Goal: Task Accomplishment & Management: Manage account settings

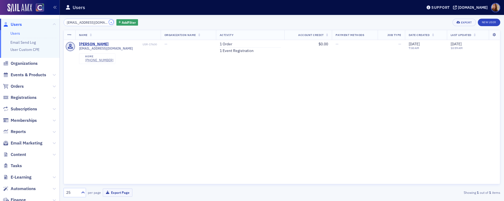
click at [109, 22] on button "×" at bounding box center [111, 22] width 5 height 5
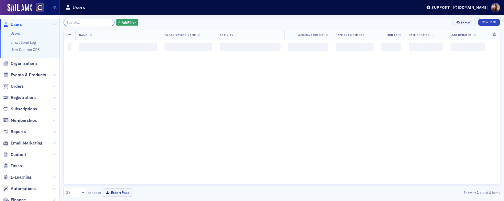
click at [87, 23] on input "search" at bounding box center [89, 22] width 51 height 7
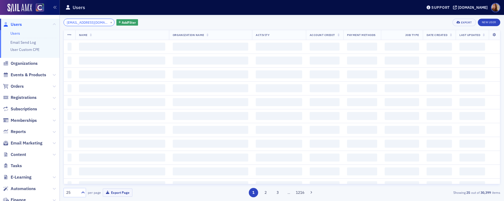
scroll to position [0, 8]
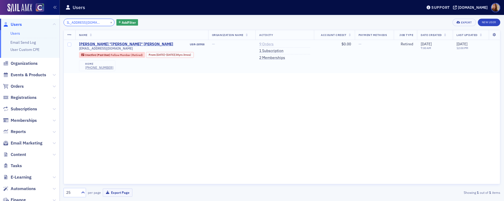
type input "tafdenver1400@comcast.net"
click at [273, 45] on link "9 Orders" at bounding box center [266, 44] width 14 height 5
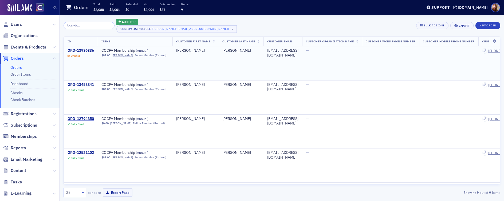
click at [87, 50] on div "ORD-13986836" at bounding box center [81, 50] width 26 height 5
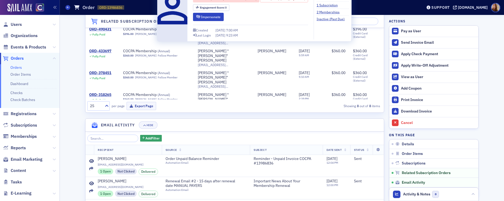
scroll to position [457, 0]
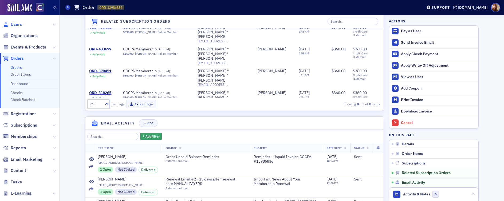
click at [19, 23] on span "Users" at bounding box center [16, 25] width 11 height 6
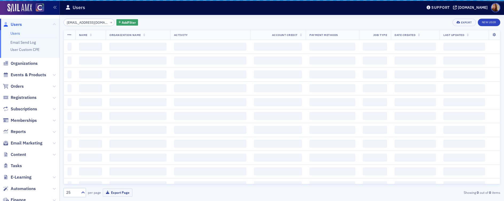
scroll to position [0, 8]
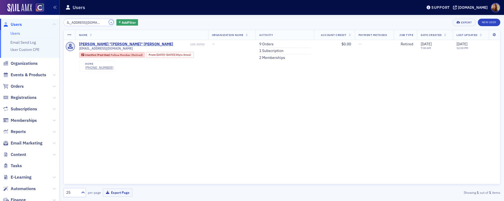
click at [109, 23] on button "×" at bounding box center [111, 22] width 5 height 5
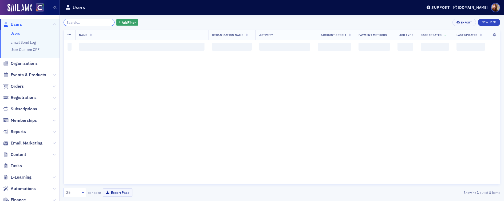
click at [86, 23] on input "search" at bounding box center [89, 22] width 51 height 7
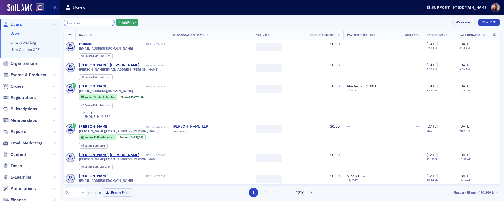
paste input "johnelsea@comcast.net"
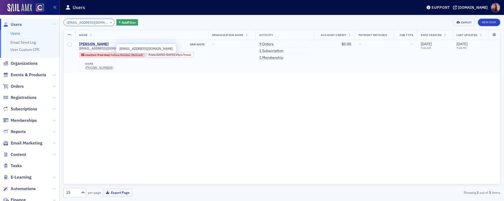
type input "johnelsea@comcast.net"
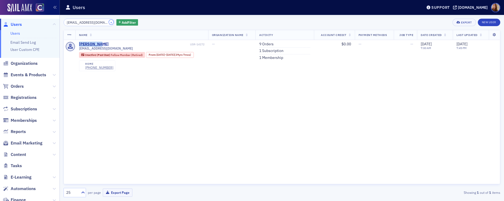
click at [109, 22] on button "×" at bounding box center [111, 22] width 5 height 5
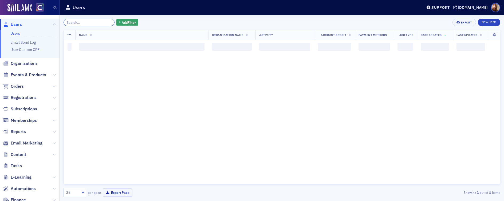
click at [84, 23] on input "search" at bounding box center [89, 22] width 51 height 7
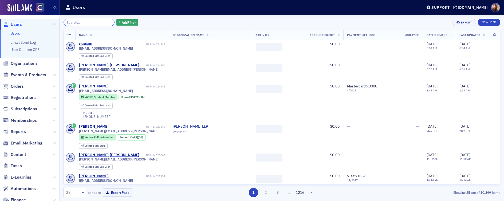
paste input "John Elsea"
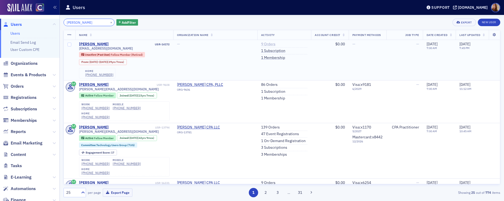
type input "John Elsea"
click at [261, 44] on link "9 Orders" at bounding box center [268, 44] width 14 height 5
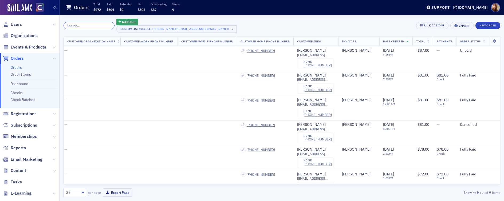
scroll to position [0, 244]
click at [310, 49] on div "John Elsea" at bounding box center [311, 50] width 29 height 5
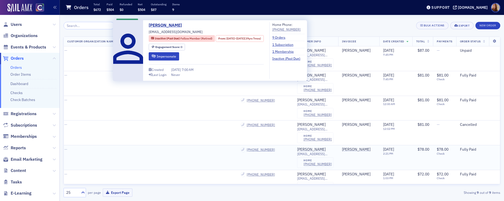
click at [163, 145] on td at bounding box center [148, 157] width 57 height 25
drag, startPoint x: 174, startPoint y: 31, endPoint x: 133, endPoint y: 31, distance: 40.8
click at [133, 31] on div "John Elsea johnelsea@comcast.net Inactive (Past Due) Fellow Member (Retired) Fr…" at bounding box center [210, 50] width 188 height 57
copy div "johnelsea@comcast.net"
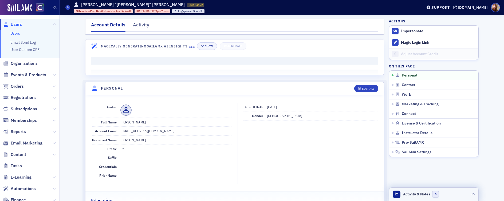
click at [454, 194] on header "Activity & Notes 0" at bounding box center [433, 194] width 89 height 13
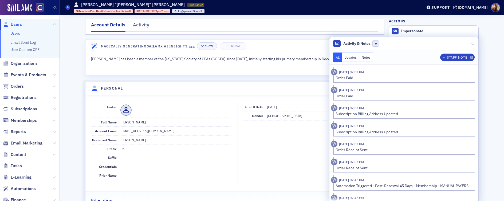
click at [367, 58] on button "Notes" at bounding box center [366, 57] width 14 height 9
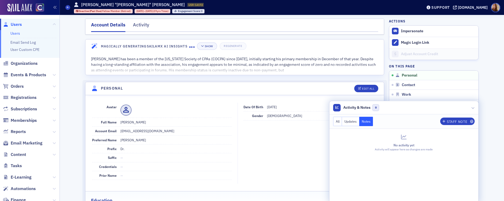
click at [127, 25] on nav "Account Details Activity" at bounding box center [234, 26] width 287 height 11
click at [139, 24] on div "Activity" at bounding box center [141, 26] width 16 height 10
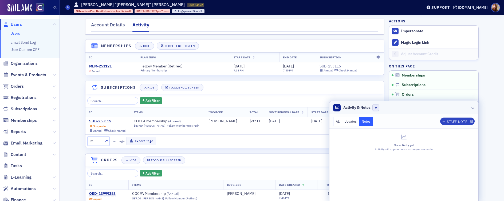
click at [448, 107] on header "Activity & Notes 0" at bounding box center [403, 107] width 149 height 13
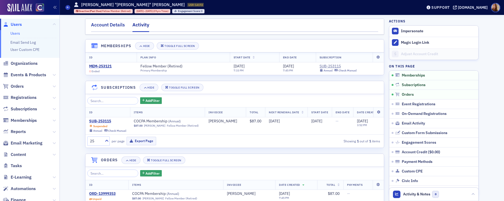
click at [101, 23] on div "Account Details" at bounding box center [108, 26] width 34 height 10
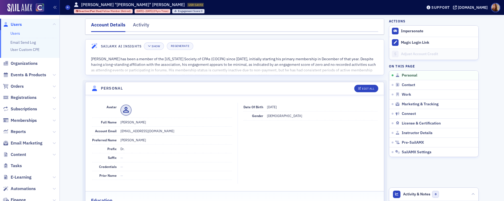
click at [14, 30] on ul "Users Email Send Log User Custom CPE" at bounding box center [29, 44] width 59 height 28
click at [18, 33] on link "Users" at bounding box center [15, 33] width 10 height 5
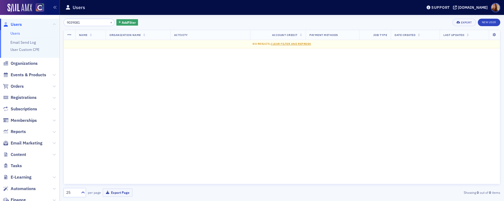
click at [74, 23] on input "9039081" at bounding box center [89, 22] width 51 height 7
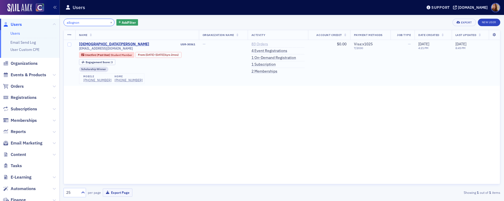
type input "allognon"
click at [268, 45] on link "83 Orders" at bounding box center [259, 44] width 17 height 5
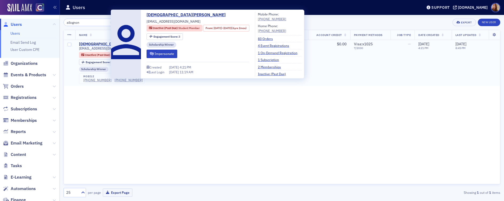
click at [102, 44] on div "Christian Allognon" at bounding box center [114, 44] width 70 height 5
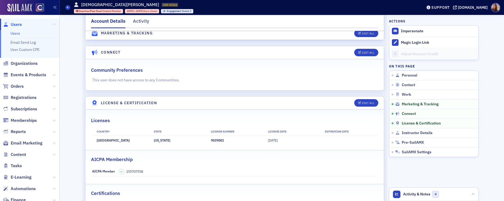
scroll to position [818, 0]
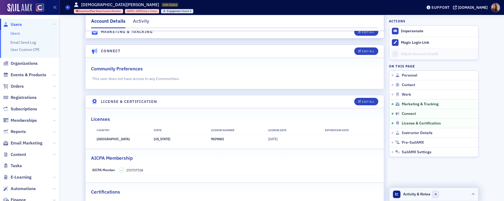
click at [453, 197] on header "Activity & Notes 0" at bounding box center [433, 194] width 89 height 13
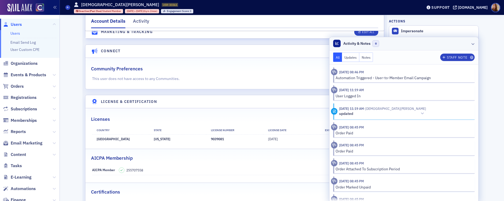
click at [438, 44] on header "Activity & Notes 0" at bounding box center [403, 43] width 149 height 13
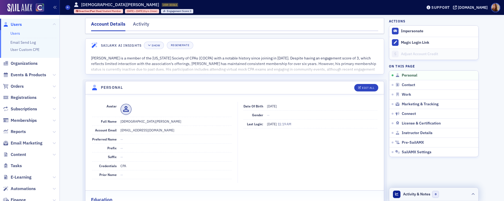
scroll to position [1, 0]
click at [454, 194] on header "Activity & Notes 0" at bounding box center [433, 194] width 89 height 13
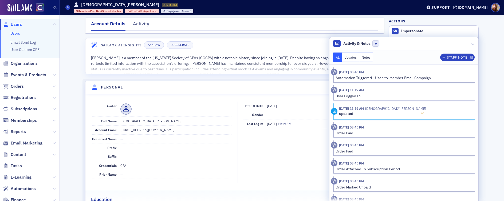
click at [420, 112] on icon at bounding box center [421, 114] width 3 height 4
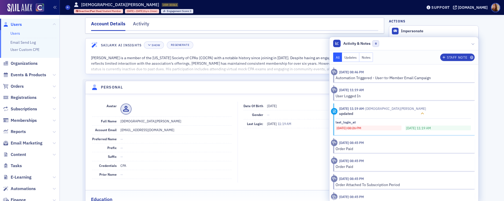
click at [420, 112] on icon at bounding box center [421, 114] width 3 height 4
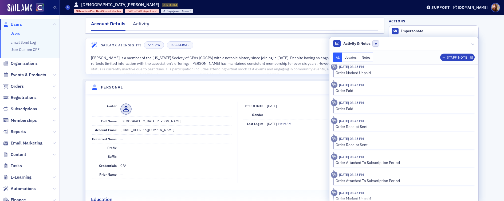
scroll to position [777, 0]
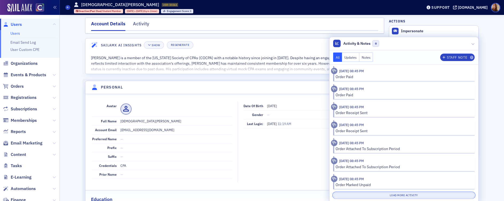
click at [402, 195] on button "Load More Activity" at bounding box center [403, 196] width 141 height 6
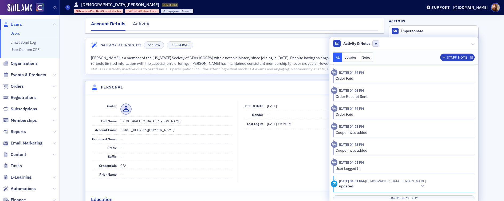
scroll to position [1682, 0]
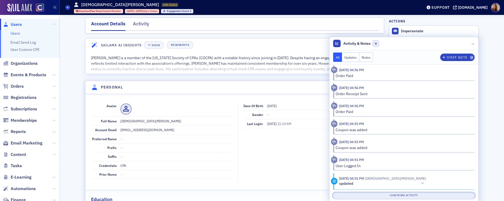
click at [397, 193] on div "Load More Activity" at bounding box center [403, 194] width 141 height 9
click at [405, 198] on button "Load More Activity" at bounding box center [403, 196] width 141 height 6
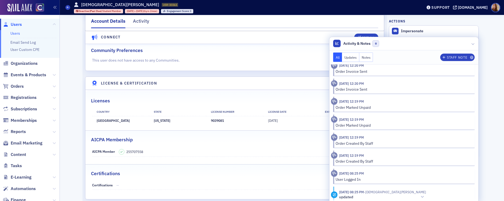
scroll to position [2585, 0]
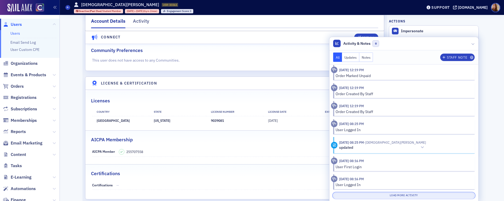
click at [393, 195] on button "Load More Activity" at bounding box center [403, 196] width 141 height 6
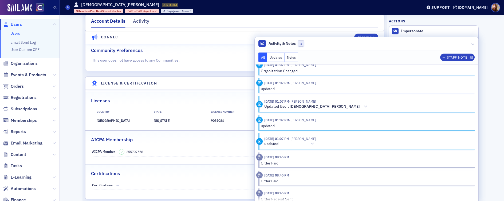
scroll to position [3207, 0]
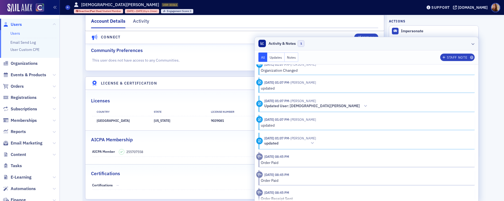
click at [408, 42] on header "Activity & Notes 1" at bounding box center [367, 43] width 224 height 13
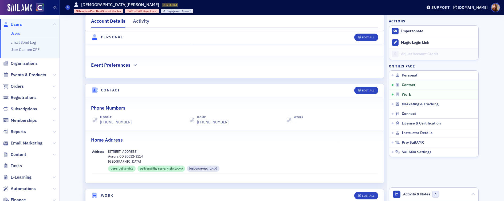
scroll to position [0, 0]
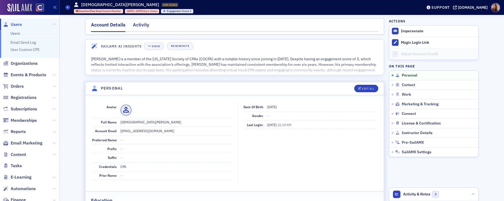
click at [136, 26] on div "Activity" at bounding box center [141, 26] width 16 height 10
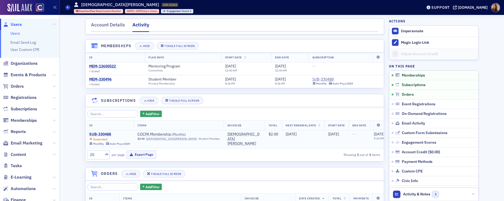
click at [95, 134] on div "SUB-330488" at bounding box center [109, 134] width 41 height 5
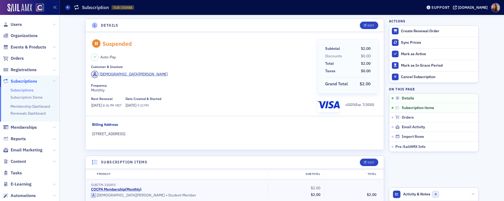
scroll to position [150, 0]
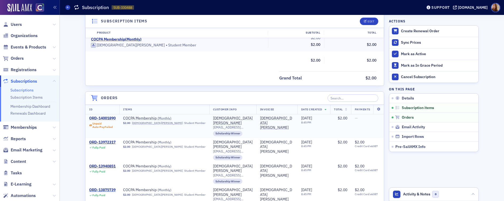
click at [109, 119] on div "ORD-14001890" at bounding box center [102, 118] width 26 height 5
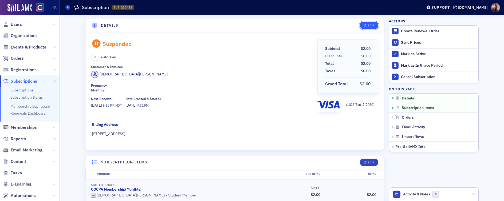
click at [368, 26] on div "Edit" at bounding box center [370, 25] width 7 height 3
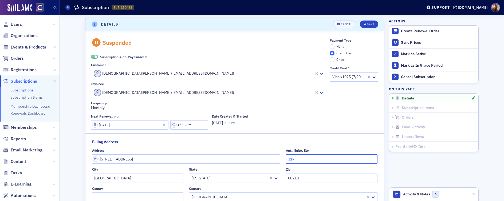
click at [288, 159] on input "317" at bounding box center [331, 158] width 91 height 9
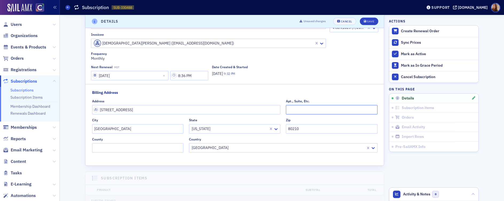
scroll to position [52, 0]
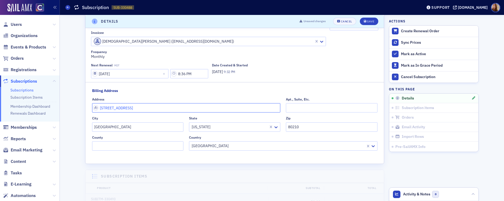
click at [172, 108] on input "2500 South York St Apt#317" at bounding box center [186, 107] width 188 height 9
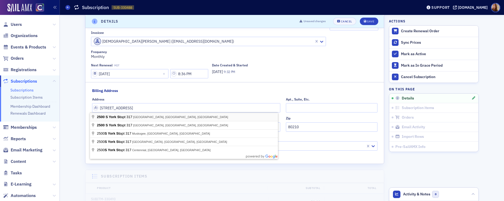
type input "2500 S York St apt 317"
type input "Denver County"
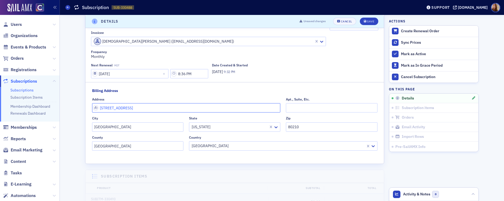
click at [125, 109] on input "2500 S York St apt 317" at bounding box center [186, 107] width 188 height 9
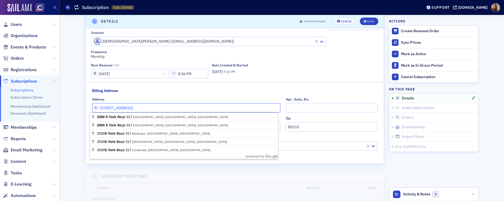
type input "2500 S York St Apt 317"
click at [356, 58] on div "Credit Card * Visa x1025 (7/2030)" at bounding box center [354, 47] width 49 height 64
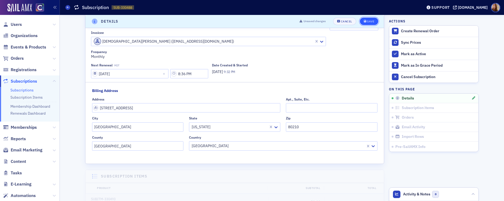
click at [364, 21] on span "Save" at bounding box center [369, 21] width 10 height 3
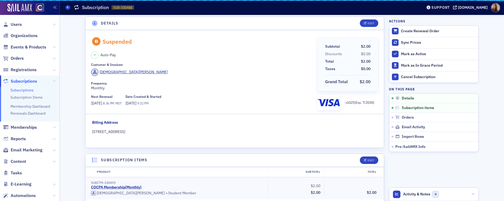
scroll to position [1, 0]
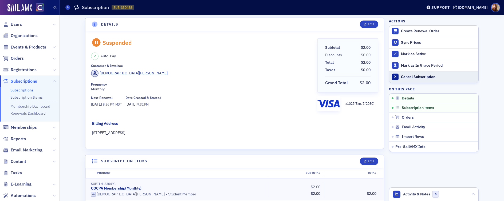
click at [415, 78] on div "Cancel Subscription" at bounding box center [438, 77] width 75 height 5
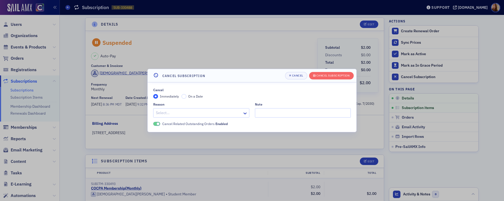
click at [188, 113] on div at bounding box center [198, 113] width 86 height 7
type input "non"
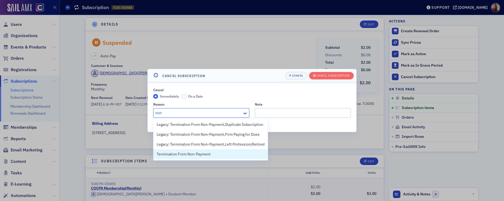
drag, startPoint x: 198, startPoint y: 153, endPoint x: 206, endPoint y: 152, distance: 8.4
click at [198, 153] on span "Termination From Non-Payment" at bounding box center [184, 155] width 54 height 6
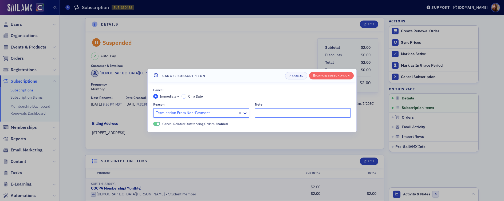
click at [271, 112] on input "Note" at bounding box center [303, 112] width 96 height 9
click at [257, 115] on input "reached out with fellow membership into" at bounding box center [303, 112] width 96 height 9
type input "reached out with fellow membership into"
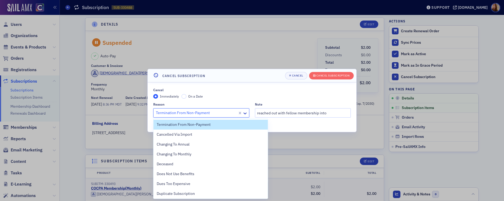
click at [212, 114] on div at bounding box center [196, 113] width 82 height 7
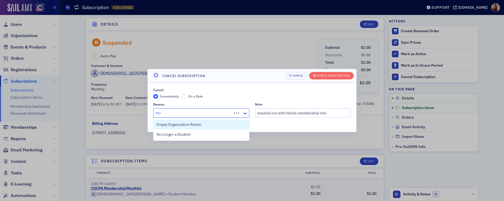
type input "stud"
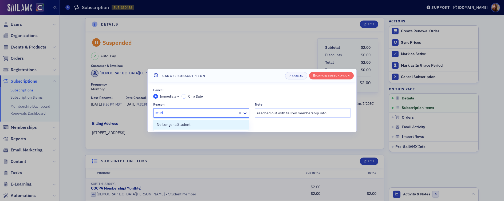
drag, startPoint x: 175, startPoint y: 126, endPoint x: 179, endPoint y: 125, distance: 4.0
click at [175, 126] on span "No Longer a Student" at bounding box center [174, 125] width 34 height 6
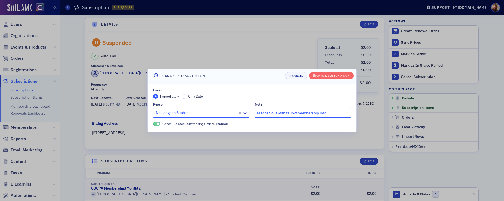
click at [256, 114] on input "reached out with fellow membership into" at bounding box center [303, 112] width 96 height 9
click at [337, 74] on div "Cancel Subscription" at bounding box center [332, 75] width 33 height 3
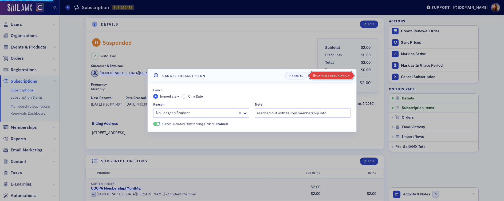
click at [340, 76] on div "Cancel Subscription" at bounding box center [332, 75] width 33 height 3
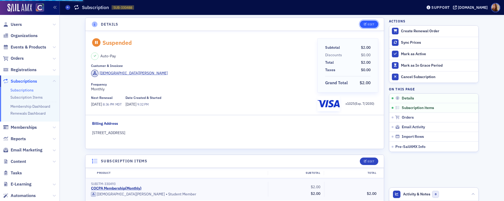
click at [373, 24] on button "Edit" at bounding box center [369, 24] width 18 height 7
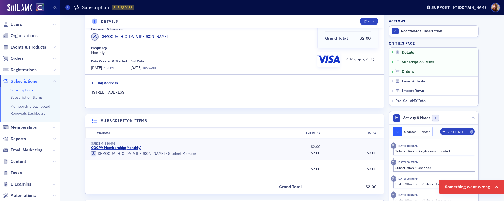
scroll to position [46, 0]
click at [259, 73] on div "Cancelled No Longer a Student reached out with fellow membership into Auto-Pay …" at bounding box center [234, 47] width 298 height 122
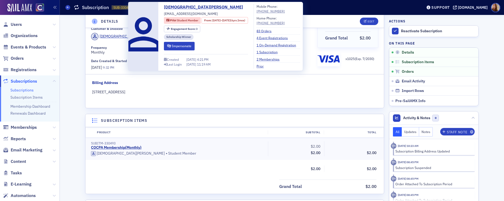
click at [199, 14] on span "christianallognon@gmail.com" at bounding box center [191, 13] width 54 height 5
copy div "christianallognon@gmail.com"
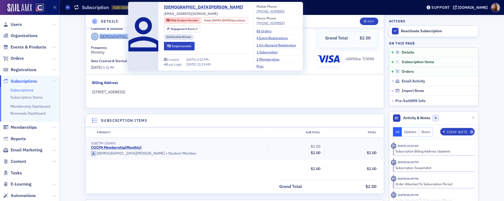
copy span "Christian Allognon"
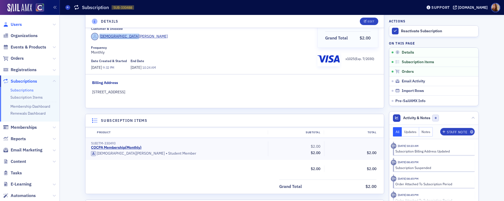
click at [20, 26] on span "Users" at bounding box center [16, 25] width 11 height 6
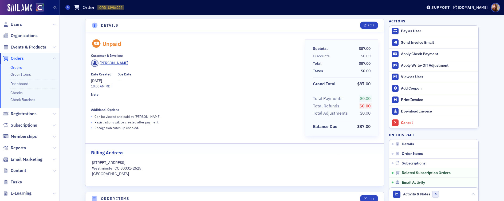
scroll to position [416, 0]
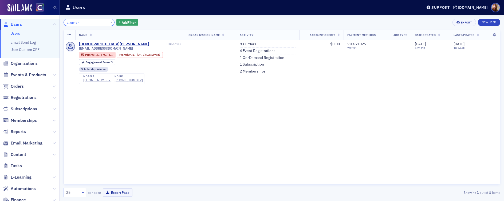
click at [71, 22] on input "allognon" at bounding box center [89, 22] width 51 height 7
paste input "Neuroth"
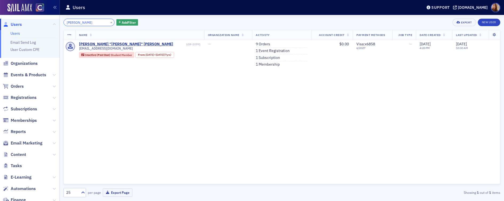
type input "Neuroth"
click at [263, 43] on link "9 Orders" at bounding box center [263, 44] width 14 height 5
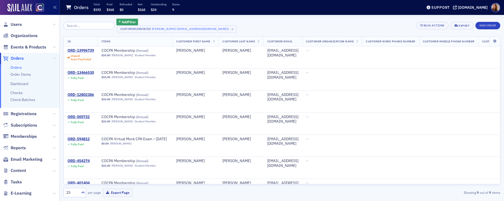
click at [313, 19] on div "Add Filter Customer/Invoicee Shari Neuroth Neuroth (neurothproperties@comcast.n…" at bounding box center [282, 26] width 437 height 14
click at [77, 51] on div "ORD-13996739" at bounding box center [81, 50] width 26 height 5
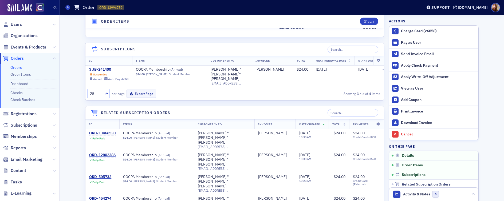
scroll to position [287, 0]
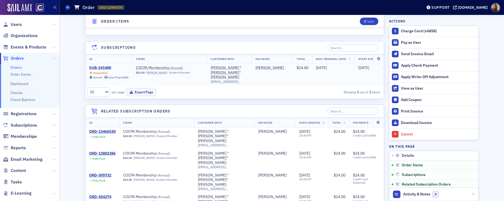
click at [98, 68] on div "SUB-241400" at bounding box center [108, 68] width 39 height 5
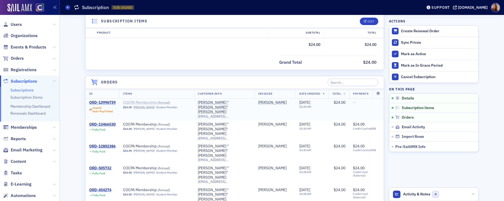
scroll to position [212, 0]
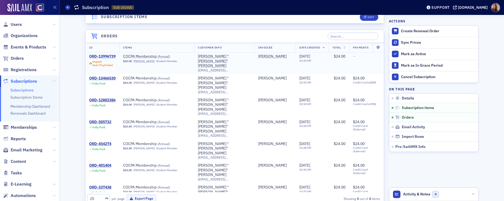
drag, startPoint x: 105, startPoint y: 57, endPoint x: 112, endPoint y: 57, distance: 6.1
click at [105, 57] on div "ORD-13996739" at bounding box center [102, 56] width 26 height 5
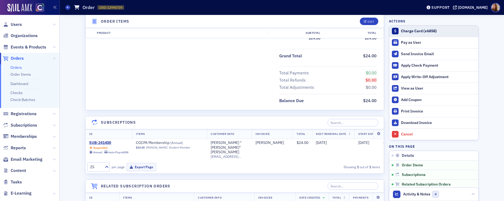
click at [415, 32] on div "Charge Card (x6858)" at bounding box center [438, 31] width 75 height 5
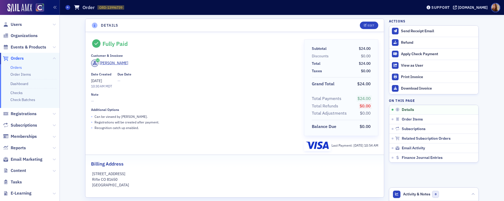
click at [256, 80] on div "Date Created 8/13/2025 10:30 AM MDT Due Date —" at bounding box center [193, 80] width 205 height 17
click at [18, 25] on span "Users" at bounding box center [16, 25] width 11 height 6
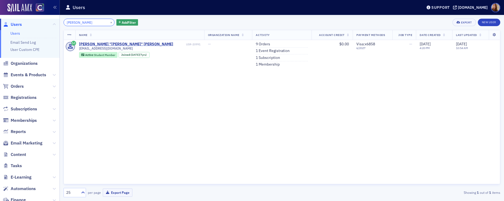
click at [77, 23] on input "Neuroth" at bounding box center [89, 22] width 51 height 7
click at [71, 23] on input "Neuroth" at bounding box center [89, 22] width 51 height 7
click at [21, 88] on span "Orders" at bounding box center [17, 87] width 13 height 6
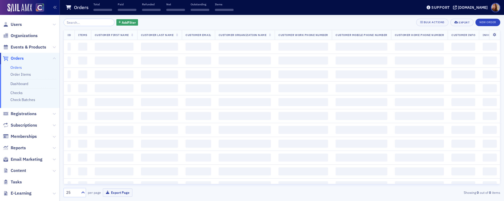
click at [76, 24] on input "search" at bounding box center [89, 22] width 51 height 7
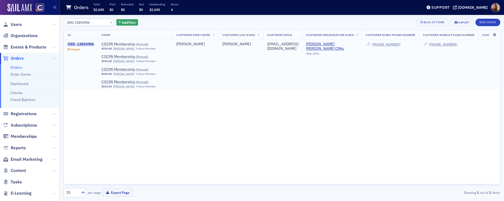
type input "ORD-13854906"
click at [89, 44] on div "ORD-13854906" at bounding box center [81, 44] width 26 height 5
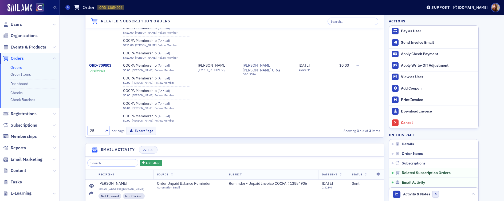
scroll to position [621, 0]
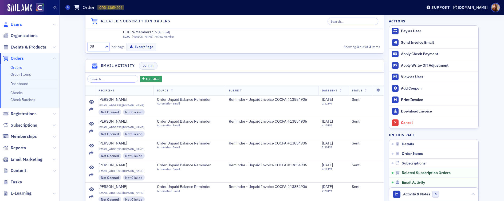
click at [17, 25] on span "Users" at bounding box center [16, 25] width 11 height 6
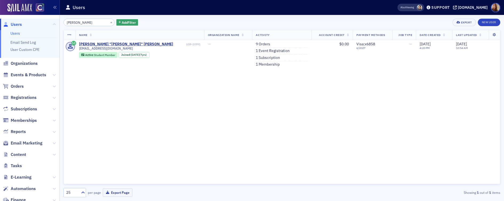
click at [88, 25] on input "Neuroth" at bounding box center [89, 22] width 51 height 7
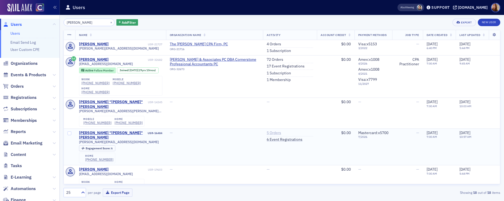
type input "[PERSON_NAME]"
click at [271, 135] on link "5 Orders" at bounding box center [274, 133] width 14 height 5
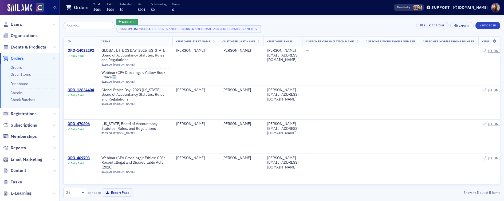
click at [296, 19] on div "Add Filter Customer/Invoicee Margi McDonald (mcdonald@ecentral.com) × Bulk Acti…" at bounding box center [282, 26] width 437 height 14
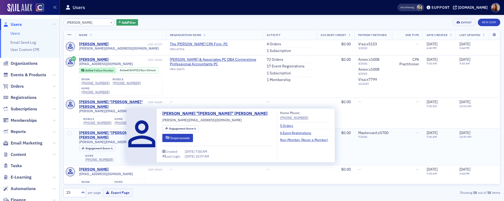
click at [108, 137] on div "[PERSON_NAME] "[PERSON_NAME]" [PERSON_NAME]" at bounding box center [113, 135] width 68 height 9
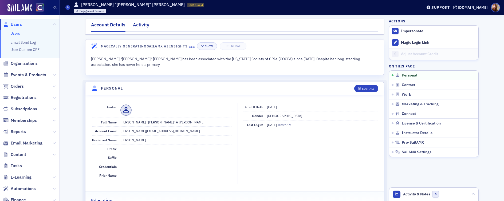
click at [138, 23] on div "Activity" at bounding box center [141, 26] width 16 height 10
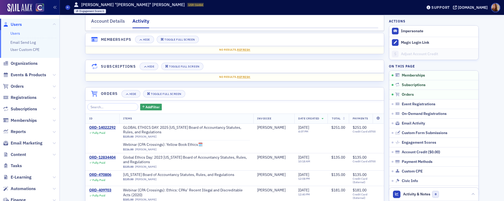
scroll to position [17, 0]
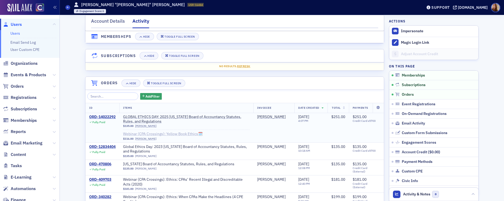
click at [159, 135] on span "Webinar (CPA Crossings): Yellow Book Ethics🗓️" at bounding box center [163, 134] width 80 height 5
click at [97, 116] on div "ORD-14022292" at bounding box center [102, 117] width 26 height 5
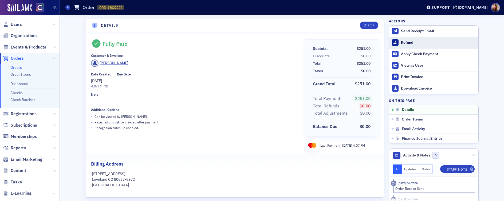
click at [405, 42] on div "Refund" at bounding box center [438, 42] width 75 height 5
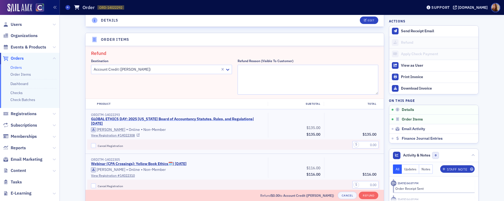
scroll to position [186, 0]
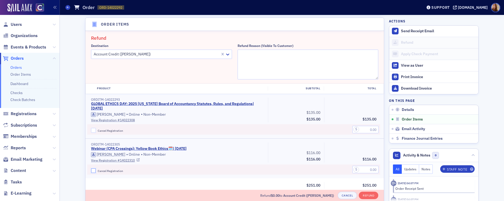
click at [92, 169] on input "Cancel Registration" at bounding box center [93, 170] width 5 height 5
checkbox input "true"
click at [368, 171] on input "text" at bounding box center [365, 169] width 26 height 7
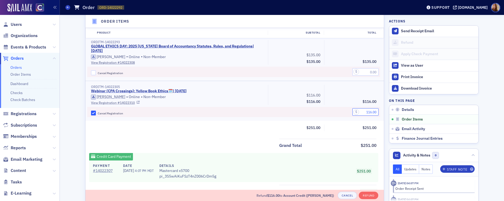
scroll to position [295, 0]
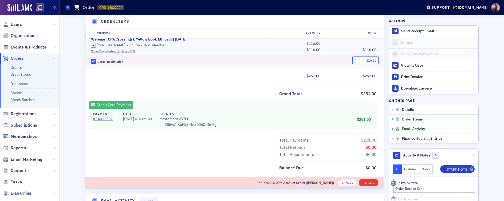
type input "116.00"
click at [371, 184] on button "Refund" at bounding box center [368, 182] width 19 height 7
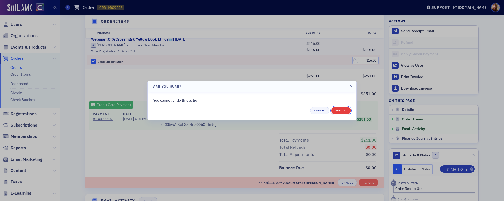
click at [344, 110] on button "Refund" at bounding box center [340, 110] width 19 height 7
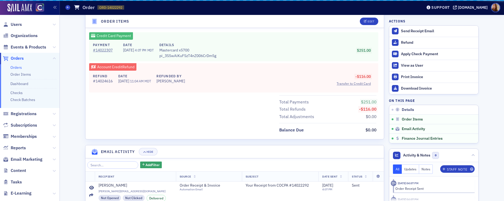
scroll to position [303, 0]
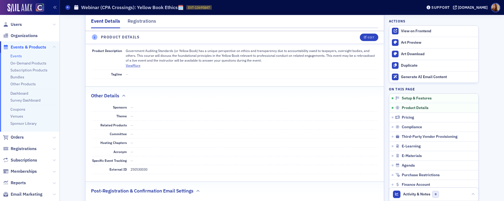
scroll to position [58, 0]
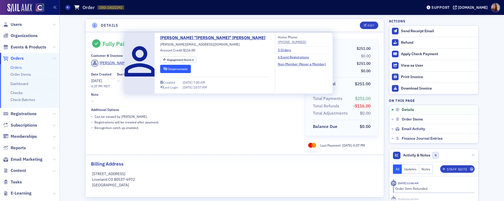
click at [185, 69] on button "Impersonate" at bounding box center [175, 69] width 31 height 8
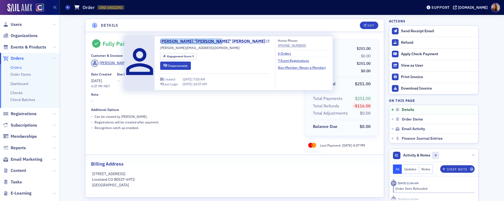
drag, startPoint x: 204, startPoint y: 47, endPoint x: 164, endPoint y: 43, distance: 40.3
click at [164, 43] on div "[PERSON_NAME] "[PERSON_NAME]" [PERSON_NAME] [PERSON_NAME][EMAIL_ADDRESS][DOMAIN…" at bounding box center [214, 63] width 109 height 50
click at [197, 47] on div "[PERSON_NAME] "[PERSON_NAME]" [PERSON_NAME] [PERSON_NAME][EMAIL_ADDRESS][DOMAIN…" at bounding box center [214, 63] width 109 height 50
drag, startPoint x: 159, startPoint y: 40, endPoint x: 200, endPoint y: 50, distance: 42.2
click at [200, 50] on div "[PERSON_NAME] "[PERSON_NAME]" [PERSON_NAME] [PERSON_NAME][EMAIL_ADDRESS][DOMAIN…" at bounding box center [229, 63] width 202 height 50
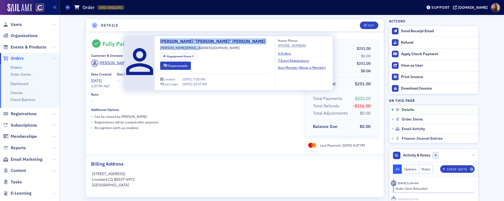
copy div "[PERSON_NAME] "[PERSON_NAME]" [PERSON_NAME] [PERSON_NAME][EMAIL_ADDRESS][DOMAIN…"
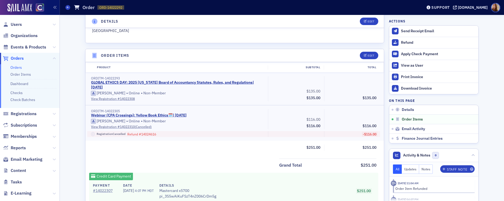
scroll to position [148, 0]
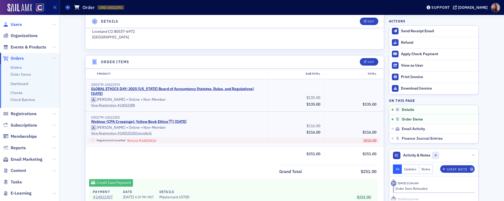
click at [17, 25] on span "Users" at bounding box center [16, 25] width 11 height 6
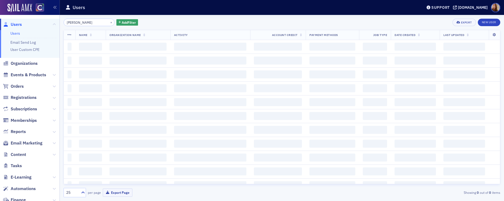
click at [84, 25] on input "[PERSON_NAME]" at bounding box center [89, 22] width 51 height 7
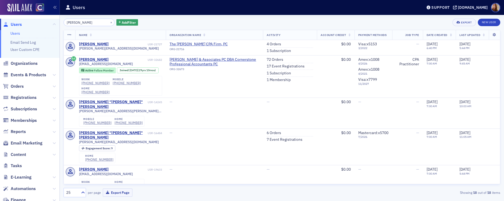
click at [76, 24] on input "[PERSON_NAME]" at bounding box center [89, 22] width 51 height 7
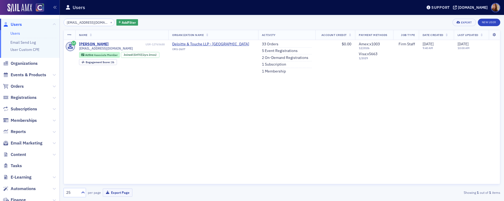
type input "[EMAIL_ADDRESS][DOMAIN_NAME]"
click at [299, 130] on div "Name Organization Name Activity Account Credit Payment Methods Job Type Date Cr…" at bounding box center [282, 107] width 437 height 154
click at [262, 45] on link "33 Orders" at bounding box center [270, 44] width 17 height 5
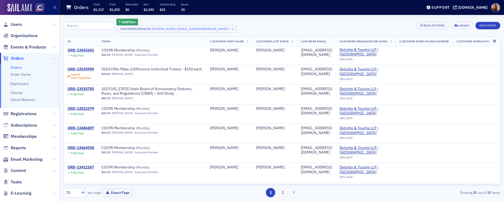
scroll to position [215, 0]
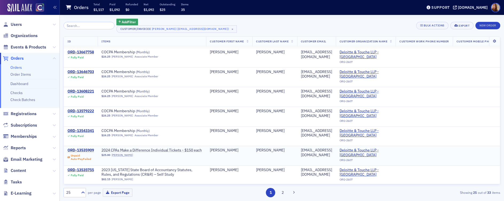
click at [87, 148] on div "ORD-13535909" at bounding box center [81, 150] width 26 height 5
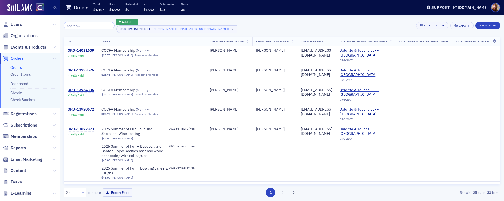
click at [22, 65] on link "Orders" at bounding box center [15, 67] width 11 height 5
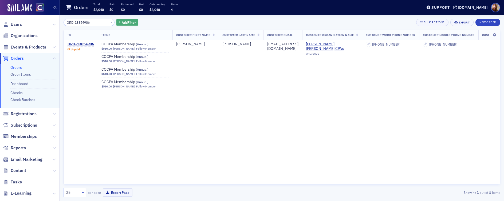
click at [122, 23] on span "Add Filter" at bounding box center [129, 22] width 14 height 5
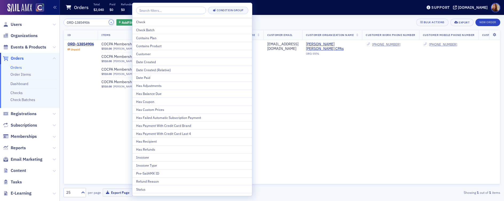
click at [109, 21] on button "×" at bounding box center [111, 22] width 5 height 5
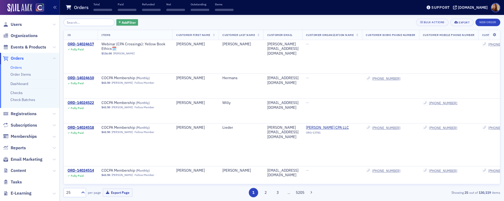
click at [128, 22] on span "Add Filter" at bounding box center [129, 22] width 14 height 5
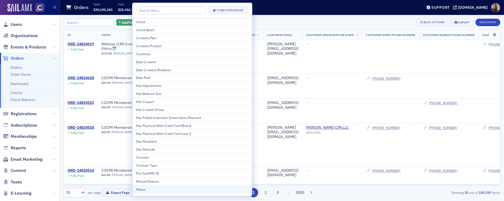
click at [152, 188] on div "Status" at bounding box center [192, 189] width 112 height 5
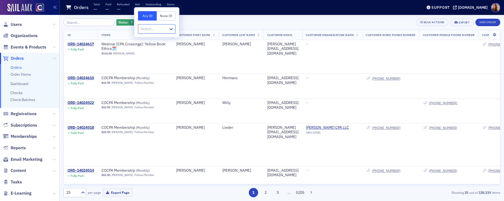
click at [155, 31] on div at bounding box center [154, 29] width 28 height 7
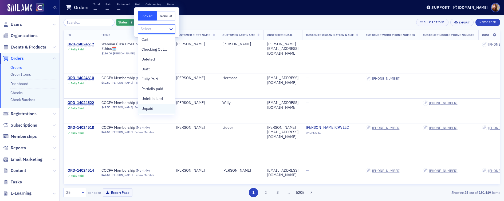
click at [155, 109] on div "Unpaid" at bounding box center [156, 109] width 30 height 6
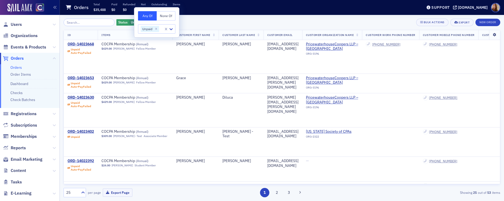
click at [490, 34] on icon at bounding box center [494, 34] width 11 height 3
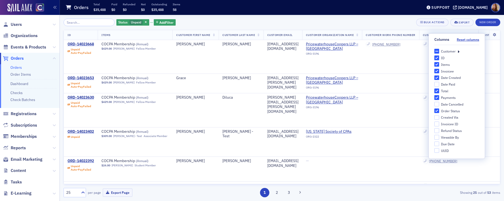
click at [458, 51] on icon at bounding box center [458, 51] width 2 height 5
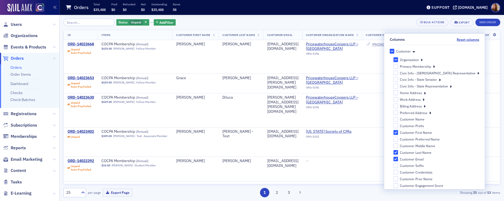
click at [398, 132] on input "Customer First Name" at bounding box center [395, 132] width 5 height 5
checkbox input "false"
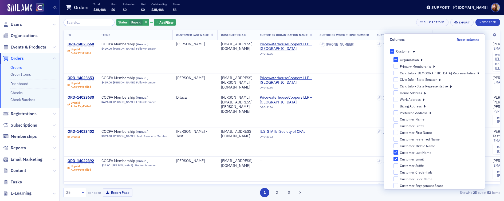
click at [398, 153] on input "Customer Last Name" at bounding box center [395, 152] width 5 height 5
checkbox input "false"
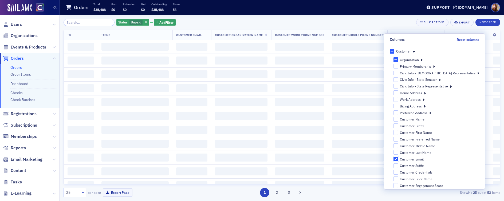
click at [398, 159] on input "Customer Email" at bounding box center [395, 159] width 5 height 5
checkbox input "false"
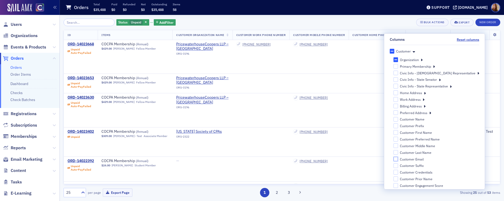
scroll to position [76, 0]
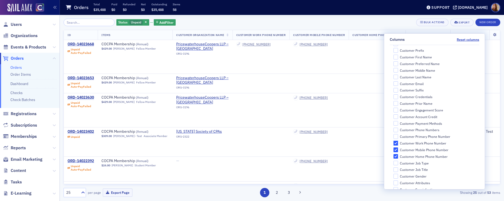
click at [398, 142] on input "Customer Work Phone Number" at bounding box center [395, 143] width 5 height 5
checkbox input "false"
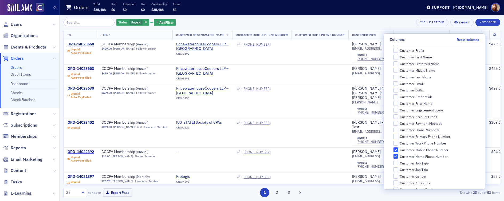
drag, startPoint x: 418, startPoint y: 150, endPoint x: 421, endPoint y: 155, distance: 6.1
click at [398, 150] on input "Customer Mobile Phone Number" at bounding box center [395, 150] width 5 height 5
checkbox input "false"
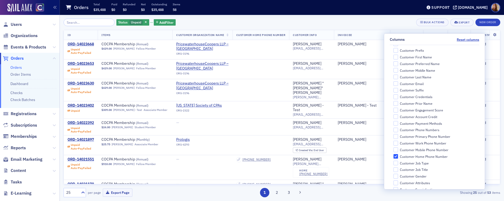
click at [422, 156] on label "Customer Home Phone Number" at bounding box center [436, 156] width 86 height 5
click at [398, 156] on input "Customer Home Phone Number" at bounding box center [395, 156] width 5 height 5
checkbox input "false"
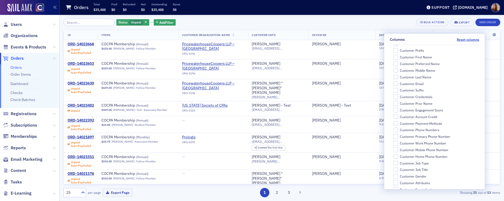
click at [372, 27] on div "Status Unpaid Add Filter Bulk Actions Export New Order ID Items Customer Organi…" at bounding box center [282, 108] width 437 height 179
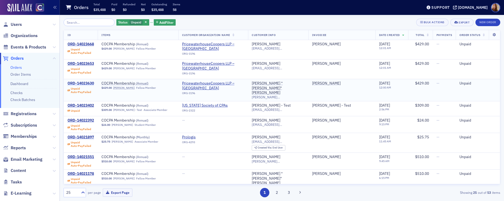
click at [86, 82] on div "ORD-14023630" at bounding box center [81, 83] width 26 height 5
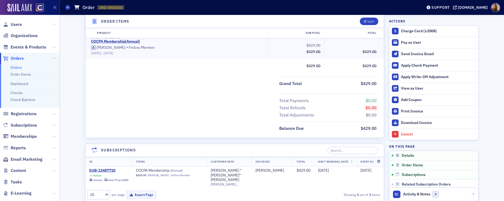
scroll to position [196, 0]
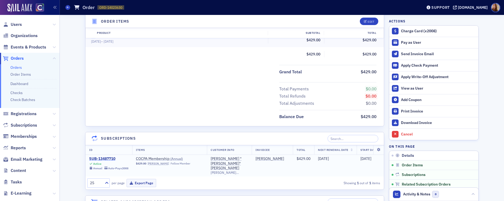
click at [104, 158] on div "SUB-13487710" at bounding box center [108, 159] width 39 height 5
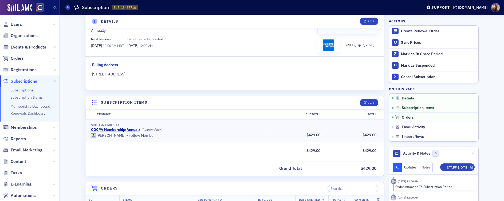
scroll to position [94, 0]
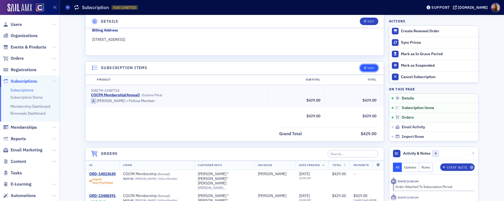
click at [369, 68] on div "Edit" at bounding box center [370, 68] width 7 height 3
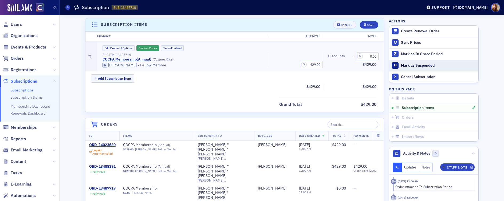
scroll to position [138, 0]
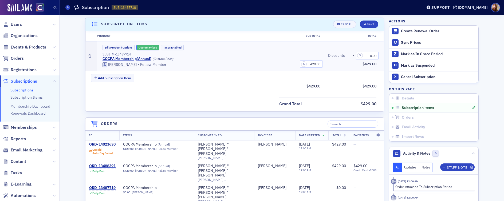
click at [153, 47] on button "Custom Prices" at bounding box center [147, 48] width 23 height 6
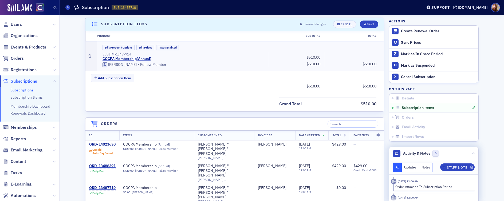
click at [451, 154] on header "Activity & Notes 0" at bounding box center [433, 153] width 89 height 13
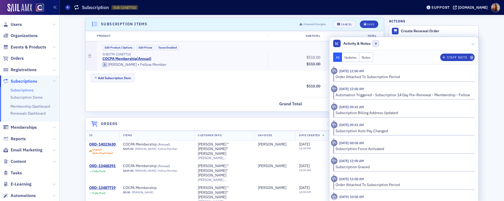
scroll to position [0, 0]
click at [435, 44] on header "Activity & Notes 0" at bounding box center [403, 43] width 149 height 13
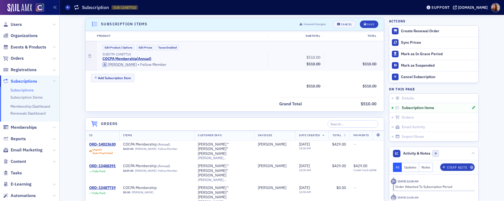
scroll to position [38, 0]
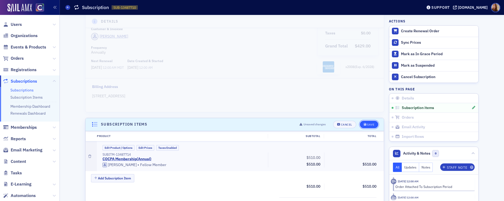
click at [370, 124] on div "Save" at bounding box center [370, 124] width 7 height 3
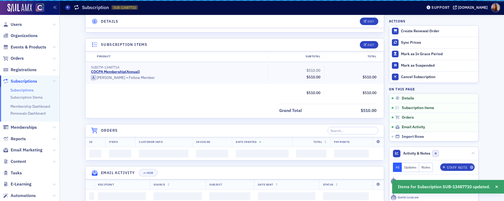
scroll to position [121, 0]
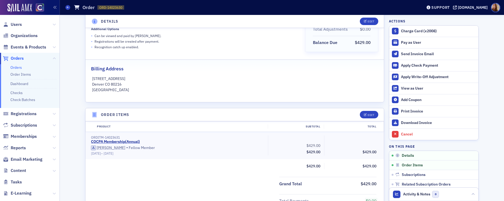
scroll to position [21, 0]
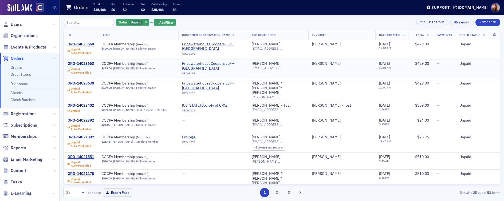
click at [91, 65] on div "ORD-14023653" at bounding box center [81, 63] width 26 height 5
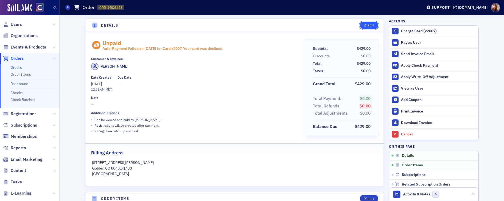
click at [373, 26] on button "Edit" at bounding box center [369, 25] width 18 height 7
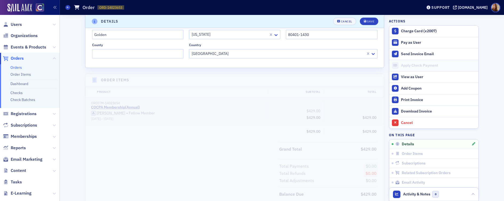
scroll to position [180, 0]
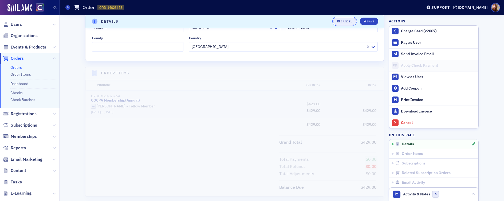
click at [342, 20] on div "Cancel" at bounding box center [346, 21] width 11 height 3
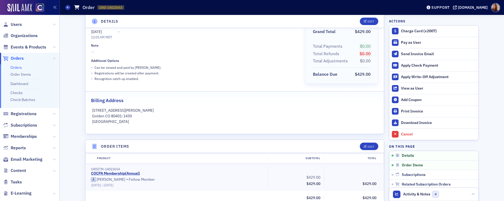
scroll to position [180, 0]
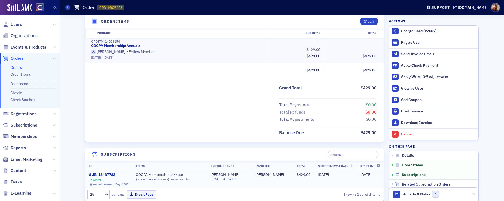
drag, startPoint x: 102, startPoint y: 174, endPoint x: 114, endPoint y: 169, distance: 13.0
click at [102, 174] on div "SUB-13487783" at bounding box center [108, 175] width 39 height 5
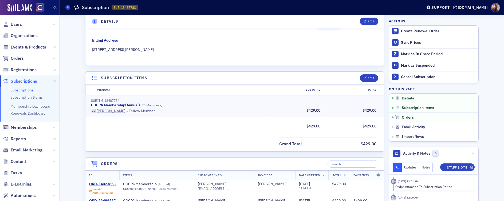
scroll to position [86, 0]
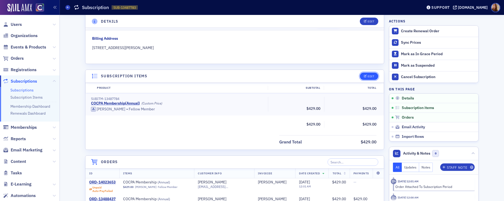
click at [369, 77] on div "Edit" at bounding box center [370, 76] width 7 height 3
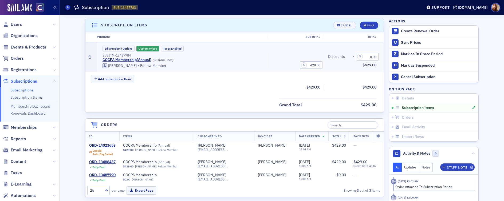
scroll to position [138, 0]
click at [147, 50] on button "Custom Prices" at bounding box center [147, 48] width 23 height 6
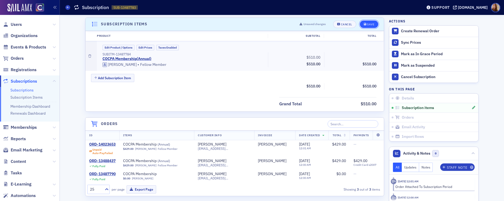
click at [370, 25] on div "Save" at bounding box center [370, 24] width 7 height 3
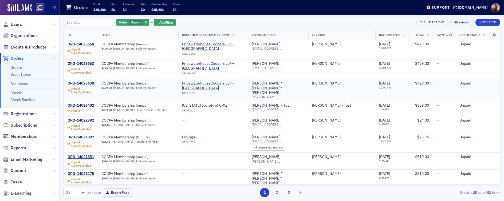
click at [90, 85] on div "ORD-14023630" at bounding box center [81, 83] width 26 height 5
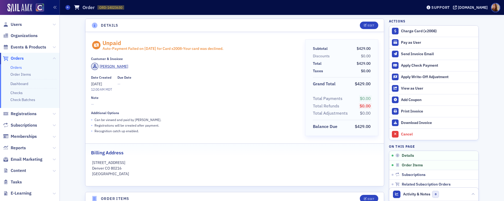
click at [368, 30] on header "Details Edit" at bounding box center [234, 25] width 298 height 13
click at [368, 28] on button "Edit" at bounding box center [369, 25] width 18 height 7
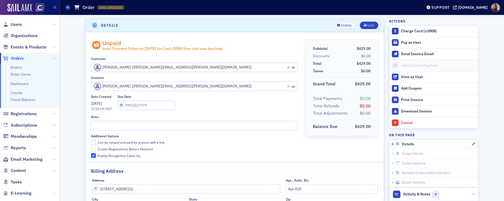
scroll to position [1, 0]
click at [339, 26] on button "Cancel" at bounding box center [344, 24] width 23 height 7
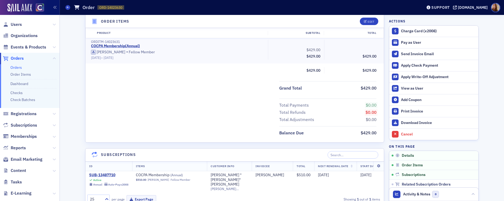
scroll to position [191, 0]
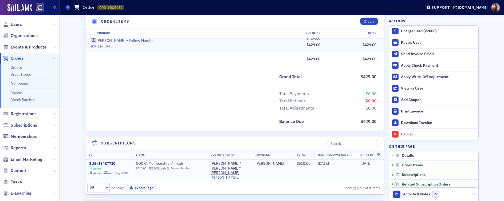
click at [95, 164] on div "SUB-13487710" at bounding box center [108, 163] width 39 height 5
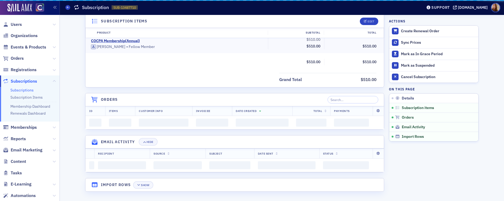
scroll to position [191, 0]
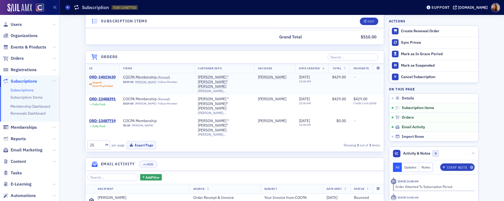
click at [109, 77] on div "ORD-14023630" at bounding box center [102, 77] width 26 height 5
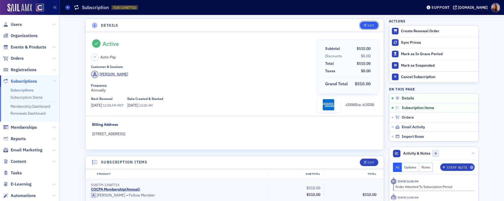
click at [367, 24] on div "Edit" at bounding box center [370, 25] width 7 height 3
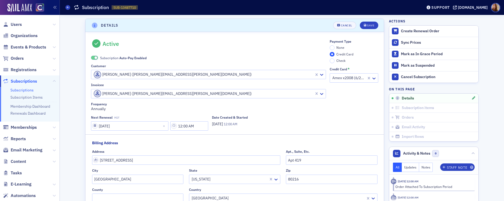
scroll to position [1, 0]
click at [170, 125] on input "12:00 AM" at bounding box center [189, 124] width 38 height 9
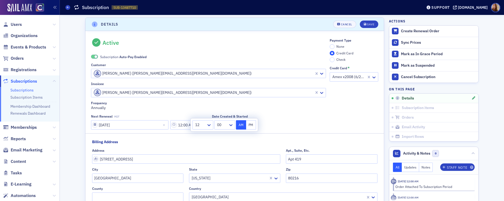
click at [252, 125] on button "PM" at bounding box center [251, 124] width 10 height 9
type input "12:00 PM"
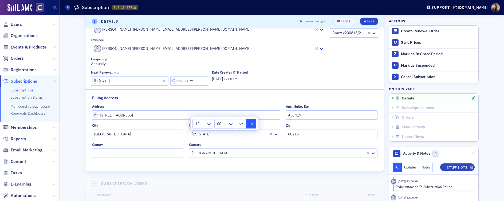
scroll to position [0, 0]
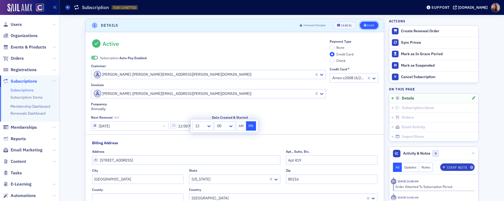
click at [371, 27] on button "Save" at bounding box center [369, 25] width 18 height 7
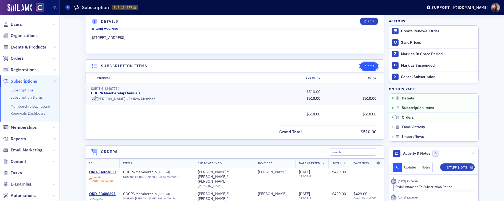
click at [368, 69] on button "Edit" at bounding box center [369, 65] width 18 height 7
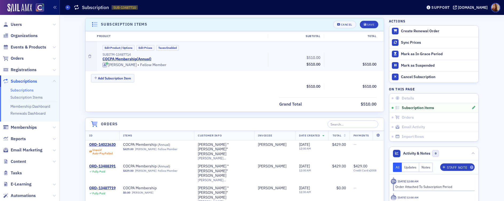
scroll to position [138, 0]
click at [343, 23] on div "Cancel" at bounding box center [346, 24] width 11 height 3
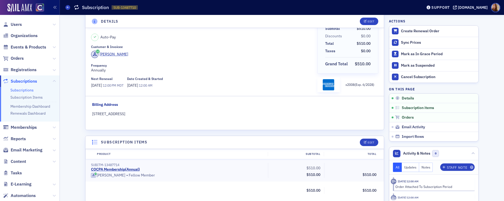
scroll to position [158, 0]
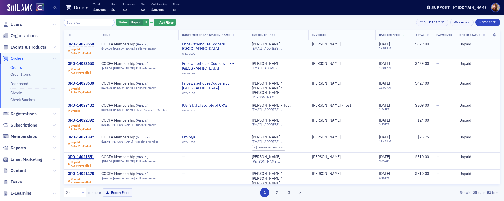
click at [77, 42] on div "ORD-14023668" at bounding box center [81, 44] width 26 height 5
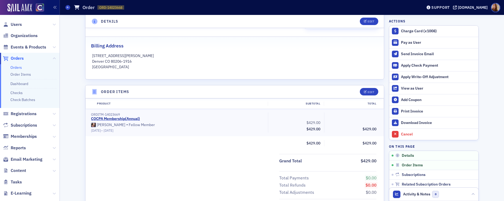
scroll to position [229, 0]
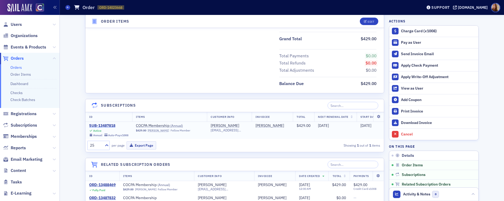
click at [110, 124] on div "SUB-13487818" at bounding box center [108, 126] width 39 height 5
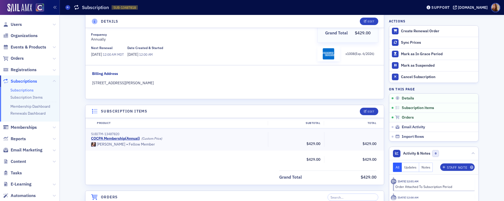
scroll to position [85, 0]
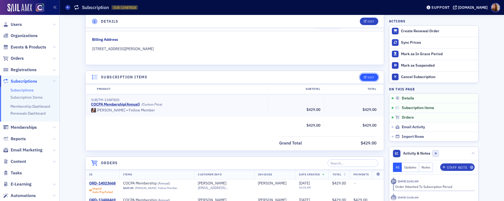
click at [369, 76] on div "Edit" at bounding box center [370, 77] width 7 height 3
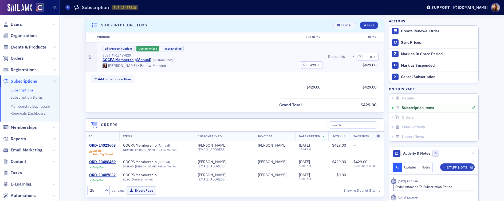
scroll to position [138, 0]
click at [149, 48] on button "Custom Prices" at bounding box center [147, 48] width 23 height 6
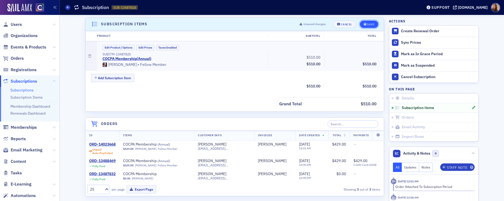
click at [368, 23] on div "Save" at bounding box center [370, 24] width 7 height 3
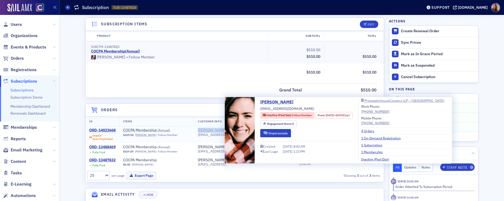
copy div "[PERSON_NAME]"
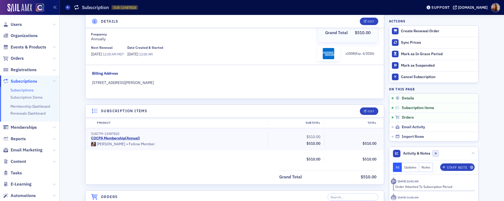
scroll to position [59, 0]
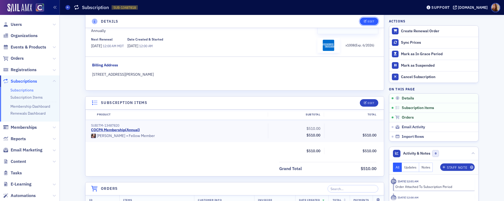
click at [370, 21] on div "Edit" at bounding box center [370, 21] width 7 height 3
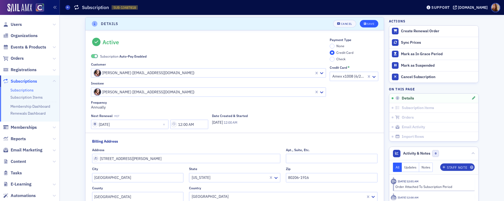
scroll to position [1, 0]
click at [336, 45] on span "None" at bounding box center [340, 46] width 8 height 4
click at [334, 45] on input "None" at bounding box center [332, 46] width 5 height 5
click at [112, 58] on span "Subscription Auto-Pay Enabled" at bounding box center [123, 56] width 46 height 5
click at [370, 25] on div "Save" at bounding box center [370, 24] width 7 height 3
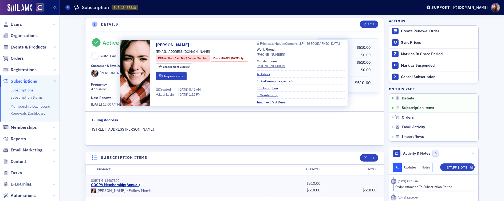
click at [178, 52] on span "[EMAIL_ADDRESS][DOMAIN_NAME]" at bounding box center [183, 51] width 54 height 5
click at [278, 26] on header "Details Edit" at bounding box center [234, 24] width 298 height 13
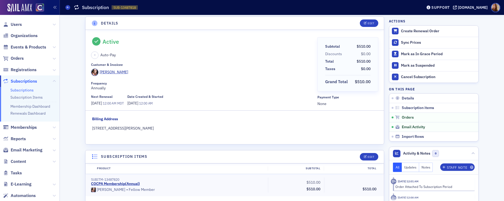
scroll to position [0, 0]
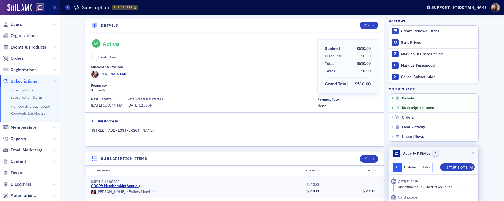
click at [450, 153] on header "Activity & Notes 0" at bounding box center [433, 153] width 89 height 13
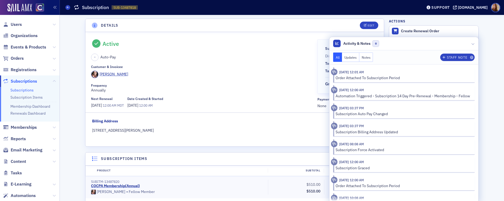
click at [363, 58] on button "Notes" at bounding box center [366, 57] width 14 height 9
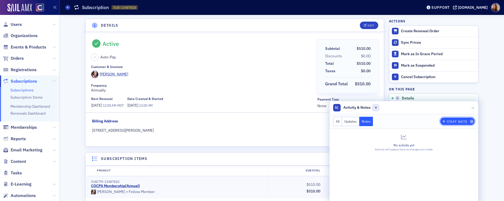
click at [455, 120] on div "Staff Note" at bounding box center [457, 121] width 20 height 3
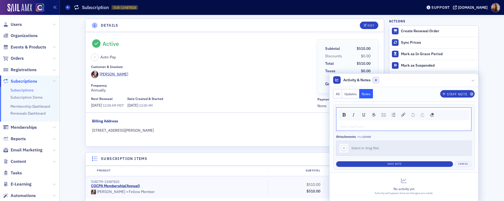
click at [367, 127] on div "rdw-editor" at bounding box center [403, 126] width 127 height 5
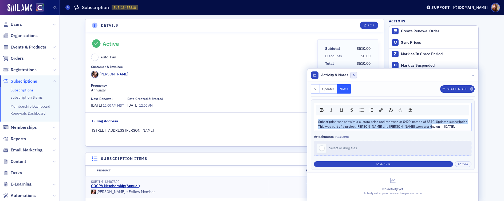
drag, startPoint x: 426, startPoint y: 126, endPoint x: 314, endPoint y: 122, distance: 111.6
click at [314, 122] on div "Subscription was set with a custom price and renewed at $429 instead of $510. U…" at bounding box center [392, 124] width 157 height 14
copy div "Subscription was set with a custom price and renewed at $429 instead of $510. U…"
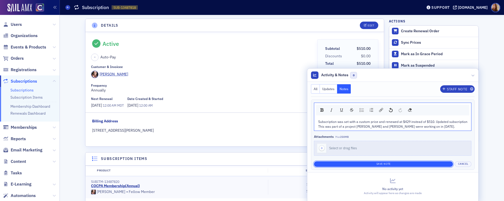
click at [387, 163] on button "Save Note" at bounding box center [383, 164] width 139 height 6
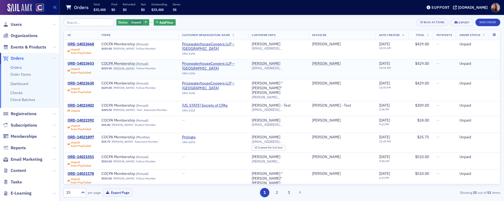
click at [88, 64] on div "ORD-14023653" at bounding box center [81, 63] width 26 height 5
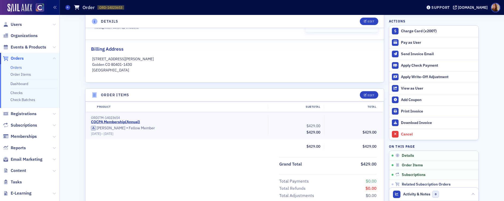
scroll to position [183, 0]
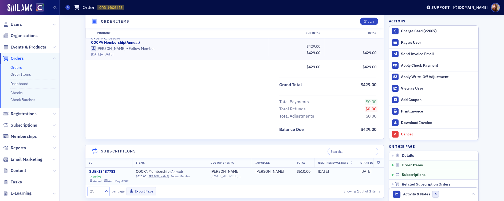
click at [102, 170] on div "SUB-13487783" at bounding box center [108, 171] width 39 height 5
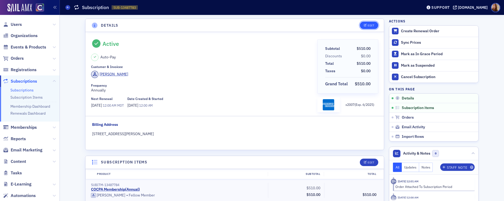
click at [364, 26] on icon "button" at bounding box center [365, 25] width 3 height 3
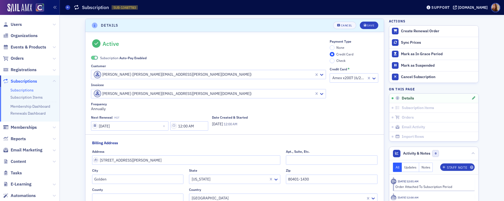
scroll to position [1, 0]
click at [334, 46] on label "None" at bounding box center [337, 46] width 15 height 5
click at [334, 46] on input "None" at bounding box center [332, 46] width 5 height 5
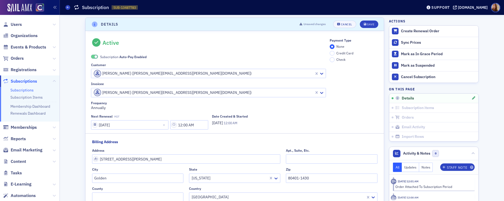
click at [108, 54] on span "Subscription Auto-Pay Enabled" at bounding box center [123, 56] width 46 height 5
click at [368, 23] on div "Save" at bounding box center [370, 24] width 7 height 3
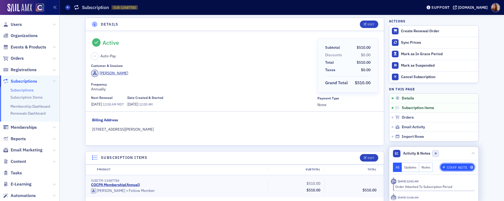
click at [455, 168] on div "Staff Note" at bounding box center [457, 167] width 20 height 3
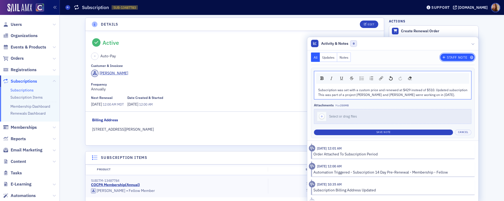
click at [453, 57] on div "Staff Note" at bounding box center [457, 57] width 20 height 3
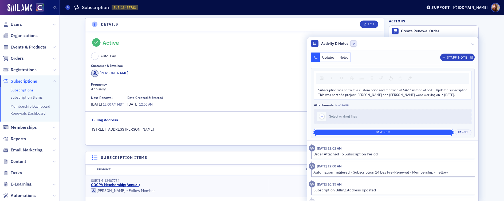
click at [401, 132] on button "Save Note" at bounding box center [383, 133] width 139 height 6
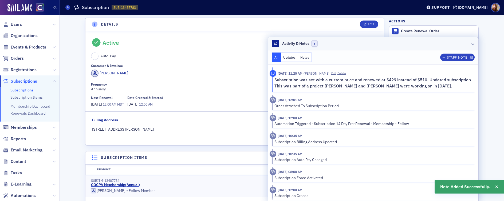
click at [385, 43] on header "Activity & Notes 1" at bounding box center [373, 43] width 210 height 13
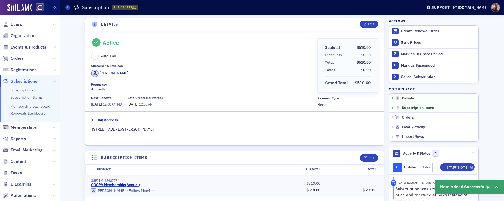
scroll to position [102, 0]
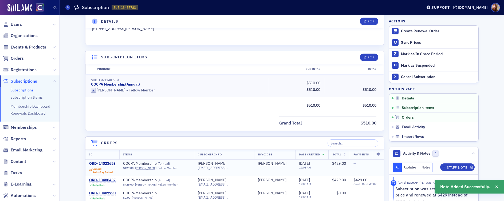
click at [105, 162] on div "ORD-14023653" at bounding box center [102, 163] width 26 height 5
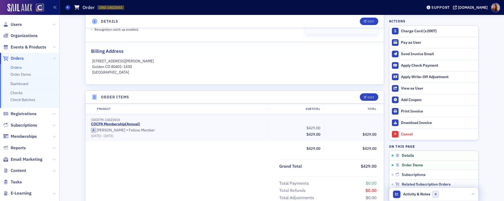
click at [446, 193] on header "Activity & Notes 0" at bounding box center [433, 194] width 89 height 13
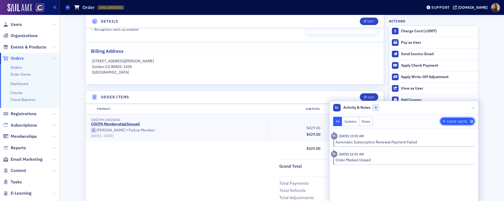
click at [453, 122] on div "Staff Note" at bounding box center [457, 121] width 20 height 3
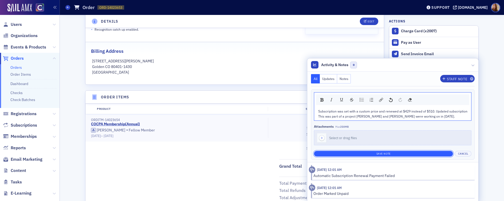
click at [411, 151] on button "Save Note" at bounding box center [383, 154] width 139 height 6
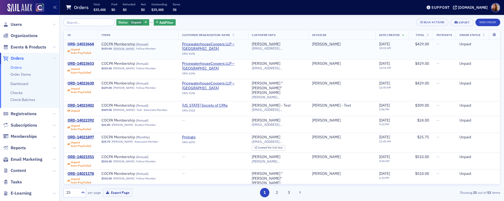
click at [89, 45] on div "ORD-14023668" at bounding box center [81, 44] width 26 height 5
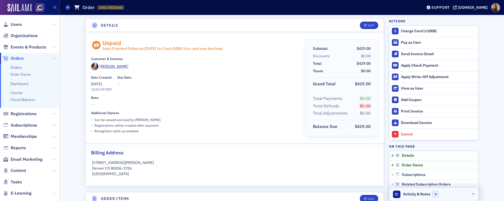
click at [446, 194] on header "Activity & Notes 0" at bounding box center [433, 194] width 89 height 13
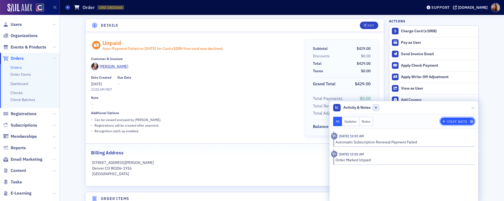
click at [455, 120] on div "Staff Note" at bounding box center [457, 121] width 20 height 3
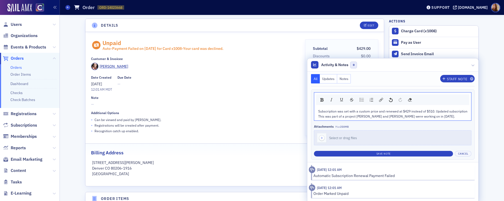
click at [431, 117] on div "This was part of a project [PERSON_NAME] and [PERSON_NAME] were working on in […" at bounding box center [392, 116] width 149 height 5
click at [466, 112] on div "Subscription was set with a custom price and renewed at $429 instead of $510. U…" at bounding box center [392, 114] width 157 height 14
click at [465, 111] on div "Subscription was set with a custom price and renewed at $429 instead of $510. U…" at bounding box center [392, 114] width 157 height 14
click at [465, 112] on span "Subscription was set with a custom price and renewed at $429 instead of $510. U…" at bounding box center [392, 111] width 149 height 4
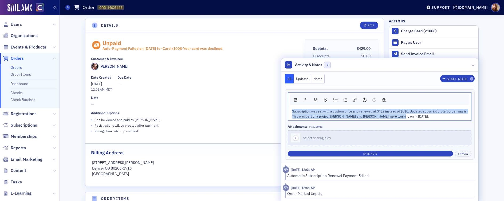
drag, startPoint x: 388, startPoint y: 116, endPoint x: 277, endPoint y: 106, distance: 111.7
copy div "Subscription was set with a custom price and renewed at $429 instead of $510. U…"
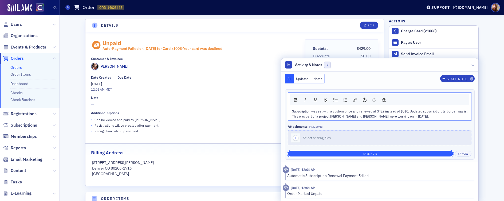
click at [409, 155] on button "Save Note" at bounding box center [370, 154] width 165 height 6
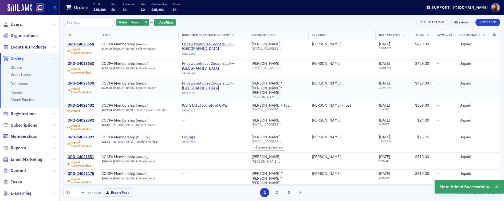
click at [77, 83] on div "ORD-14023630" at bounding box center [81, 83] width 26 height 5
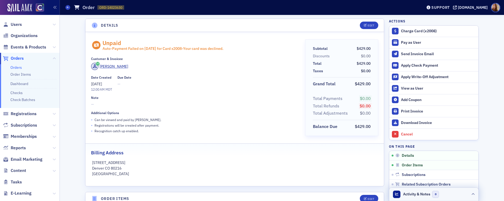
click at [450, 193] on header "Activity & Notes 0" at bounding box center [433, 194] width 89 height 13
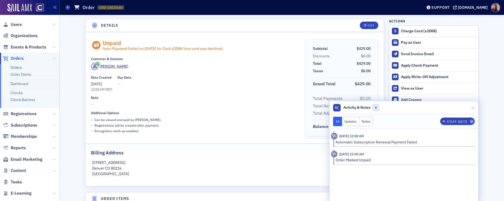
click at [457, 126] on div "All Updates Notes Staff Note" at bounding box center [403, 121] width 141 height 9
click at [445, 122] on span "Staff Note" at bounding box center [457, 121] width 32 height 3
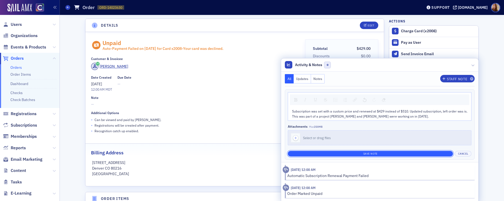
click at [378, 152] on button "Save Note" at bounding box center [370, 154] width 165 height 6
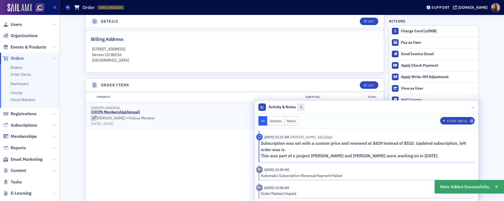
scroll to position [225, 0]
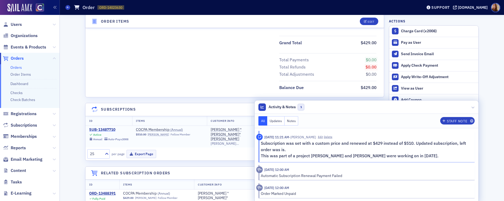
click at [97, 129] on div "SUB-13487710" at bounding box center [108, 130] width 39 height 5
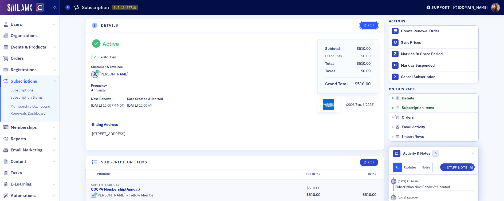
click at [372, 28] on button "Edit" at bounding box center [369, 25] width 18 height 7
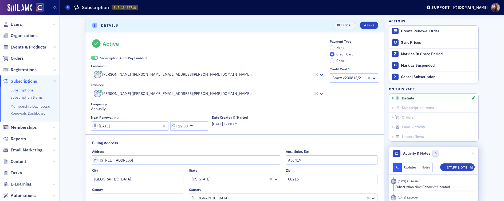
scroll to position [1, 0]
click at [343, 48] on div "None Credit Card Check" at bounding box center [354, 53] width 49 height 18
click at [340, 47] on span "None" at bounding box center [340, 46] width 8 height 4
click at [334, 47] on input "None" at bounding box center [332, 46] width 5 height 5
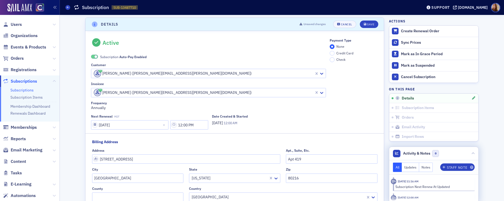
drag, startPoint x: 113, startPoint y: 58, endPoint x: 139, endPoint y: 53, distance: 26.0
click at [113, 58] on span "Subscription Auto-Pay Enabled" at bounding box center [123, 56] width 46 height 5
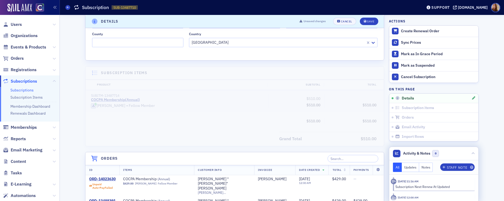
scroll to position [156, 0]
click at [367, 20] on div "Save" at bounding box center [370, 21] width 7 height 3
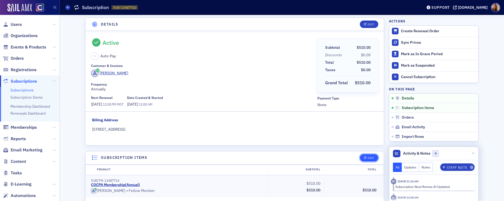
click at [370, 160] on button "Edit" at bounding box center [369, 157] width 18 height 7
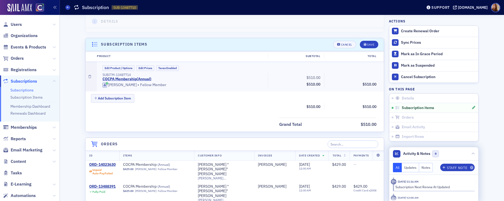
scroll to position [135, 0]
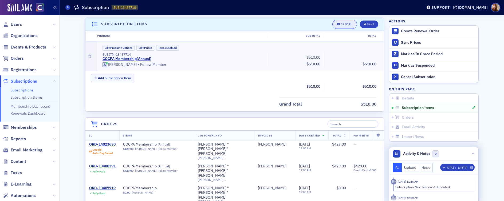
click at [346, 25] on div "Cancel" at bounding box center [346, 24] width 11 height 3
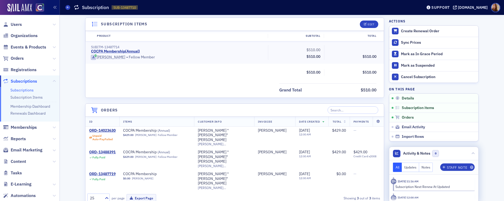
scroll to position [121, 0]
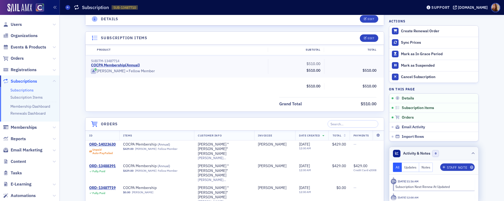
click at [452, 149] on header "Activity & Notes 0" at bounding box center [433, 153] width 89 height 13
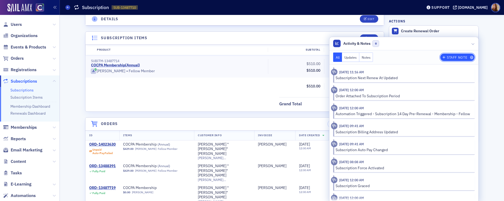
click at [459, 56] on div "Staff Note" at bounding box center [457, 57] width 20 height 3
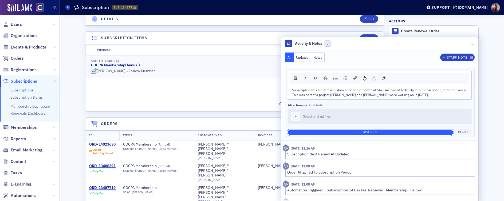
click at [402, 132] on button "Save Note" at bounding box center [370, 133] width 165 height 6
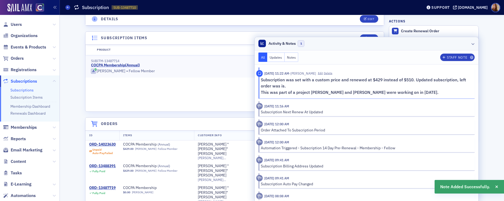
click at [428, 41] on header "Activity & Notes 1" at bounding box center [367, 43] width 224 height 13
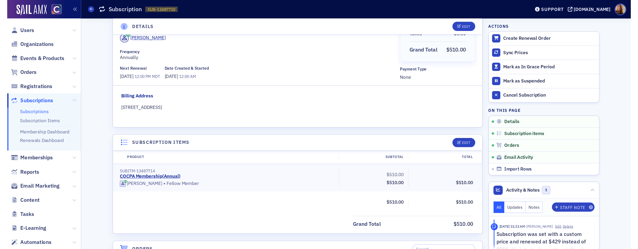
scroll to position [0, 0]
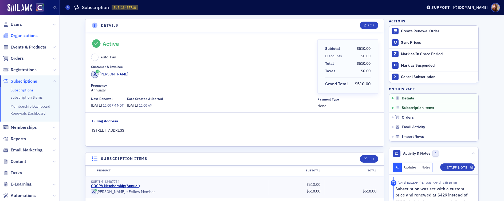
click at [21, 36] on span "Organizations" at bounding box center [24, 36] width 27 height 6
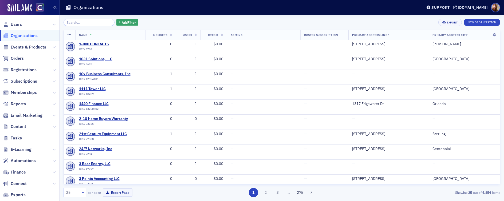
click at [88, 19] on input "search" at bounding box center [89, 22] width 51 height 7
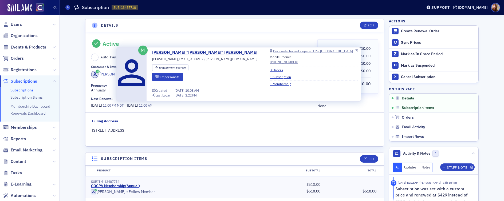
click at [273, 52] on div "PricewaterhouseCoopers LLP – [GEOGRAPHIC_DATA]" at bounding box center [313, 51] width 80 height 3
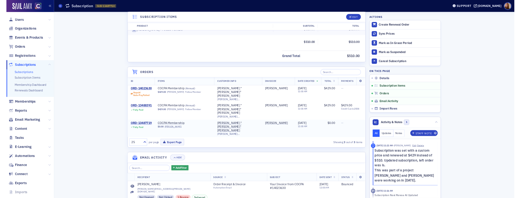
scroll to position [155, 0]
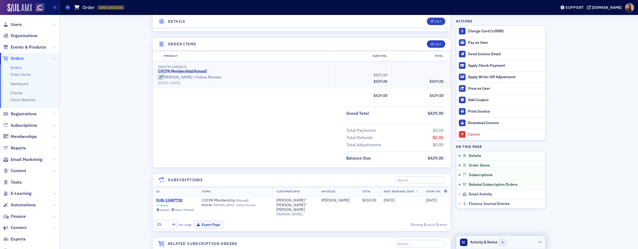
click at [503, 201] on header "Activity & Notes 1" at bounding box center [500, 242] width 89 height 13
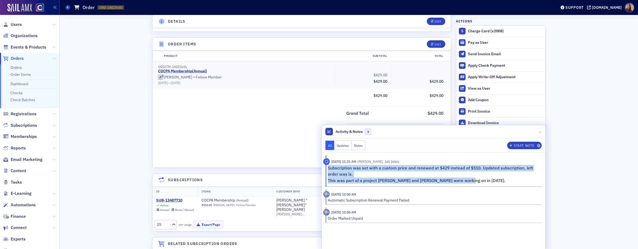
drag, startPoint x: 459, startPoint y: 179, endPoint x: 323, endPoint y: 169, distance: 135.7
click at [323, 169] on div "Subscription was set with a custom price and renewed at $429 instead of $510. U…" at bounding box center [430, 174] width 215 height 19
copy div "Subscription was set with a custom price and renewed at $429 instead of $510. U…"
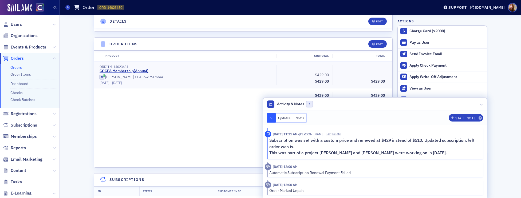
click at [172, 116] on div "Grand Total $429.00" at bounding box center [243, 111] width 298 height 11
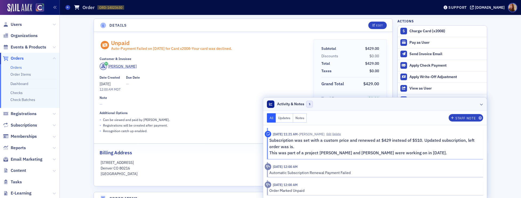
click at [384, 106] on header "Activity & Notes 1" at bounding box center [375, 104] width 224 height 13
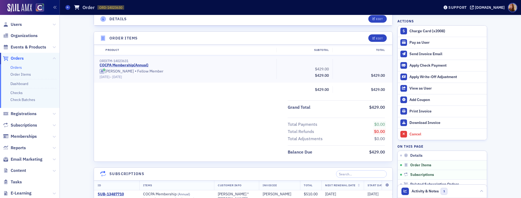
scroll to position [150, 0]
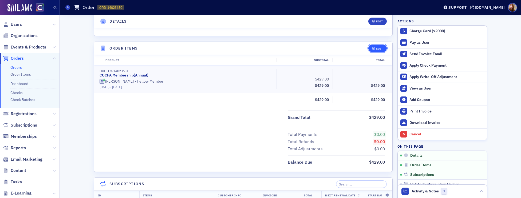
click at [377, 47] on div "Edit" at bounding box center [379, 48] width 7 height 3
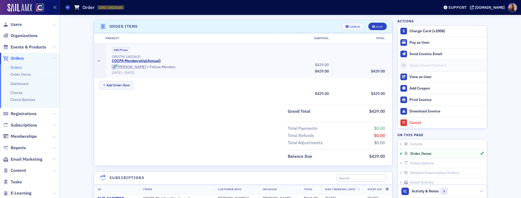
scroll to position [174, 0]
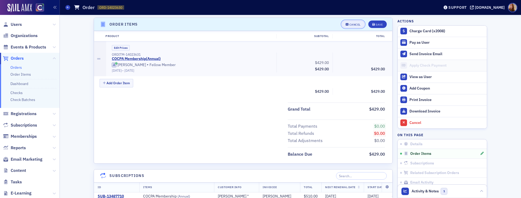
click at [348, 26] on button "Cancel" at bounding box center [353, 24] width 23 height 7
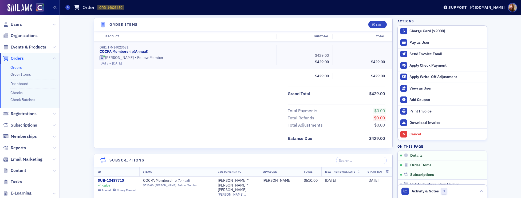
scroll to position [257, 0]
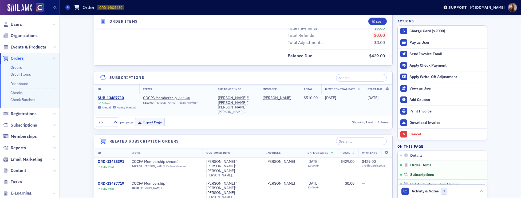
click at [105, 99] on div "SUB-13487710" at bounding box center [117, 98] width 38 height 5
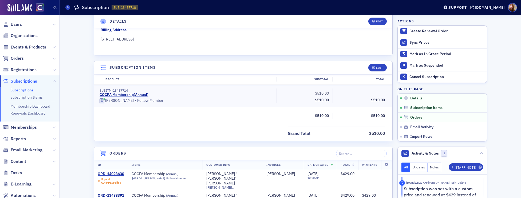
scroll to position [91, 0]
click at [15, 57] on span "Orders" at bounding box center [17, 58] width 13 height 6
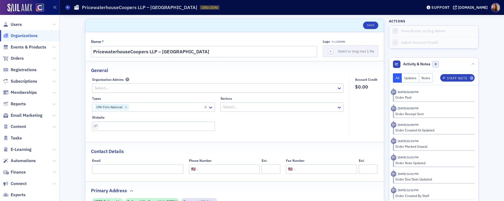
select select "US"
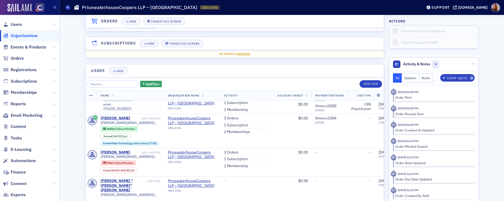
scroll to position [758, 0]
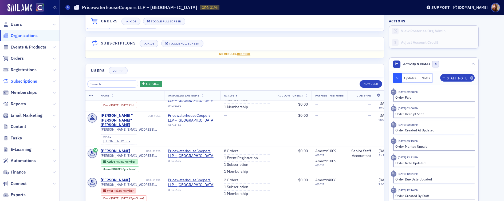
click at [23, 80] on span "Subscriptions" at bounding box center [24, 81] width 26 height 6
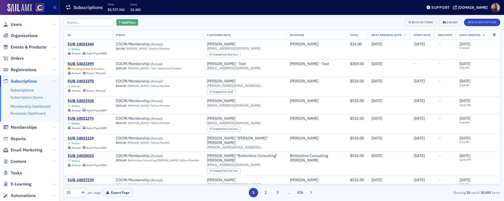
click at [122, 22] on span "Add Filter" at bounding box center [129, 22] width 14 height 5
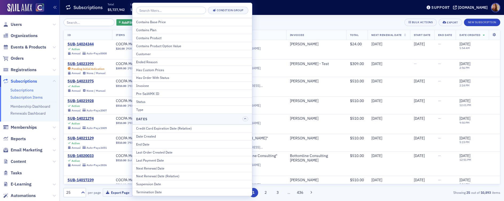
click at [23, 97] on link "Subscription Items" at bounding box center [26, 97] width 32 height 5
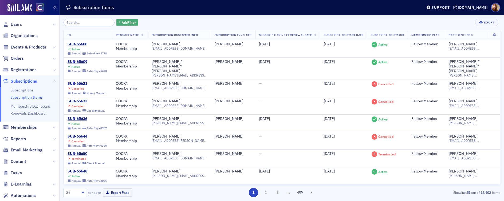
click at [128, 21] on span "Add Filter" at bounding box center [129, 22] width 14 height 5
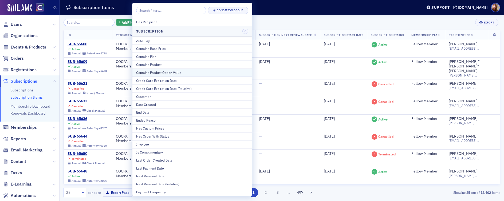
click at [167, 72] on div "Contains Product Option Value" at bounding box center [192, 72] width 112 height 5
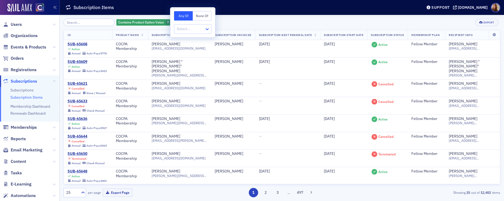
click at [205, 29] on icon at bounding box center [206, 28] width 5 height 5
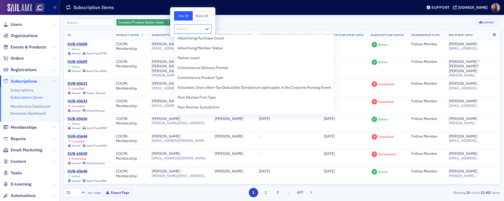
scroll to position [13, 0]
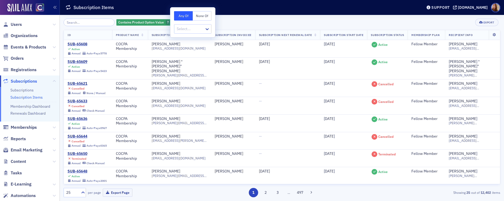
click at [289, 21] on div "Contains Product Option Value ? Add Filter Export" at bounding box center [282, 22] width 437 height 7
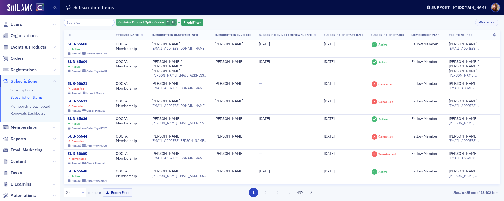
click at [171, 23] on span "button" at bounding box center [173, 22] width 5 height 5
click at [19, 90] on link "Subscriptions" at bounding box center [21, 90] width 23 height 5
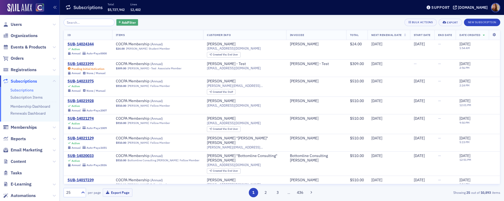
click at [129, 24] on span "Add Filter" at bounding box center [129, 22] width 14 height 5
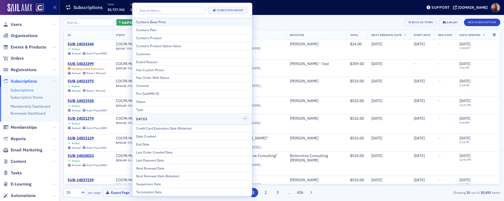
click at [150, 21] on div "Contains Base Price" at bounding box center [192, 21] width 112 height 5
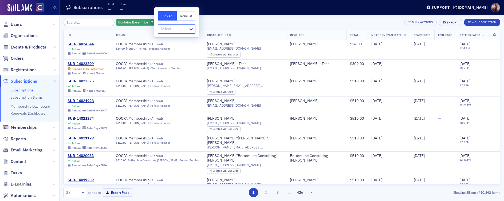
click at [173, 30] on div at bounding box center [174, 29] width 28 height 7
type input "429u"
click at [172, 29] on div at bounding box center [174, 29] width 28 height 7
type input "c"
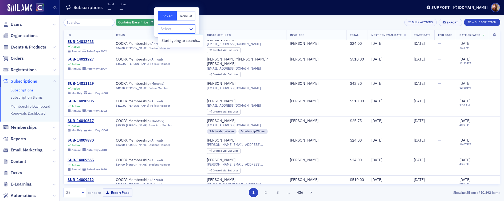
scroll to position [333, 0]
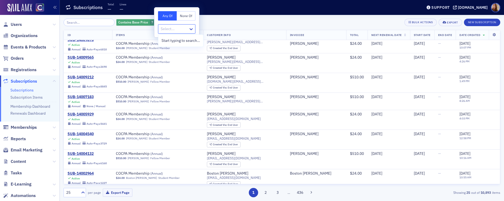
click at [135, 23] on span "Contains Base Price" at bounding box center [133, 22] width 30 height 4
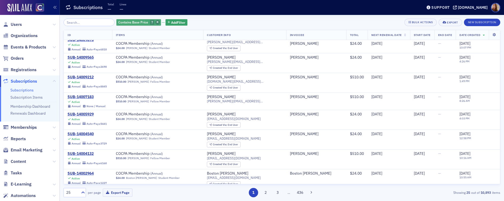
click at [156, 21] on icon "button" at bounding box center [157, 22] width 2 height 3
click at [126, 21] on span "Add Filter" at bounding box center [129, 22] width 14 height 5
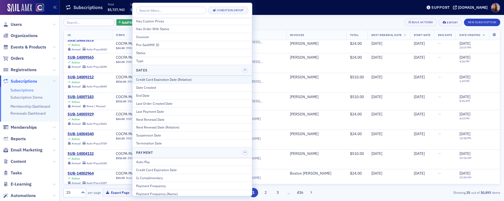
scroll to position [59, 0]
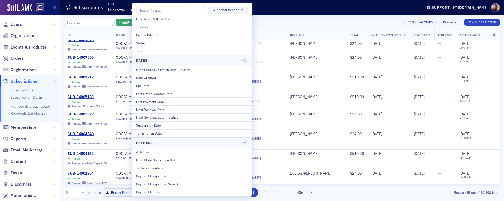
click at [335, 20] on div "Add Filter Bulk Actions Export New Subscription" at bounding box center [282, 22] width 437 height 7
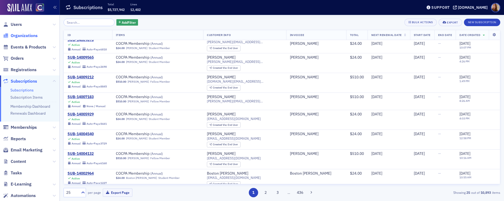
click at [24, 35] on span "Organizations" at bounding box center [24, 36] width 27 height 6
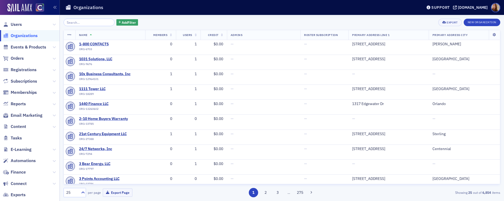
click at [86, 25] on input "search" at bounding box center [89, 22] width 51 height 7
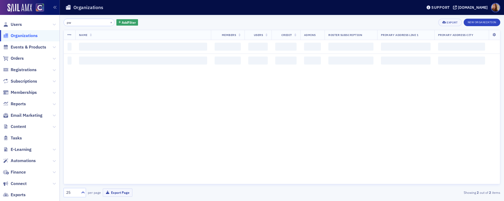
type input "p"
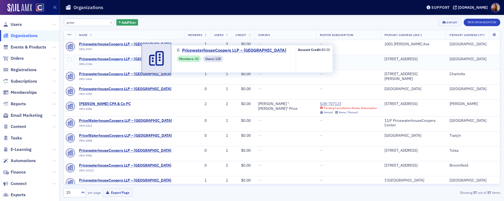
type input "price"
click at [109, 58] on span "PricewaterhouseCoopers LLP – [GEOGRAPHIC_DATA]" at bounding box center [125, 59] width 92 height 5
select select "US"
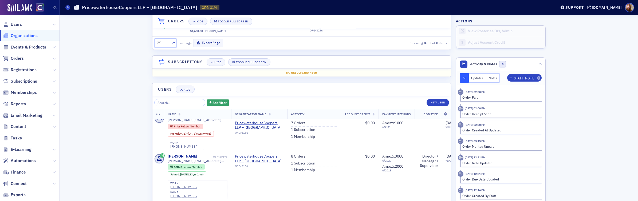
scroll to position [64, 0]
click at [212, 105] on span "Add Filter" at bounding box center [219, 102] width 14 height 5
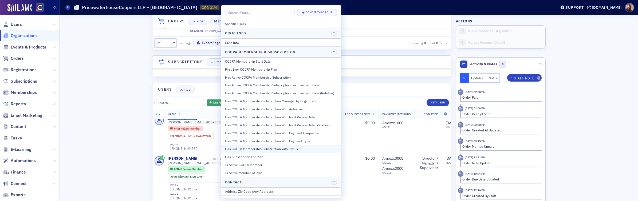
scroll to position [0, 0]
click at [293, 117] on div "Has COCPA Membership Subscription With Next Renew Date" at bounding box center [281, 117] width 112 height 5
select select "8"
select select "2025"
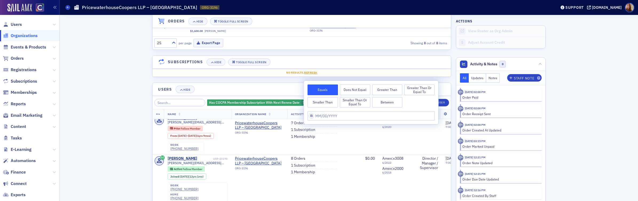
click at [388, 90] on button "Greater Than" at bounding box center [387, 90] width 30 height 11
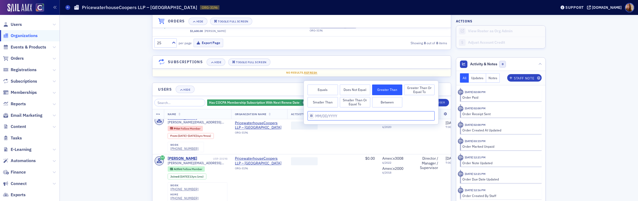
select select "8"
select select "2025"
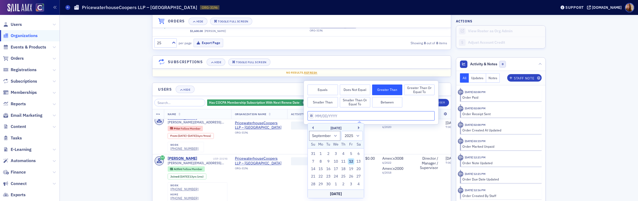
click at [335, 115] on input "Account Credit" at bounding box center [370, 115] width 127 height 9
click at [421, 87] on button "Greater Than or Equal To" at bounding box center [419, 90] width 30 height 11
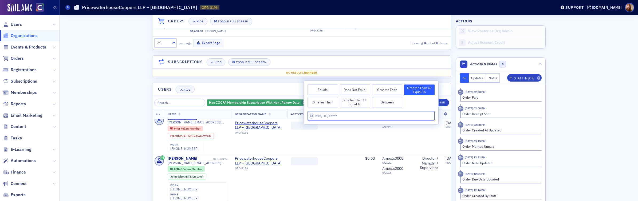
select select "8"
select select "2025"
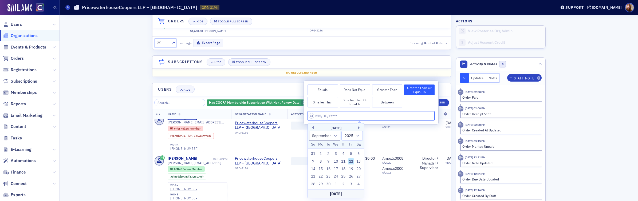
click at [324, 115] on input "Account Credit" at bounding box center [370, 115] width 127 height 9
click at [343, 161] on div "11" at bounding box center [343, 161] width 6 height 6
type input "09/11/2025"
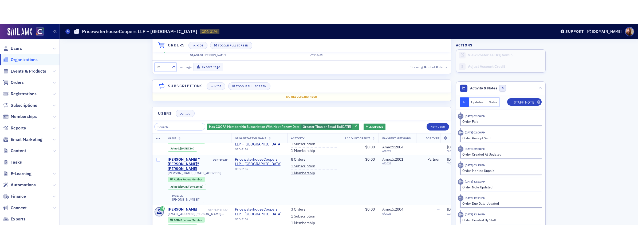
scroll to position [138, 0]
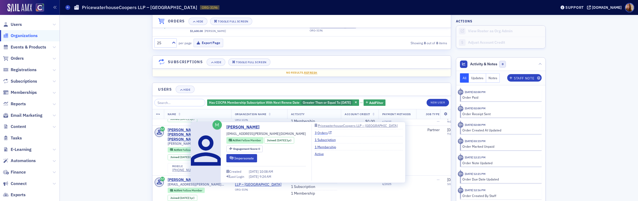
click at [316, 134] on link "3 Orders" at bounding box center [323, 132] width 17 height 5
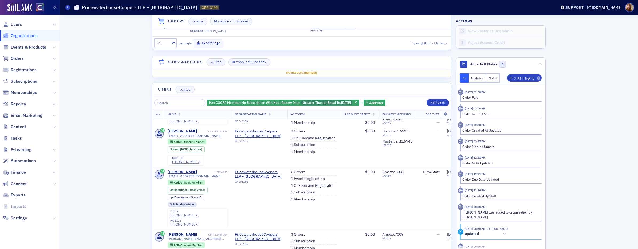
scroll to position [417, 0]
click at [301, 201] on link "3 Orders" at bounding box center [298, 233] width 14 height 5
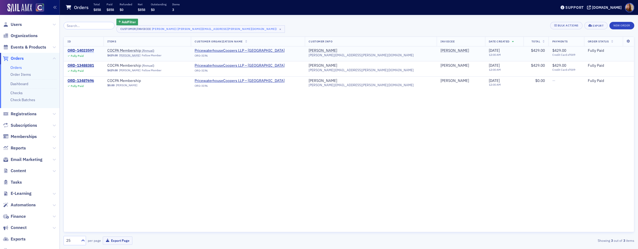
click at [88, 49] on div "ORD-14023597" at bounding box center [81, 50] width 26 height 5
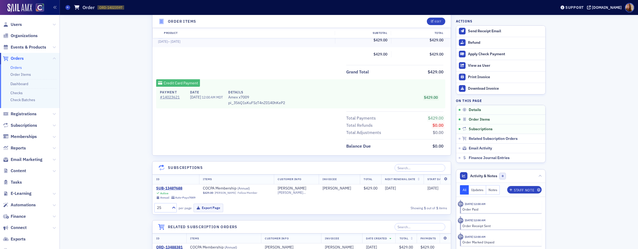
scroll to position [245, 0]
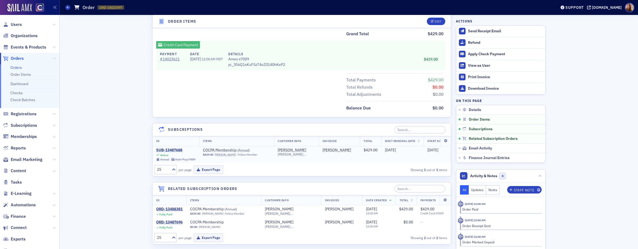
click at [176, 148] on div "SUB-13487688" at bounding box center [175, 150] width 39 height 5
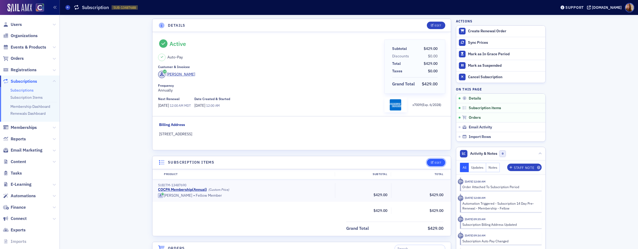
click at [434, 163] on div "Edit" at bounding box center [437, 162] width 7 height 3
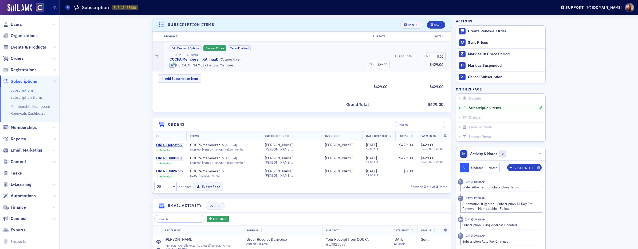
scroll to position [138, 0]
click at [215, 48] on button "Custom Prices" at bounding box center [214, 48] width 23 height 6
click at [434, 24] on div "Save" at bounding box center [437, 24] width 7 height 3
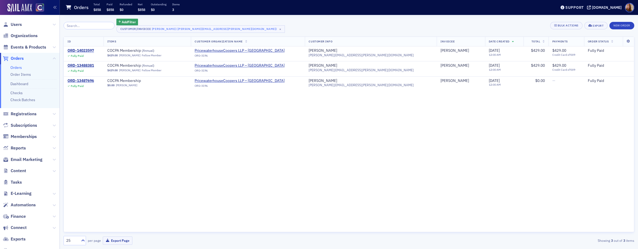
select select "US"
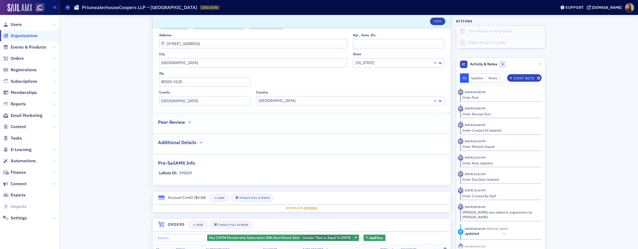
scroll to position [233, 0]
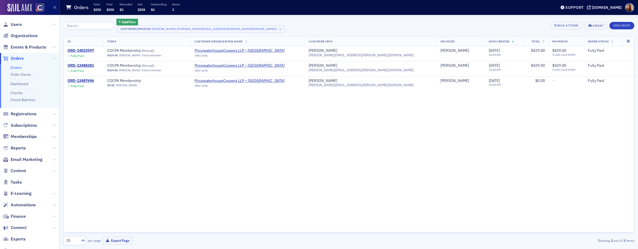
click at [267, 157] on div "ID Items Customer Organization Name Customer Info Invoicee Date Created Total P…" at bounding box center [349, 135] width 570 height 196
click at [17, 24] on span "Users" at bounding box center [16, 25] width 11 height 6
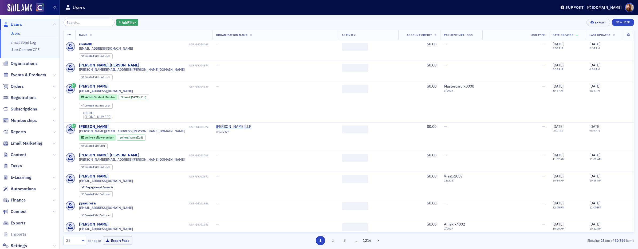
click at [74, 22] on input "search" at bounding box center [89, 22] width 51 height 7
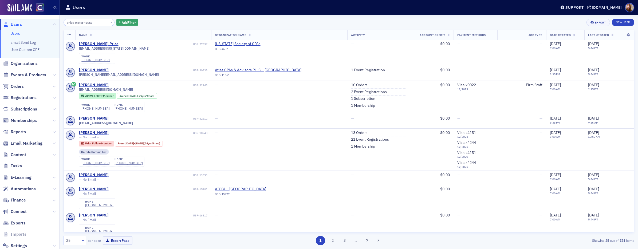
scroll to position [479, 0]
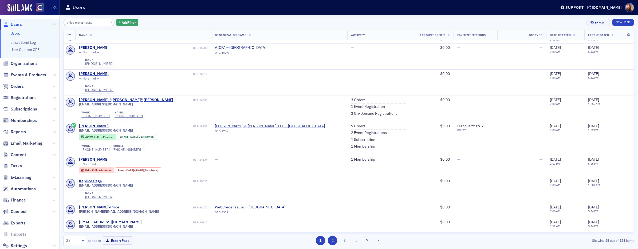
click at [334, 201] on button "2" at bounding box center [332, 240] width 9 height 9
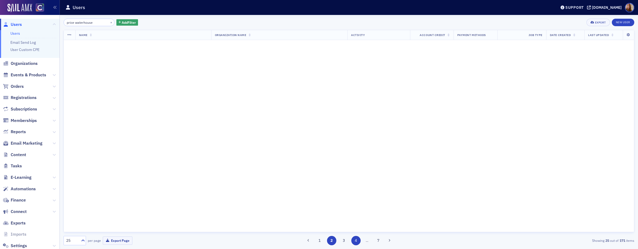
scroll to position [0, 0]
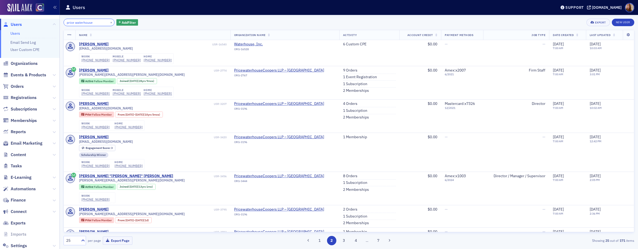
click at [77, 23] on input "price waterhouse" at bounding box center [89, 22] width 51 height 7
paste input "PricewaterhouseCoopers LLP – [GEOGRAPHIC_DATA]"
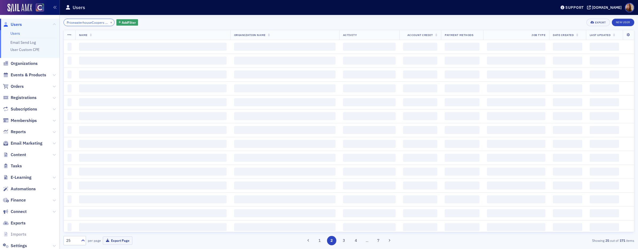
scroll to position [0, 22]
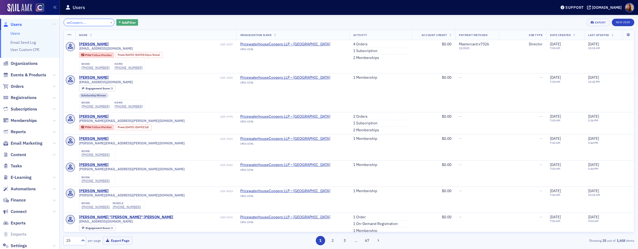
type input "PricewaterhouseCoopers LLP – [GEOGRAPHIC_DATA]"
click at [125, 23] on span "Add Filter" at bounding box center [129, 22] width 14 height 5
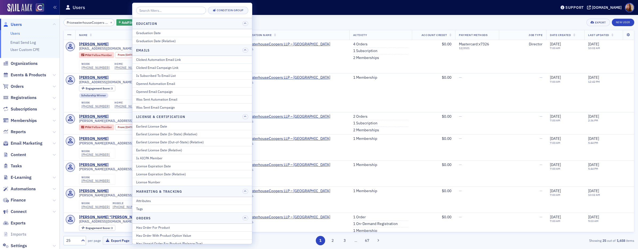
scroll to position [261, 0]
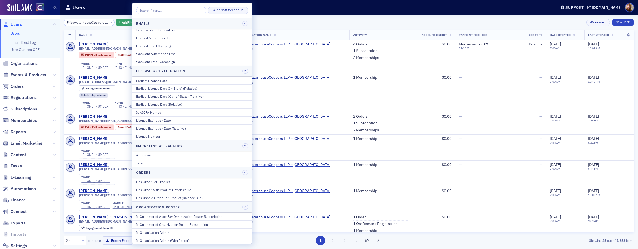
click at [483, 19] on div "PricewaterhouseCoopers LLP – Denver × Add Filter Export New User" at bounding box center [349, 22] width 570 height 7
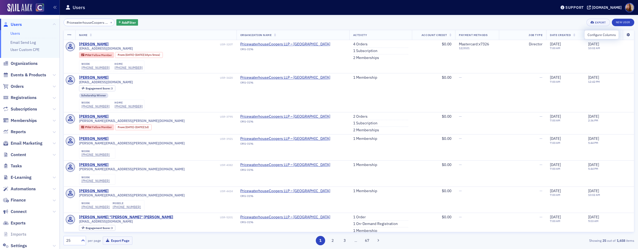
click at [503, 33] on icon at bounding box center [627, 34] width 11 height 3
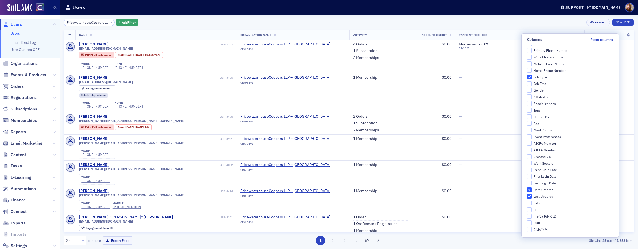
scroll to position [160, 0]
click at [417, 22] on div "PricewaterhouseCoopers LLP – Denver × Add Filter Export New User" at bounding box center [349, 22] width 570 height 7
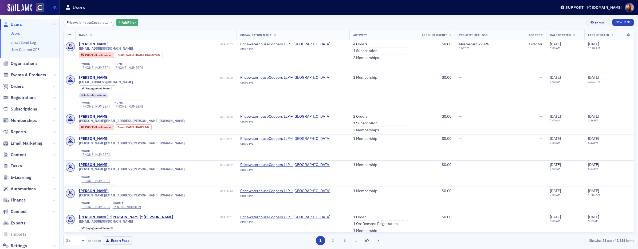
click at [122, 21] on span "Add Filter" at bounding box center [129, 22] width 14 height 5
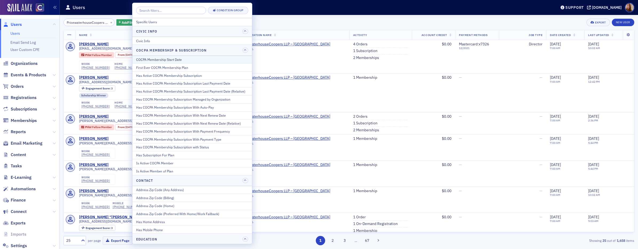
click at [171, 59] on div "COCPA Membership Start Date" at bounding box center [192, 59] width 112 height 5
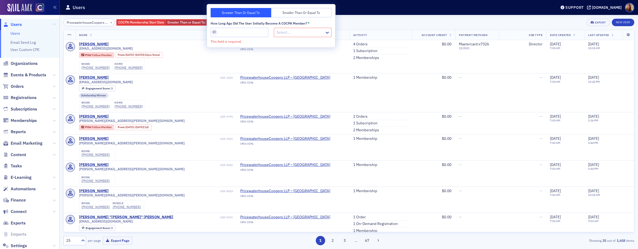
click at [284, 32] on div at bounding box center [300, 32] width 48 height 7
click at [238, 34] on input "How long ago did the user initially become a COCPA member? *" at bounding box center [240, 32] width 58 height 9
click at [301, 29] on div at bounding box center [300, 32] width 48 height 7
click at [242, 35] on input "How long ago did the user initially become a COCPA member? *" at bounding box center [240, 32] width 58 height 9
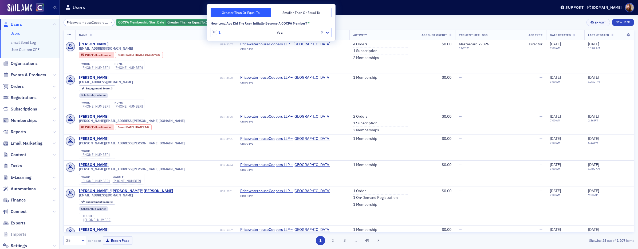
type input "1"
click at [291, 11] on button "Smaller Than or Equal To" at bounding box center [301, 12] width 61 height 9
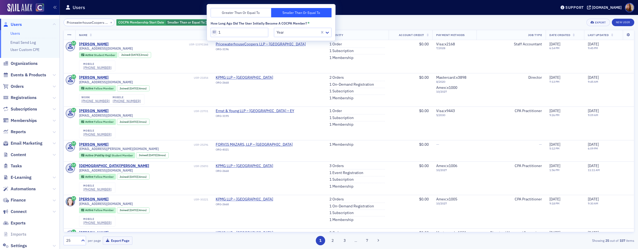
click at [358, 21] on div "PricewaterhouseCoopers LLP – Denver × COCPA Membership Start Date Smaller Than …" at bounding box center [349, 22] width 570 height 7
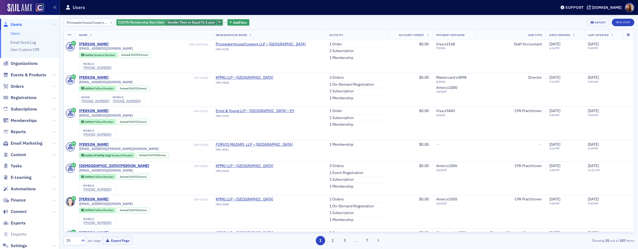
click at [217, 21] on span "button" at bounding box center [219, 22] width 5 height 5
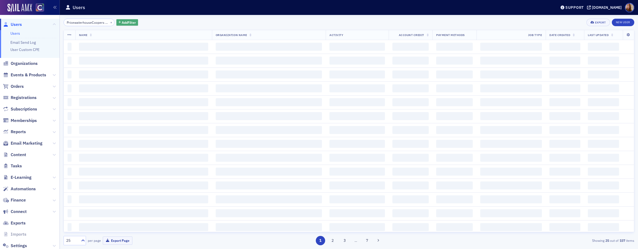
click at [123, 20] on span "Add Filter" at bounding box center [129, 22] width 14 height 5
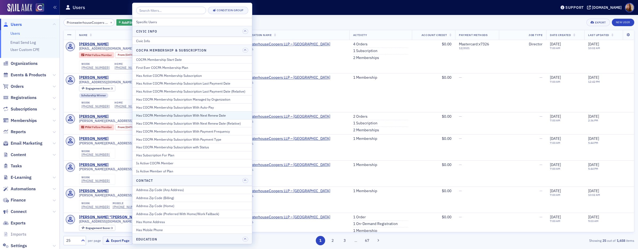
click at [200, 116] on div "Has COCPA Membership Subscription With Next Renew Date" at bounding box center [192, 115] width 112 height 5
select select "8"
select select "2025"
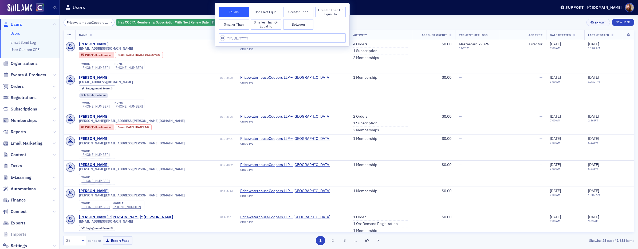
click at [292, 13] on button "Greater Than" at bounding box center [298, 12] width 30 height 11
select select "8"
select select "2025"
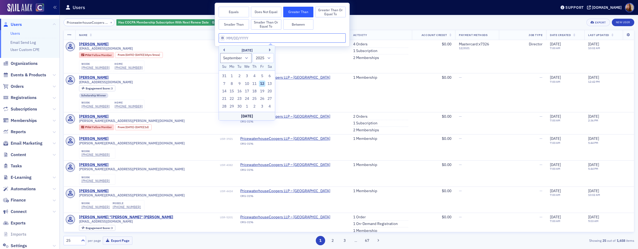
click at [245, 39] on input "text" at bounding box center [282, 37] width 127 height 9
click at [253, 83] on div "11" at bounding box center [254, 84] width 6 height 6
type input "09/11/2025"
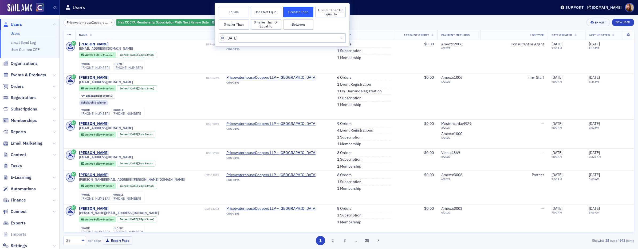
click at [400, 22] on div "PricewaterhouseCoopers LLP – Denver × Has COCPA Membership Subscription With Ne…" at bounding box center [349, 22] width 570 height 7
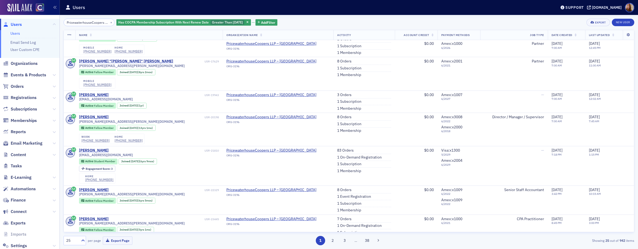
scroll to position [7, 0]
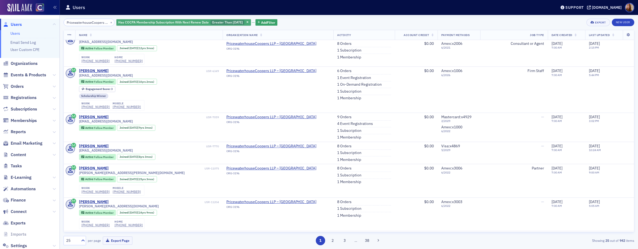
click at [212, 23] on span "Greater Than :" at bounding box center [222, 22] width 21 height 4
select select "8"
select select "2025"
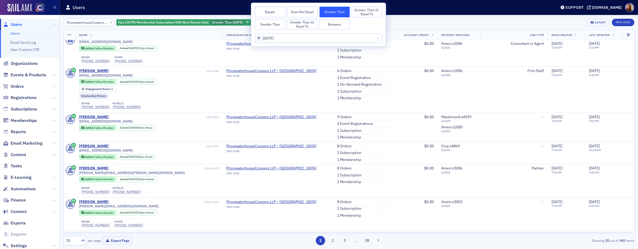
click at [328, 25] on button "Between" at bounding box center [334, 24] width 30 height 11
select select "8"
select select "2025"
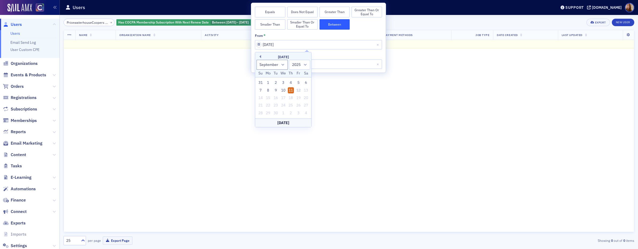
click at [290, 90] on div "11" at bounding box center [291, 90] width 6 height 6
select select "8"
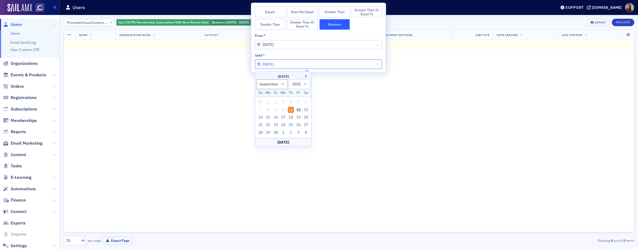
click at [278, 64] on input "09/11/2025" at bounding box center [318, 63] width 127 height 9
click at [268, 118] on div "15" at bounding box center [268, 117] width 6 height 6
type input "09/15/2025"
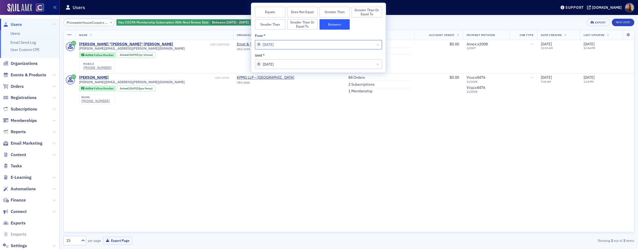
select select "8"
select select "2025"
click at [301, 46] on input "09/11/2025" at bounding box center [318, 44] width 127 height 9
type input "09/11/2025"
click at [334, 62] on input "09/15/2025" at bounding box center [318, 63] width 127 height 9
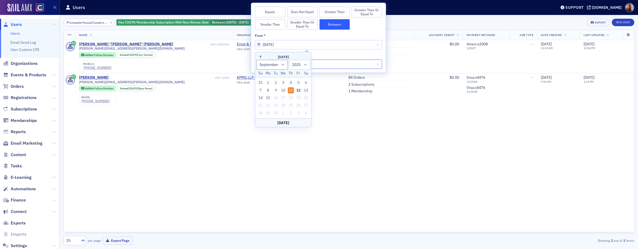
select select "8"
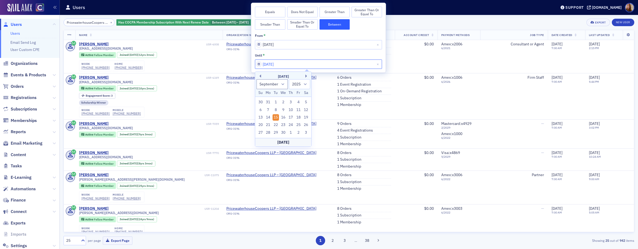
type input "09/15/2026"
click at [423, 20] on div "PricewaterhouseCoopers LLP – Denver × Has COCPA Membership Subscription With Ne…" at bounding box center [349, 22] width 570 height 7
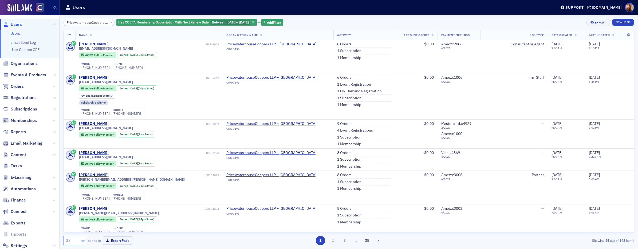
click at [83, 201] on icon at bounding box center [82, 241] width 3 height 2
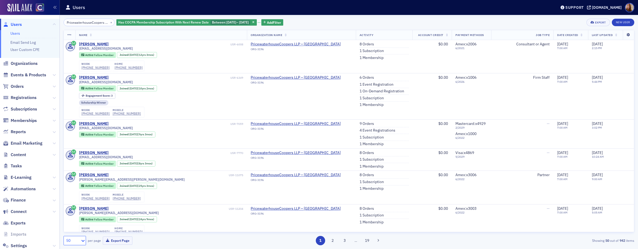
click at [503, 35] on icon at bounding box center [627, 34] width 11 height 3
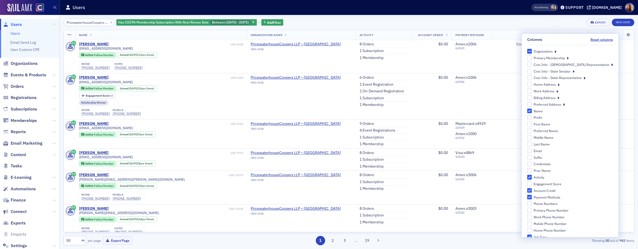
click at [449, 24] on div "PricewaterhouseCoopers LLP – Denver × Has COCPA Membership Subscription With Ne…" at bounding box center [349, 22] width 570 height 7
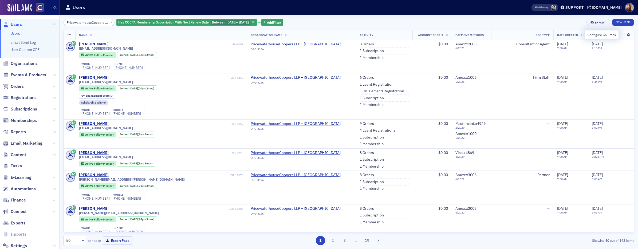
click at [503, 34] on icon at bounding box center [627, 34] width 11 height 3
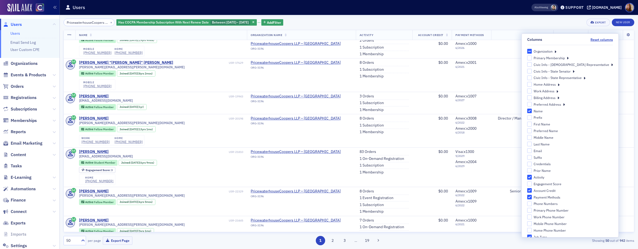
scroll to position [194, 0]
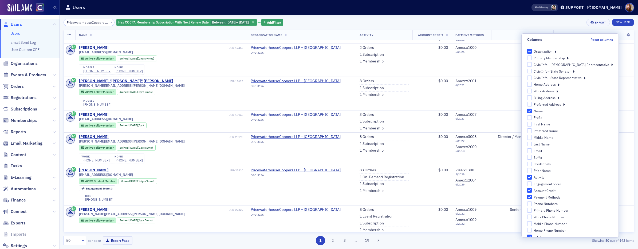
click at [503, 56] on icon at bounding box center [567, 57] width 2 height 5
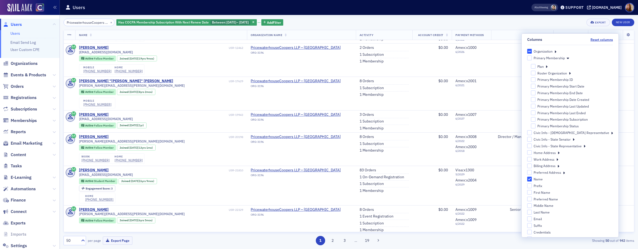
click at [503, 67] on icon at bounding box center [546, 66] width 2 height 5
click at [503, 66] on icon at bounding box center [546, 66] width 2 height 5
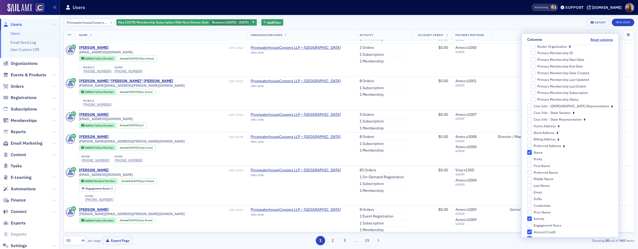
scroll to position [0, 0]
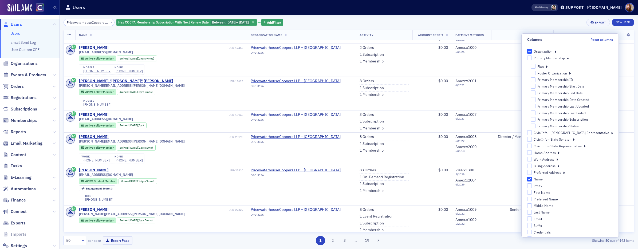
click at [503, 66] on div "Plan" at bounding box center [572, 66] width 82 height 5
click at [503, 67] on icon at bounding box center [546, 66] width 2 height 5
click at [503, 57] on icon at bounding box center [567, 57] width 2 height 5
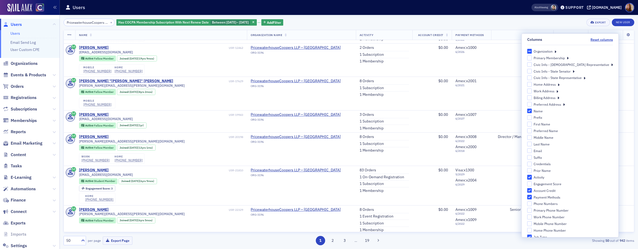
click at [422, 20] on div "PricewaterhouseCoopers LLP – Denver × Has COCPA Membership Subscription With Ne…" at bounding box center [349, 22] width 570 height 7
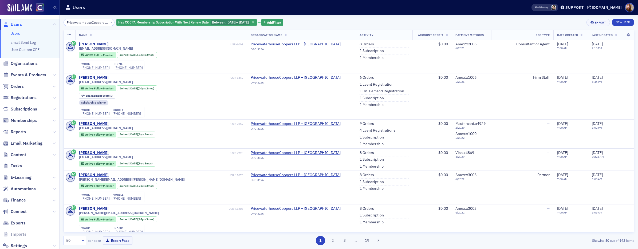
click at [419, 25] on div "PricewaterhouseCoopers LLP – Denver × Has COCPA Membership Subscription With Ne…" at bounding box center [349, 22] width 570 height 7
click at [232, 22] on span "[DATE]" at bounding box center [231, 22] width 10 height 4
select select "8"
select select "2025"
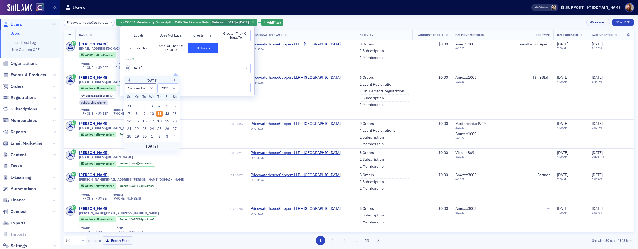
click at [161, 66] on input "09/11/2025" at bounding box center [187, 68] width 127 height 9
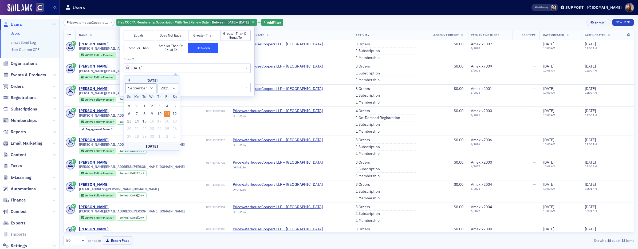
type input "09/11/2026"
click at [364, 21] on div "PricewaterhouseCoopers LLP – Denver × Has COCPA Membership Subscription With Ne…" at bounding box center [349, 22] width 570 height 7
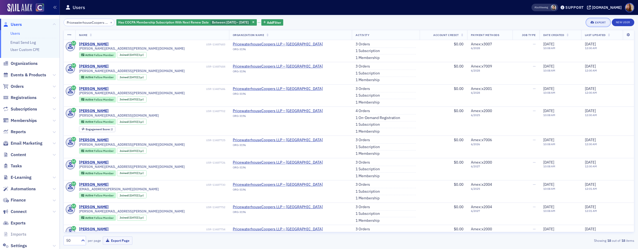
click at [503, 25] on button "Export" at bounding box center [597, 22] width 23 height 7
click at [503, 42] on button "Export All ( 18 Users )" at bounding box center [581, 40] width 56 height 9
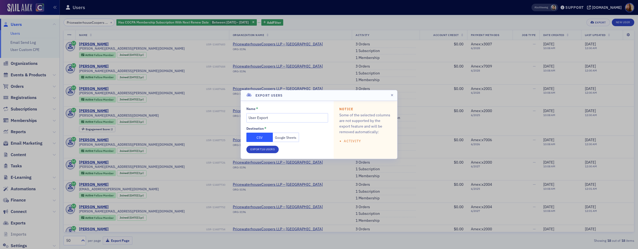
click at [292, 138] on button "Google Sheets" at bounding box center [286, 137] width 26 height 9
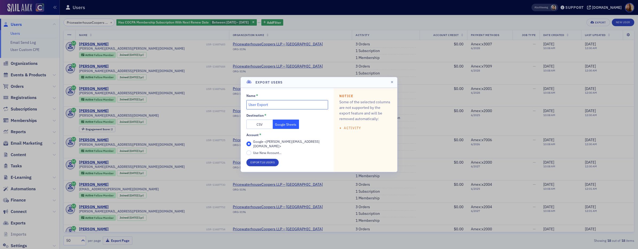
click at [267, 109] on input "User Export" at bounding box center [287, 104] width 82 height 9
type input "pwc"
click at [267, 161] on button "Export 18 Users" at bounding box center [262, 162] width 32 height 7
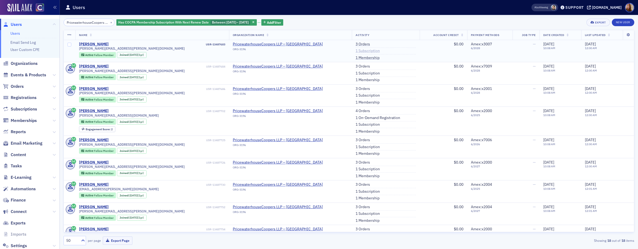
click at [355, 51] on link "1 Subscription" at bounding box center [367, 51] width 24 height 5
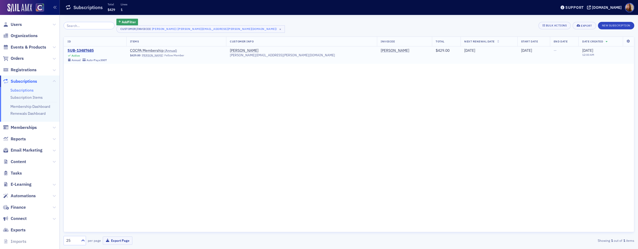
click at [80, 49] on div "SUB-13487685" at bounding box center [87, 50] width 39 height 5
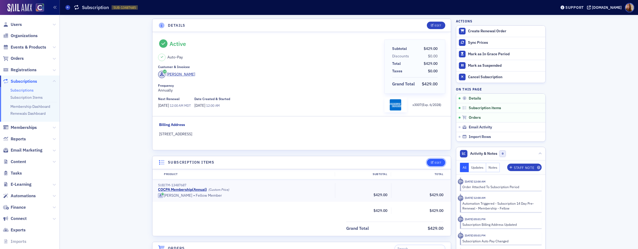
click at [432, 159] on button "Edit" at bounding box center [436, 162] width 18 height 7
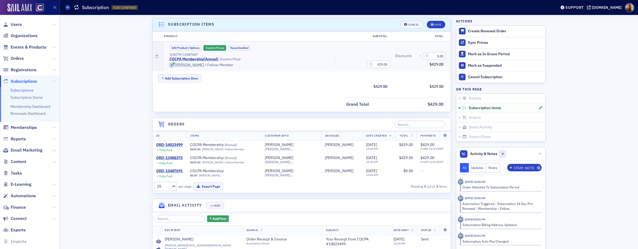
scroll to position [138, 0]
click at [214, 46] on button "Custom Prices" at bounding box center [214, 48] width 23 height 6
click at [434, 25] on div "Save" at bounding box center [437, 24] width 7 height 3
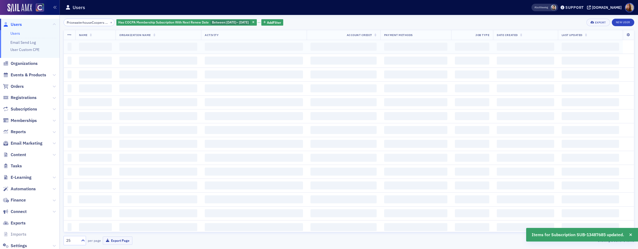
scroll to position [0, 22]
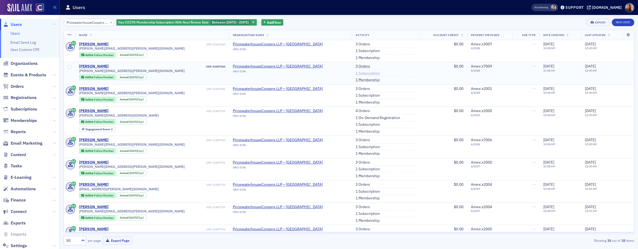
click at [355, 73] on link "1 Subscription" at bounding box center [367, 73] width 24 height 5
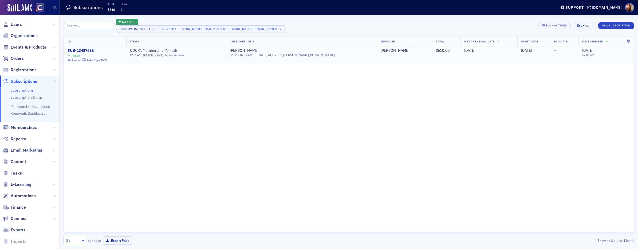
click at [81, 49] on div "SUB-13487688" at bounding box center [87, 50] width 39 height 5
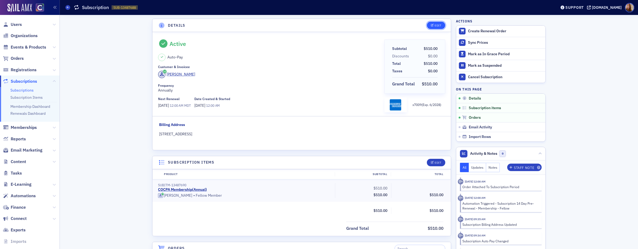
click at [435, 26] on div "Edit" at bounding box center [437, 25] width 7 height 3
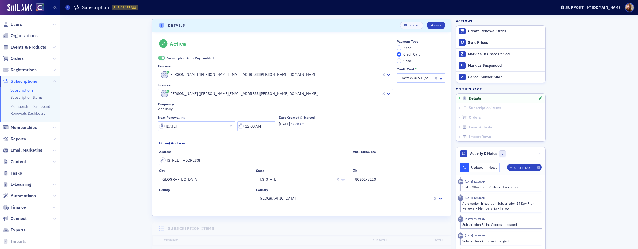
scroll to position [1, 0]
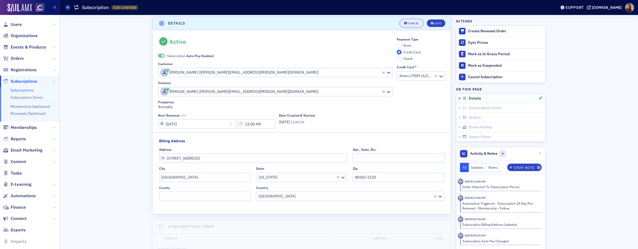
click at [408, 23] on div "Cancel" at bounding box center [413, 23] width 11 height 3
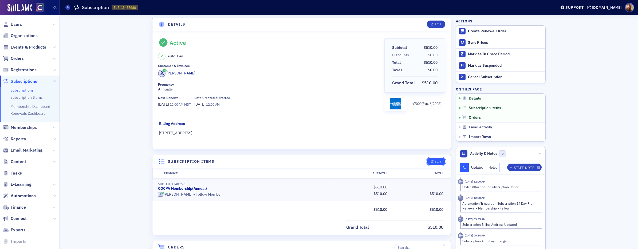
click at [439, 162] on div "Edit" at bounding box center [437, 161] width 7 height 3
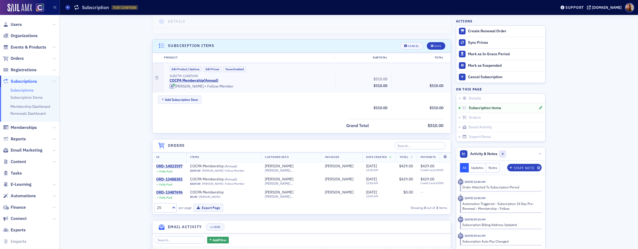
scroll to position [138, 0]
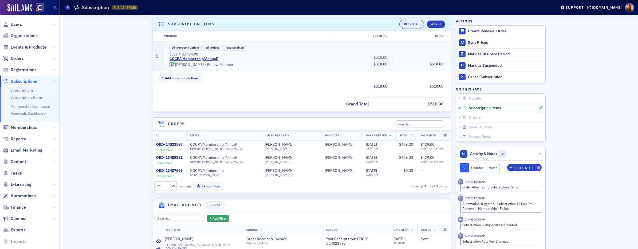
click at [408, 23] on div "Cancel" at bounding box center [413, 24] width 11 height 3
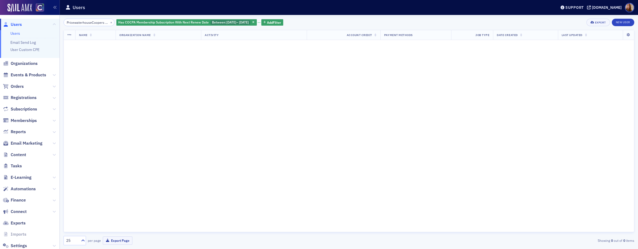
scroll to position [0, 22]
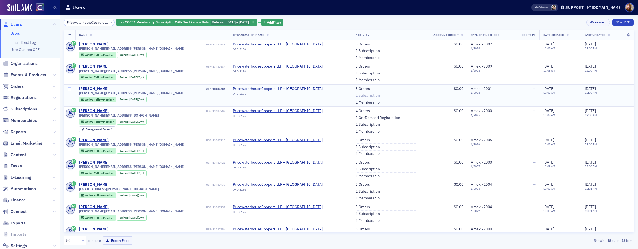
click at [355, 96] on link "1 Subscription" at bounding box center [367, 95] width 24 height 5
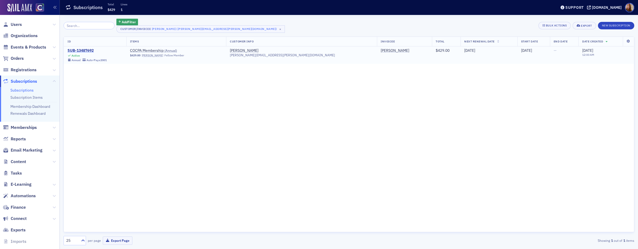
click at [89, 51] on div "SUB-13487692" at bounding box center [87, 50] width 39 height 5
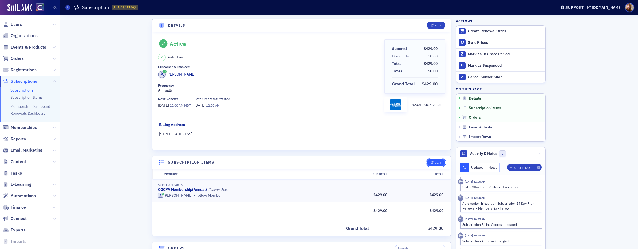
click at [440, 164] on button "Edit" at bounding box center [436, 162] width 18 height 7
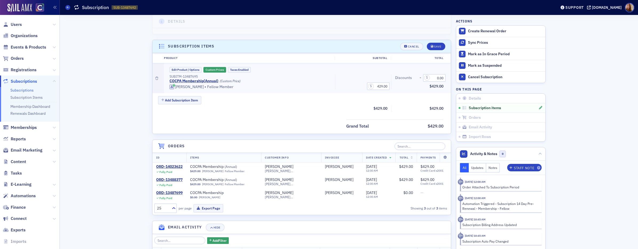
scroll to position [138, 0]
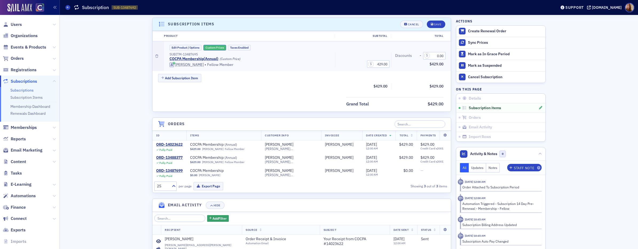
click at [210, 49] on button "Custom Prices" at bounding box center [214, 48] width 23 height 6
click at [438, 23] on div "Save" at bounding box center [437, 24] width 7 height 3
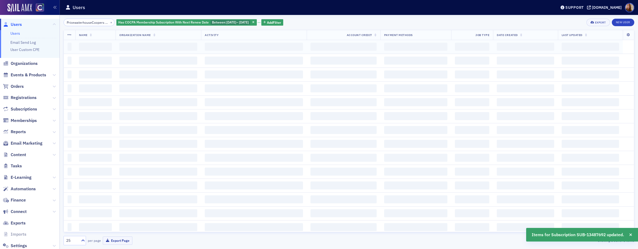
scroll to position [0, 22]
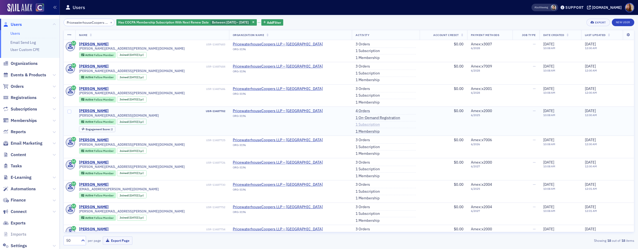
click at [355, 124] on link "1 Subscription" at bounding box center [367, 124] width 24 height 5
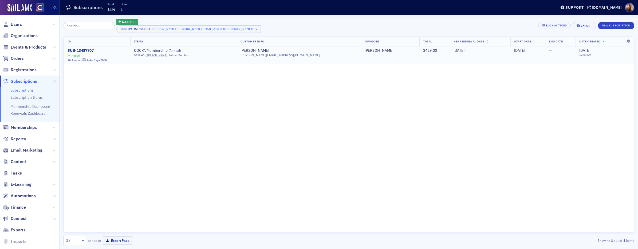
click at [91, 52] on div "SUB-13487707" at bounding box center [87, 50] width 39 height 5
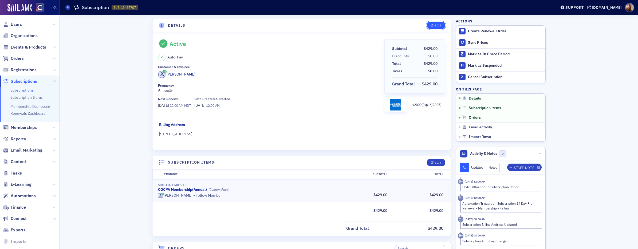
click at [431, 25] on icon "button" at bounding box center [432, 25] width 3 height 3
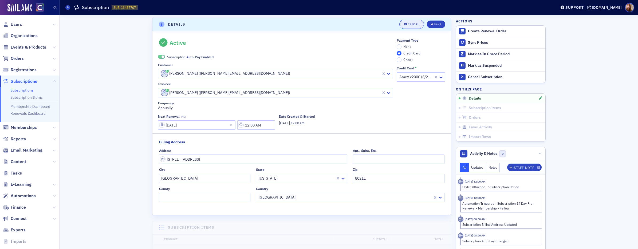
click at [400, 26] on button "Cancel" at bounding box center [411, 24] width 23 height 7
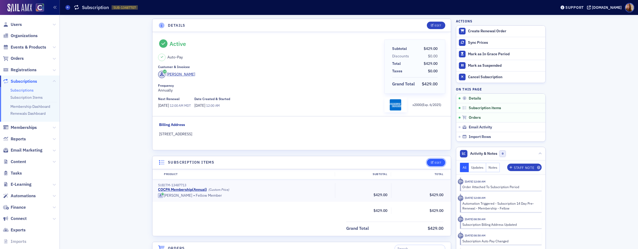
click at [434, 163] on div "Edit" at bounding box center [437, 162] width 7 height 3
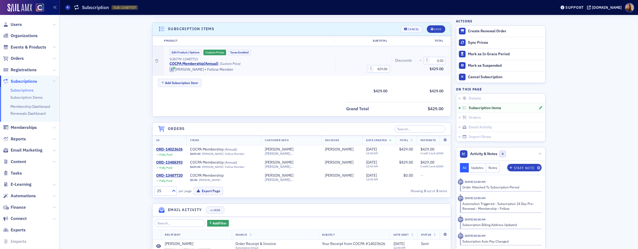
scroll to position [138, 0]
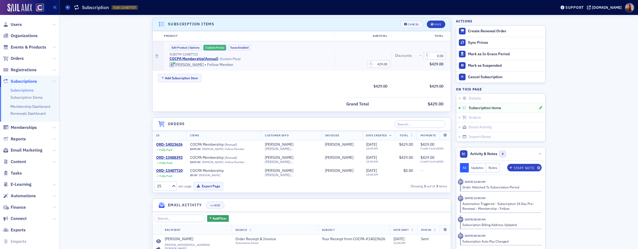
click at [216, 47] on button "Custom Prices" at bounding box center [214, 48] width 23 height 6
click at [434, 22] on button "Save" at bounding box center [436, 24] width 18 height 7
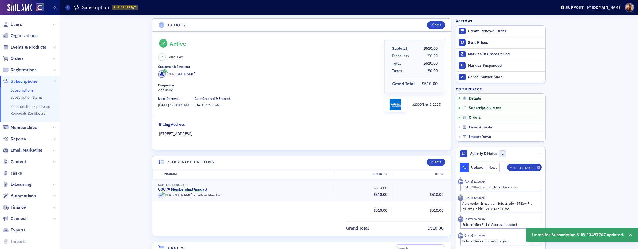
scroll to position [0, 0]
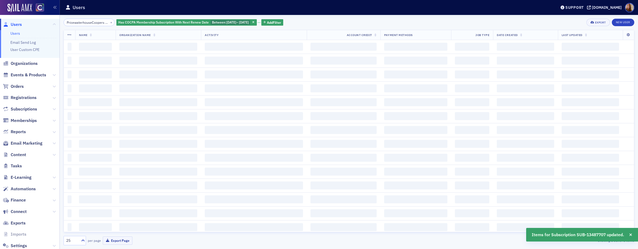
scroll to position [0, 22]
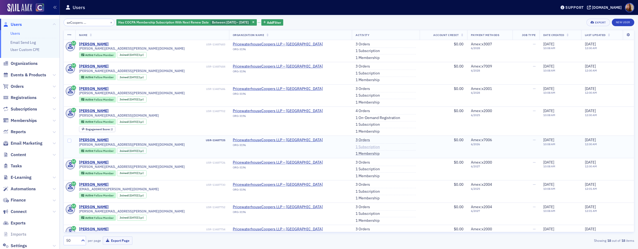
click at [355, 148] on link "1 Subscription" at bounding box center [367, 147] width 24 height 5
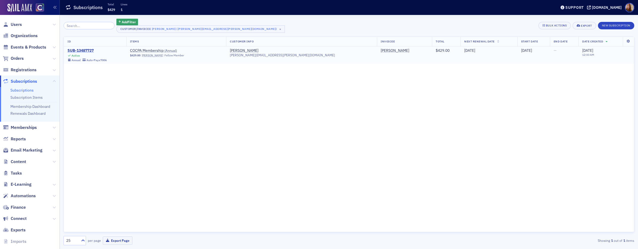
drag, startPoint x: 85, startPoint y: 50, endPoint x: 98, endPoint y: 50, distance: 13.3
click at [85, 50] on div "SUB-13487727" at bounding box center [87, 50] width 39 height 5
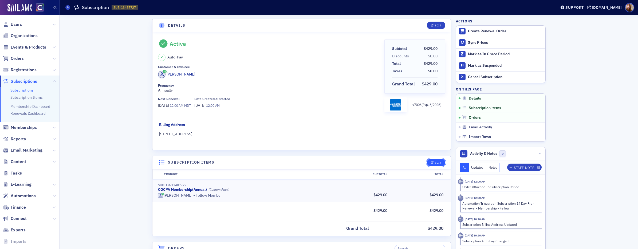
click at [436, 161] on div "Edit" at bounding box center [437, 162] width 7 height 3
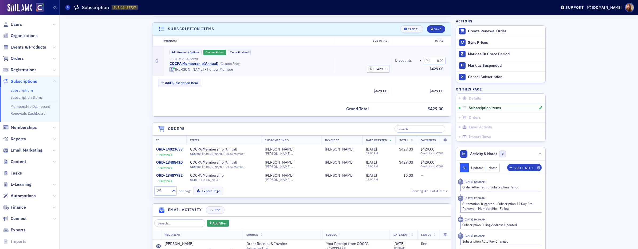
scroll to position [138, 0]
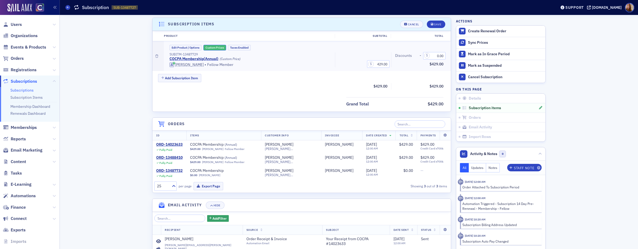
click at [215, 47] on button "Custom Prices" at bounding box center [214, 48] width 23 height 6
click at [438, 27] on button "Save" at bounding box center [436, 24] width 18 height 7
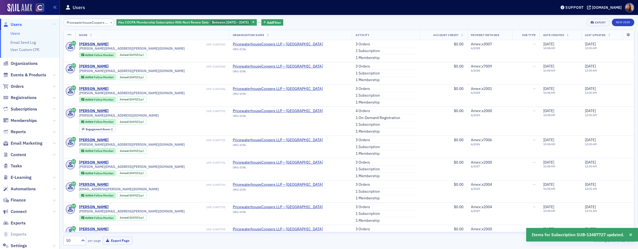
scroll to position [0, 22]
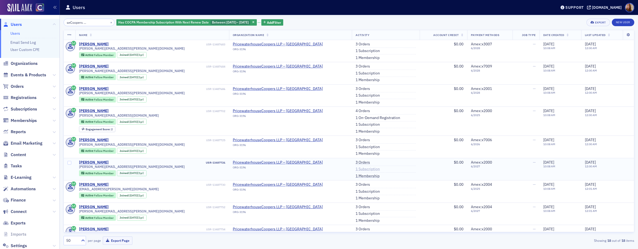
click at [355, 170] on link "1 Subscription" at bounding box center [367, 169] width 24 height 5
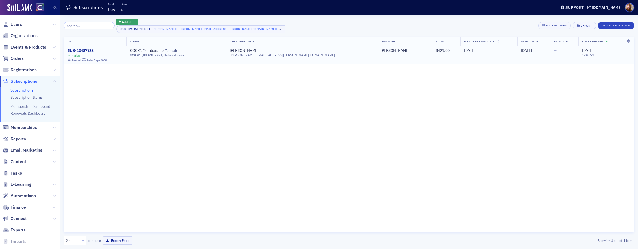
click at [83, 50] on div "SUB-13487733" at bounding box center [87, 50] width 39 height 5
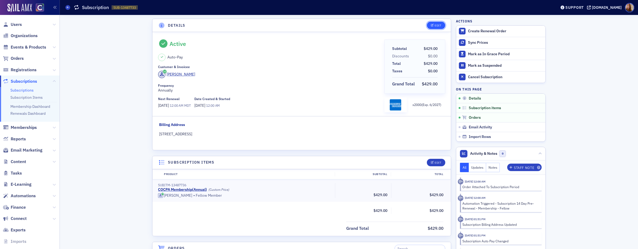
click at [431, 26] on icon "button" at bounding box center [432, 25] width 3 height 3
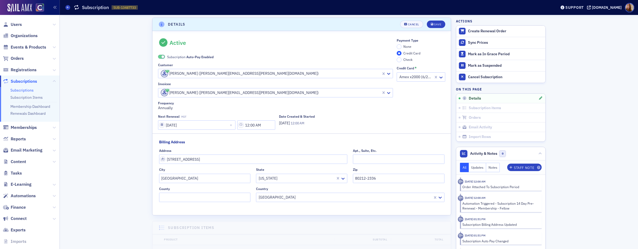
click at [406, 20] on header "Details Cancel Save" at bounding box center [301, 24] width 298 height 13
click at [406, 26] on button "Cancel" at bounding box center [411, 24] width 23 height 7
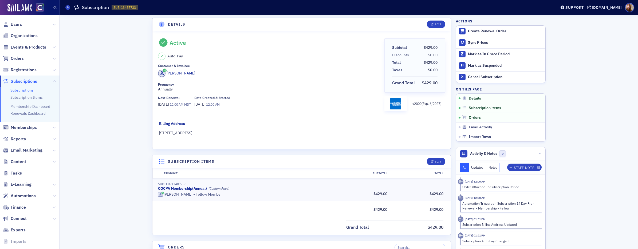
scroll to position [0, 0]
click at [439, 163] on button "Edit" at bounding box center [436, 162] width 18 height 7
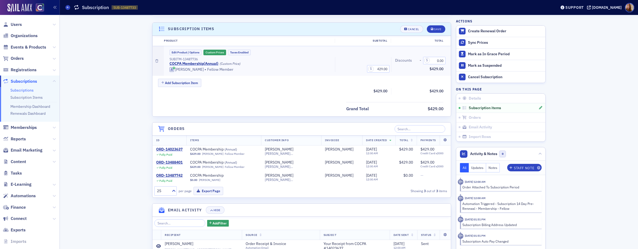
scroll to position [138, 0]
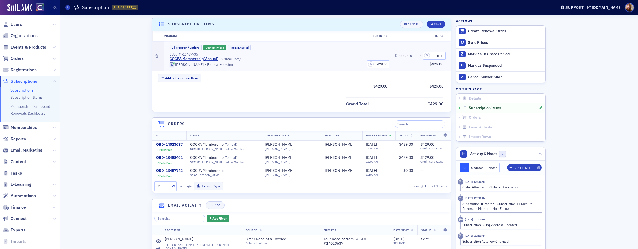
click at [208, 43] on div "Edit Product / Options Custom Prices Taxes Enabled SUBITM-13487736 COCPA Member…" at bounding box center [307, 56] width 287 height 30
click at [218, 49] on button "Custom Prices" at bounding box center [214, 48] width 23 height 6
click at [439, 28] on header "Subscription items Unsaved changes Cancel Save" at bounding box center [301, 24] width 298 height 13
click at [435, 25] on div "Save" at bounding box center [437, 24] width 7 height 3
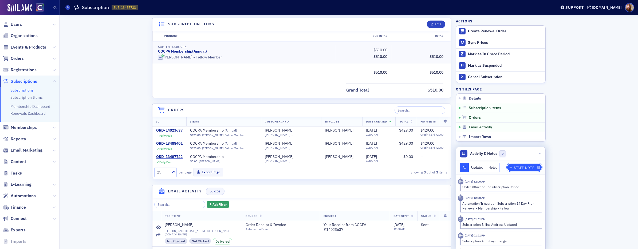
click at [503, 168] on div "Staff Note" at bounding box center [524, 167] width 20 height 3
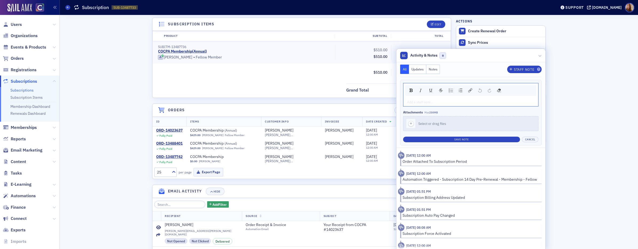
click at [408, 102] on div "rdw-editor" at bounding box center [470, 102] width 127 height 5
drag, startPoint x: 463, startPoint y: 104, endPoint x: 383, endPoint y: 102, distance: 80.1
click at [383, 102] on div "Details Edit Active Auto-Pay Customer & Invoicee Jonathon Noolas Frequency Annu…" at bounding box center [349, 140] width 570 height 526
click at [438, 102] on div "rdw-editor" at bounding box center [470, 102] width 127 height 5
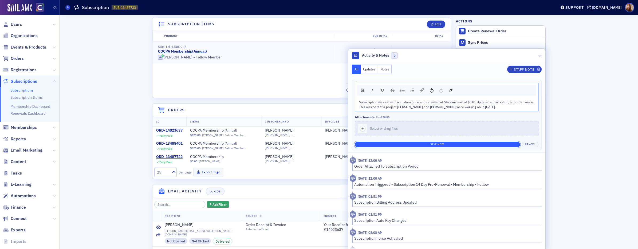
click at [476, 145] on button "Save Note" at bounding box center [437, 145] width 165 height 6
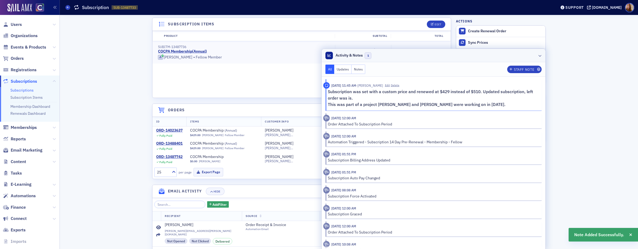
click at [503, 55] on header "Activity & Notes 1" at bounding box center [434, 55] width 224 height 13
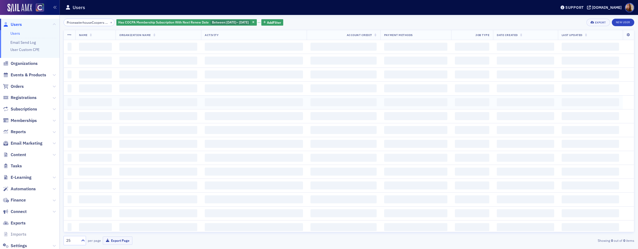
scroll to position [0, 22]
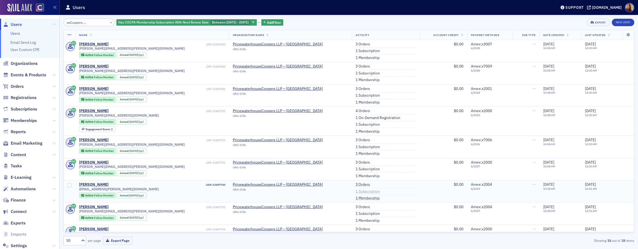
click at [355, 191] on link "1 Subscription" at bounding box center [367, 191] width 24 height 5
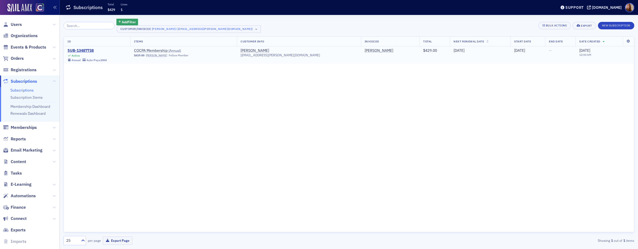
click at [83, 47] on td "SUB-13487738 Active Annual Auto-Pay x2004" at bounding box center [97, 54] width 66 height 17
click at [86, 49] on div "SUB-13487738" at bounding box center [87, 50] width 39 height 5
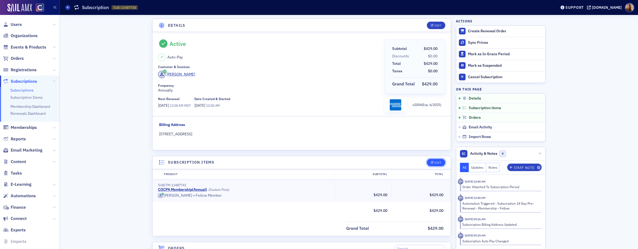
click at [436, 164] on div "Edit" at bounding box center [437, 162] width 7 height 3
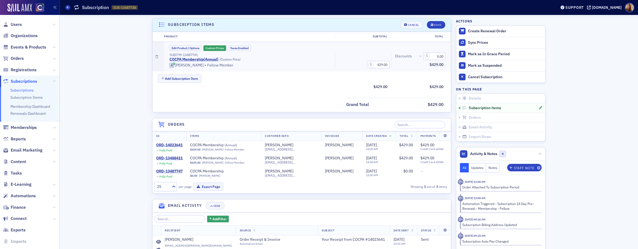
scroll to position [138, 0]
click at [215, 49] on button "Custom Prices" at bounding box center [214, 48] width 23 height 6
click at [434, 26] on button "Save" at bounding box center [436, 24] width 18 height 7
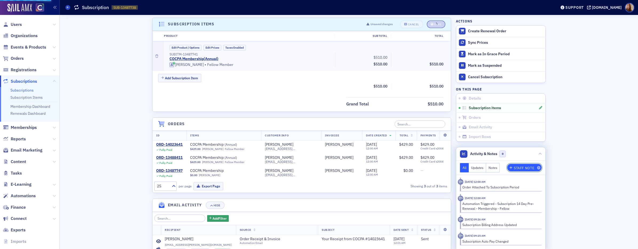
click at [503, 168] on div "Staff Note" at bounding box center [524, 167] width 20 height 3
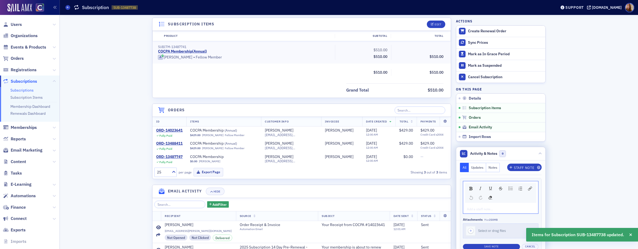
click at [486, 201] on div "rdw-editor" at bounding box center [500, 209] width 67 height 5
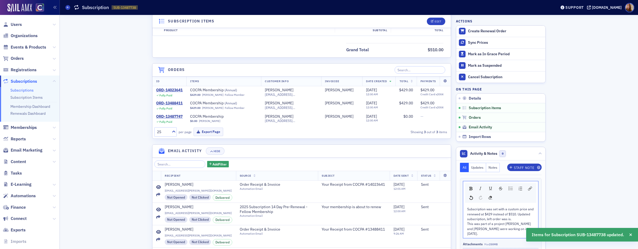
scroll to position [181, 0]
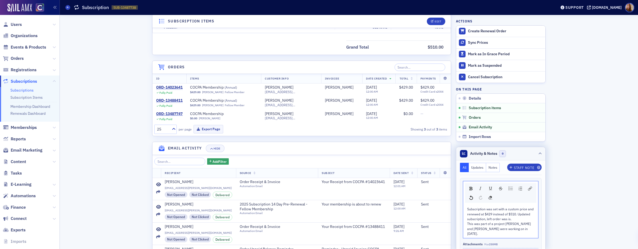
click at [503, 151] on header "Activity & Notes 0" at bounding box center [500, 153] width 89 height 13
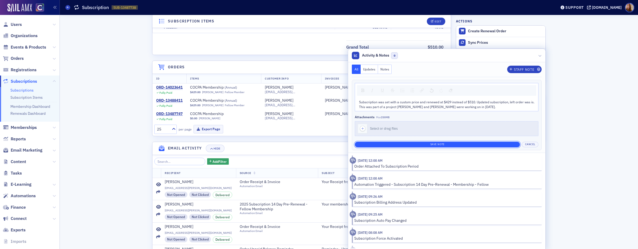
click at [419, 145] on button "Save Note" at bounding box center [437, 145] width 165 height 6
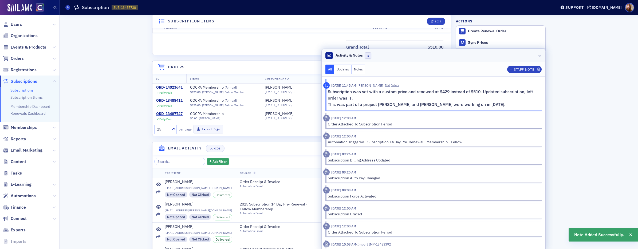
click at [489, 57] on header "Activity & Notes 1" at bounding box center [434, 55] width 224 height 13
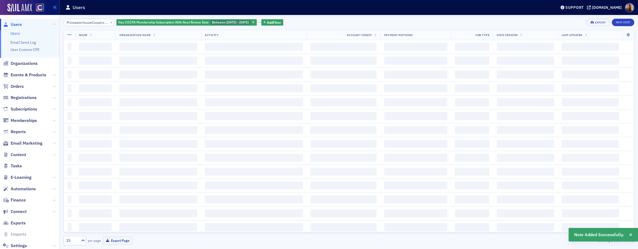
scroll to position [0, 22]
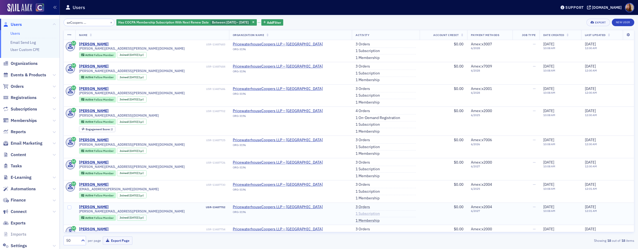
click at [355, 201] on link "1 Subscription" at bounding box center [367, 213] width 24 height 5
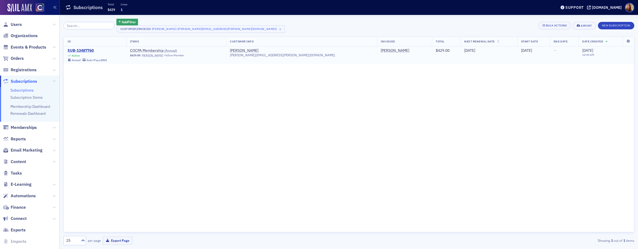
click at [79, 49] on div "SUB-13487760" at bounding box center [87, 50] width 39 height 5
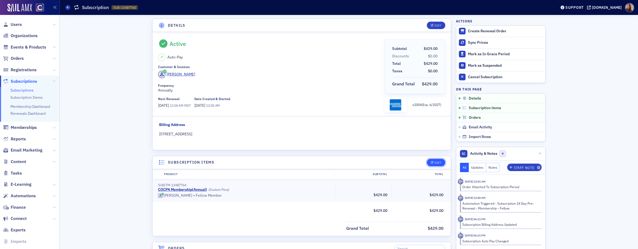
click at [432, 164] on button "Edit" at bounding box center [436, 162] width 18 height 7
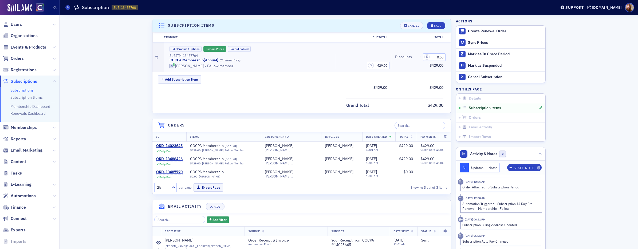
scroll to position [138, 0]
click at [210, 47] on button "Custom Prices" at bounding box center [214, 48] width 23 height 6
click at [434, 25] on div "Save" at bounding box center [437, 24] width 7 height 3
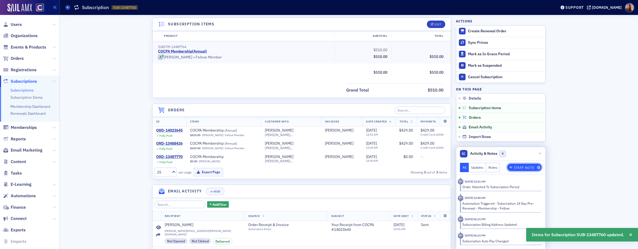
click at [503, 167] on div "Staff Note" at bounding box center [524, 167] width 20 height 3
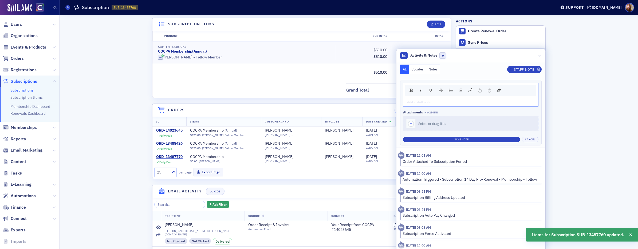
click at [430, 100] on div "rdw-editor" at bounding box center [470, 102] width 127 height 5
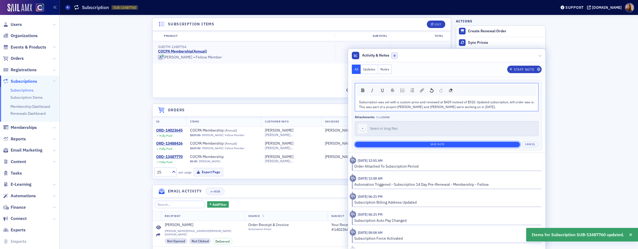
click at [457, 145] on button "Save Note" at bounding box center [437, 145] width 165 height 6
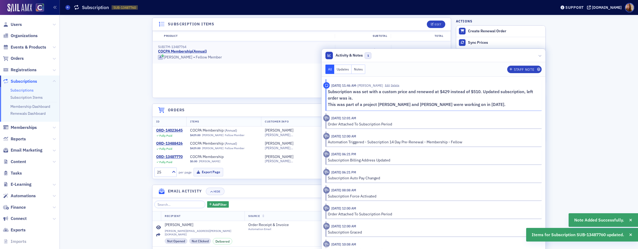
click at [261, 69] on div "Subtotal $510.00 Total $510.00" at bounding box center [301, 72] width 298 height 7
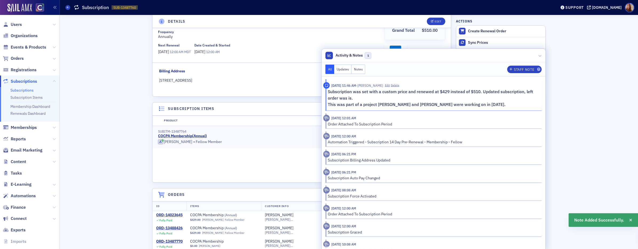
scroll to position [0, 0]
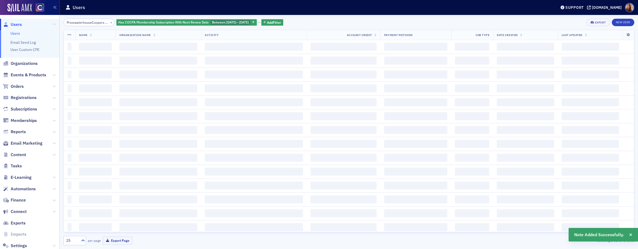
scroll to position [0, 22]
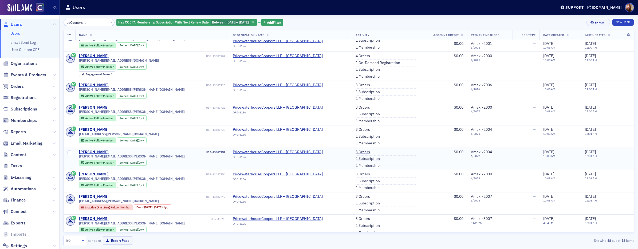
scroll to position [66, 0]
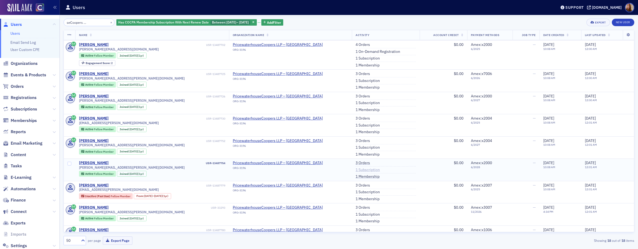
click at [355, 170] on link "1 Subscription" at bounding box center [367, 170] width 24 height 5
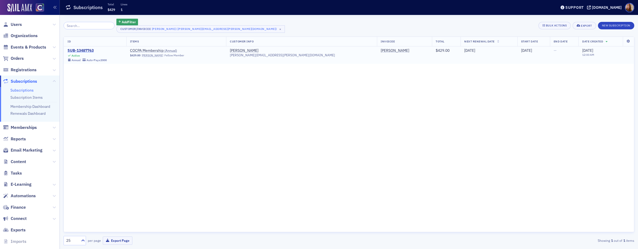
drag, startPoint x: 88, startPoint y: 49, endPoint x: 93, endPoint y: 48, distance: 5.4
click at [88, 49] on div "SUB-13487763" at bounding box center [87, 50] width 39 height 5
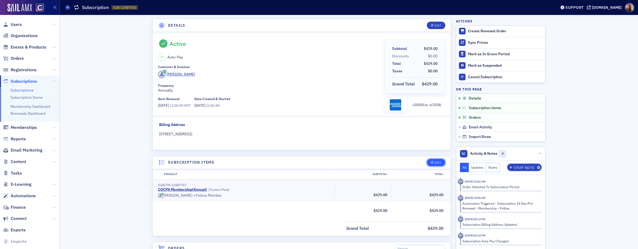
click at [438, 159] on button "Edit" at bounding box center [436, 162] width 18 height 7
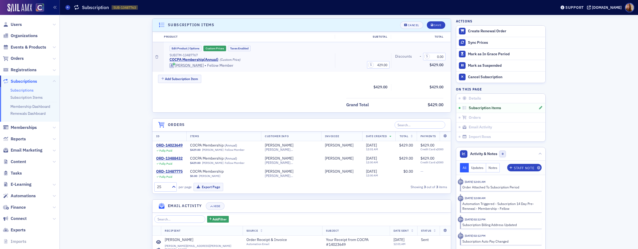
scroll to position [138, 0]
click at [212, 48] on button "Custom Prices" at bounding box center [214, 48] width 23 height 6
click at [441, 26] on button "Save" at bounding box center [436, 24] width 18 height 7
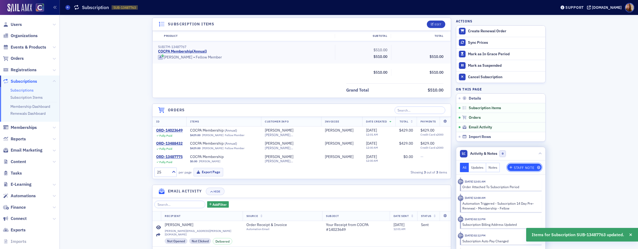
click at [503, 168] on div "Staff Note" at bounding box center [524, 167] width 20 height 3
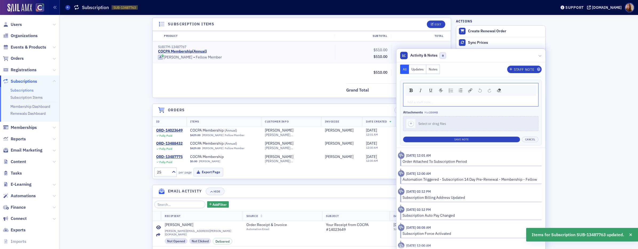
click at [416, 100] on div "rdw-editor" at bounding box center [470, 102] width 127 height 5
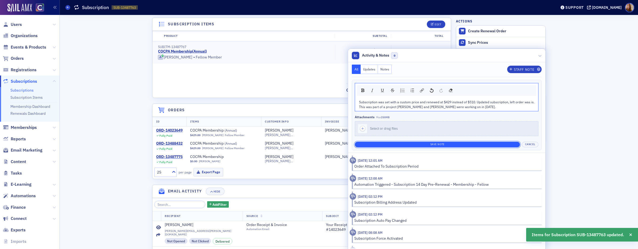
click at [471, 146] on button "Save Note" at bounding box center [437, 145] width 165 height 6
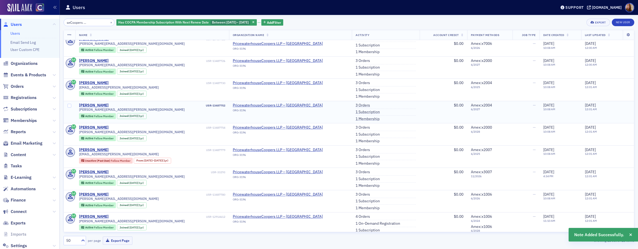
scroll to position [107, 0]
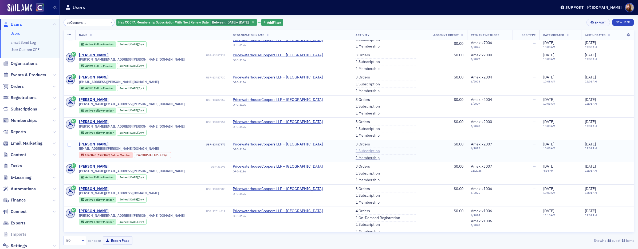
click at [355, 149] on link "1 Subscription" at bounding box center [367, 151] width 24 height 5
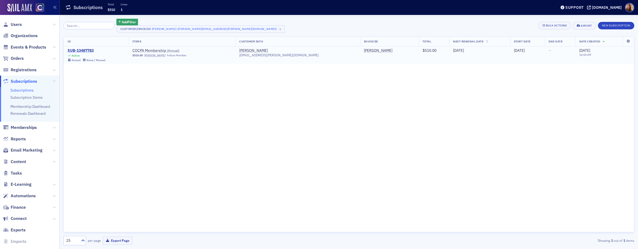
drag, startPoint x: 85, startPoint y: 50, endPoint x: 88, endPoint y: 49, distance: 3.0
click at [85, 50] on div "SUB-13487783" at bounding box center [87, 50] width 38 height 5
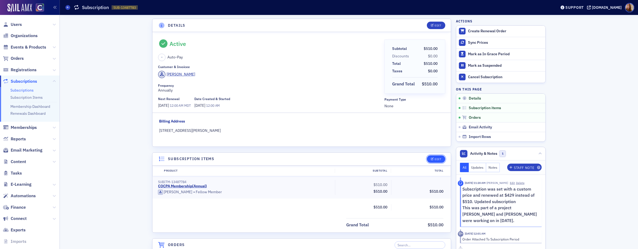
click at [432, 159] on span "Edit" at bounding box center [436, 159] width 10 height 3
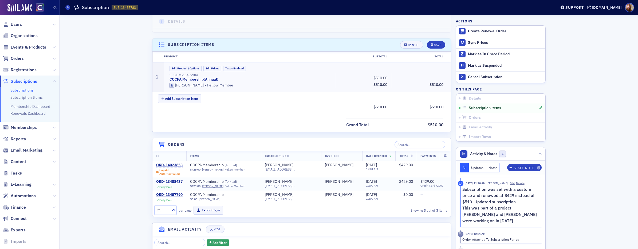
scroll to position [135, 0]
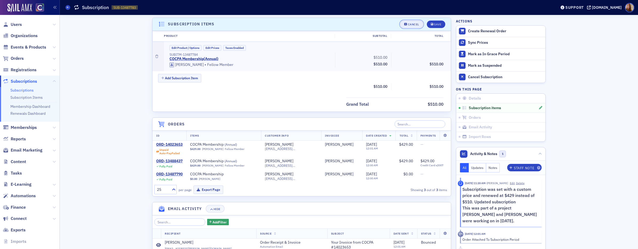
click at [411, 23] on div "Cancel" at bounding box center [413, 24] width 11 height 3
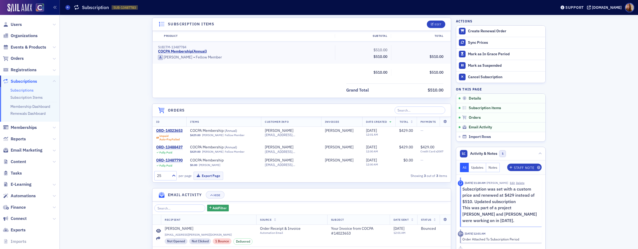
scroll to position [121, 0]
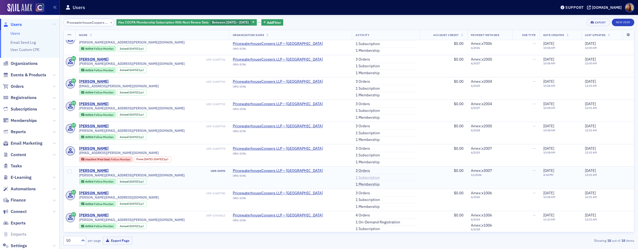
click at [355, 178] on link "1 Subscription" at bounding box center [367, 177] width 24 height 5
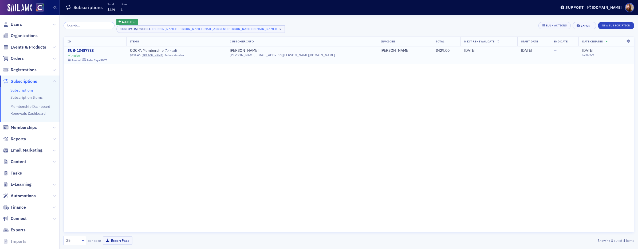
click at [88, 50] on div "SUB-13487788" at bounding box center [87, 50] width 39 height 5
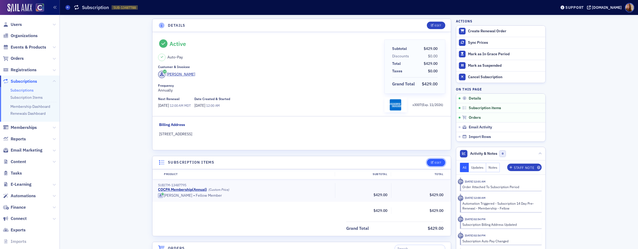
click at [431, 163] on icon "button" at bounding box center [432, 162] width 3 height 3
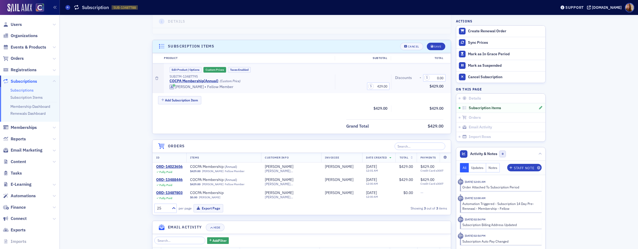
scroll to position [138, 0]
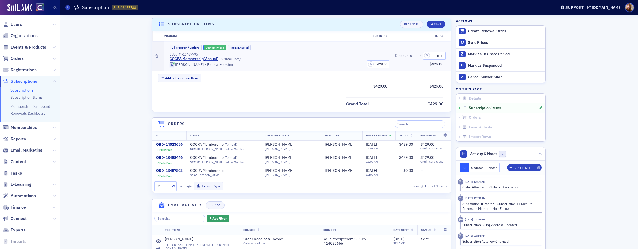
click at [215, 47] on button "Custom Prices" at bounding box center [214, 48] width 23 height 6
click at [438, 25] on div "Save" at bounding box center [437, 24] width 7 height 3
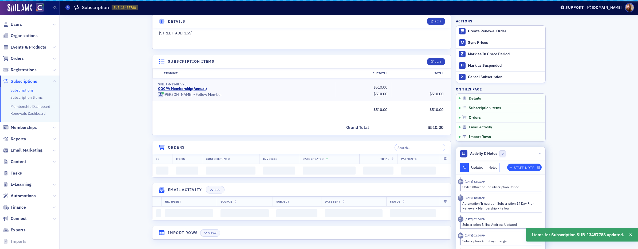
scroll to position [101, 0]
click at [503, 167] on div "Staff Note" at bounding box center [524, 167] width 20 height 3
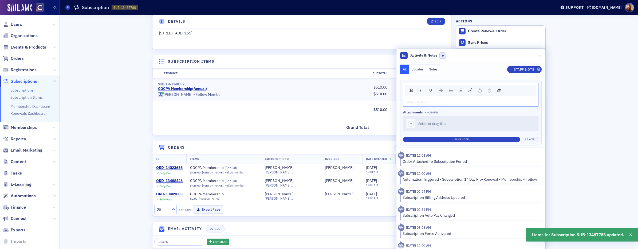
click at [427, 101] on div "rdw-editor" at bounding box center [470, 102] width 127 height 5
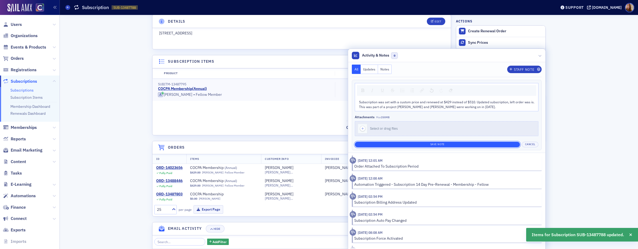
click at [467, 143] on button "Save Note" at bounding box center [437, 145] width 165 height 6
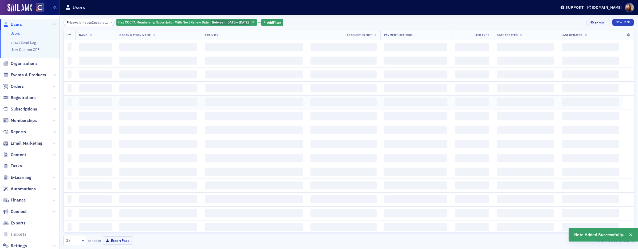
scroll to position [0, 22]
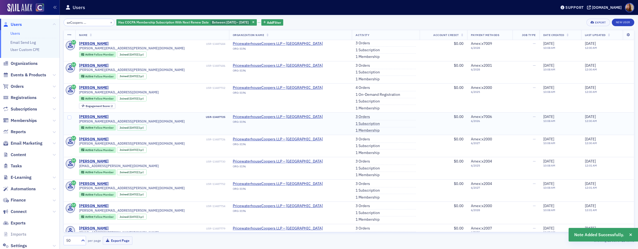
scroll to position [160, 0]
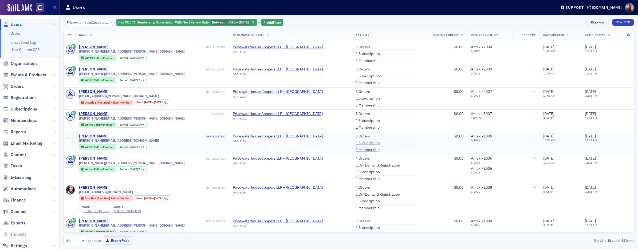
click at [355, 144] on link "1 Subscription" at bounding box center [367, 143] width 24 height 5
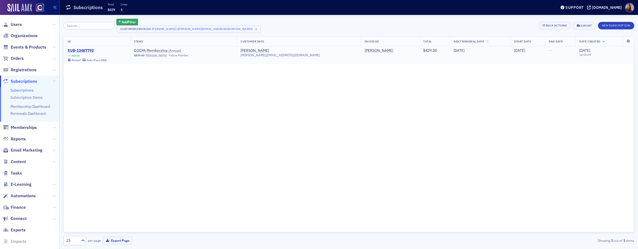
click at [86, 48] on div "SUB-13487793" at bounding box center [87, 50] width 39 height 5
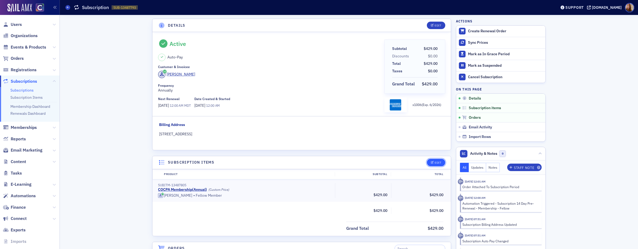
click at [438, 164] on div "Edit" at bounding box center [437, 162] width 7 height 3
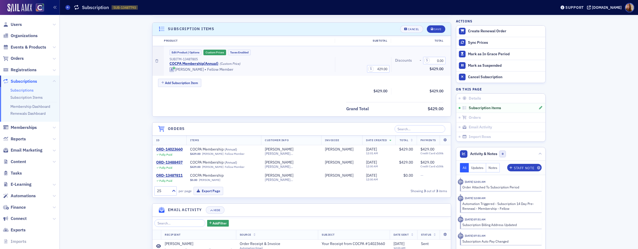
scroll to position [138, 0]
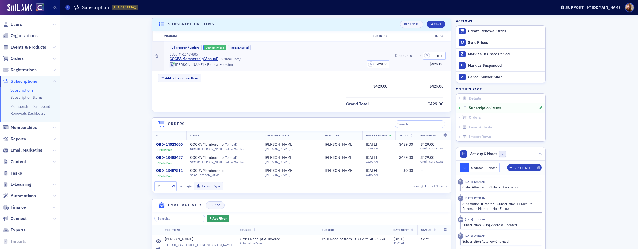
click at [214, 47] on button "Custom Prices" at bounding box center [214, 48] width 23 height 6
click at [441, 23] on button "Save" at bounding box center [436, 24] width 18 height 7
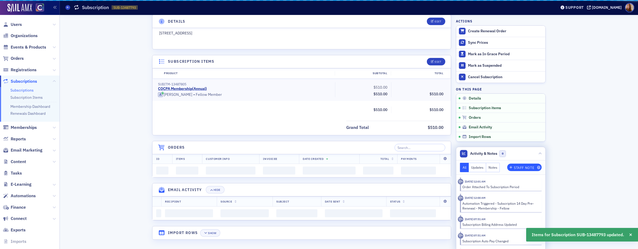
scroll to position [101, 0]
click at [524, 167] on div "Staff Note" at bounding box center [524, 167] width 20 height 3
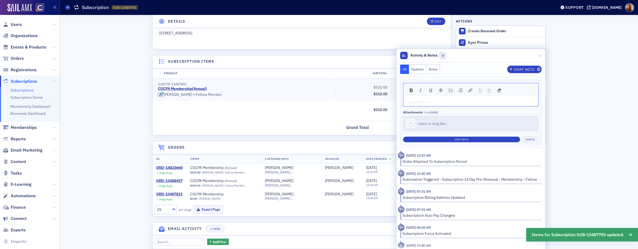
click at [445, 101] on div "rdw-editor" at bounding box center [470, 102] width 127 height 5
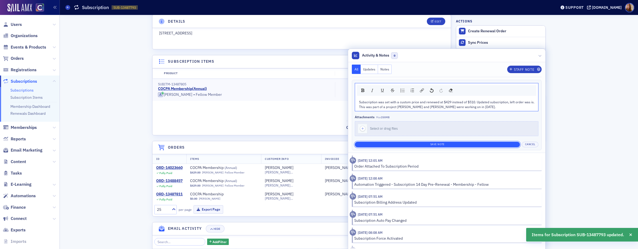
click at [448, 142] on button "Save Note" at bounding box center [437, 145] width 165 height 6
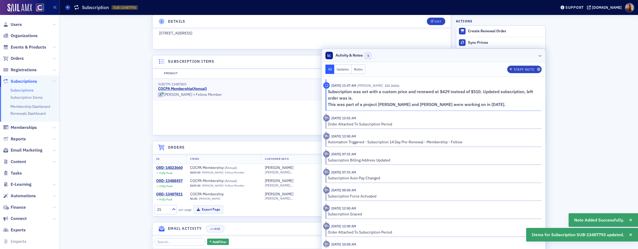
click at [458, 59] on header "Activity & Notes 1" at bounding box center [434, 55] width 224 height 13
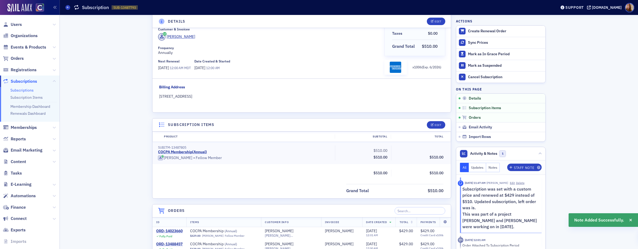
scroll to position [0, 0]
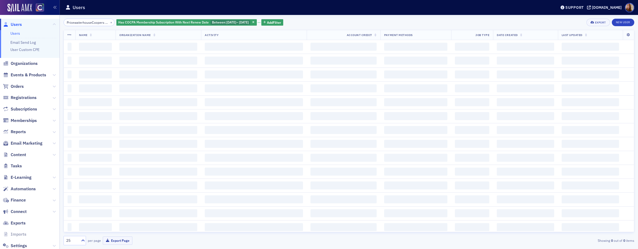
scroll to position [0, 22]
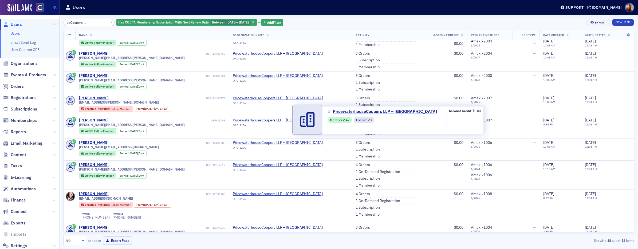
scroll to position [154, 0]
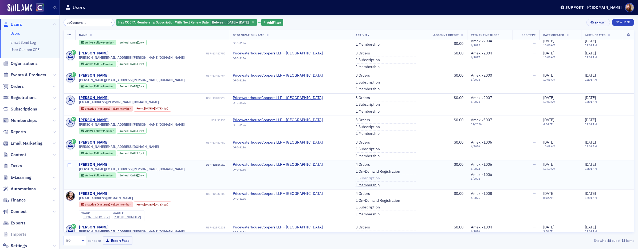
click at [355, 177] on link "1 Subscription" at bounding box center [367, 178] width 24 height 5
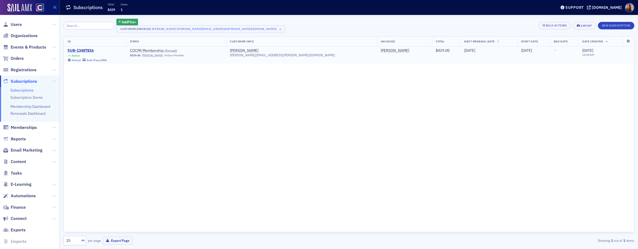
click at [85, 51] on div "SUB-13487816" at bounding box center [87, 50] width 39 height 5
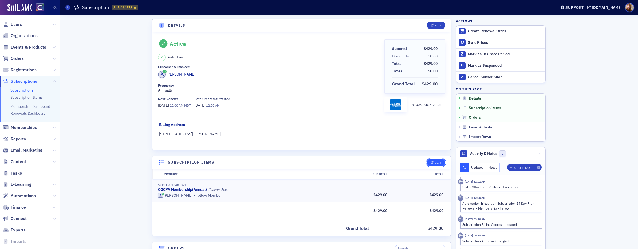
click at [434, 163] on div "Edit" at bounding box center [437, 162] width 7 height 3
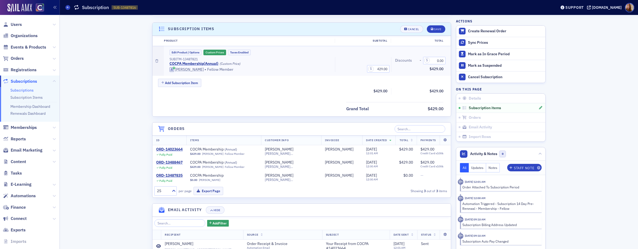
scroll to position [138, 0]
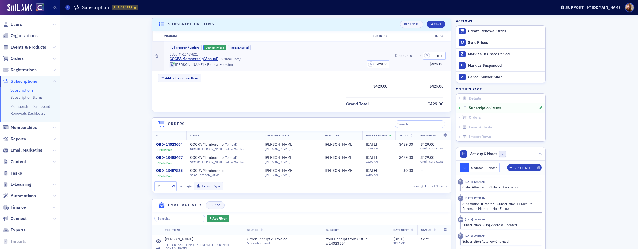
drag, startPoint x: 216, startPoint y: 49, endPoint x: 221, endPoint y: 49, distance: 5.3
click at [216, 49] on button "Custom Prices" at bounding box center [214, 48] width 23 height 6
click at [435, 24] on div "Save" at bounding box center [437, 24] width 7 height 3
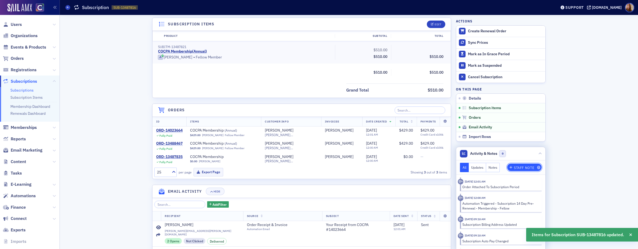
click at [524, 167] on div "Staff Note" at bounding box center [524, 167] width 20 height 3
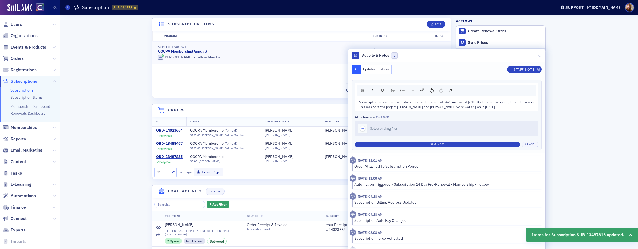
click at [514, 75] on div "All Updates Notes Staff Note Subscription was set with a custom price and renew…" at bounding box center [446, 107] width 197 height 91
click at [520, 69] on div "Staff Note" at bounding box center [524, 69] width 20 height 3
click at [482, 143] on button "Save Note" at bounding box center [437, 145] width 165 height 6
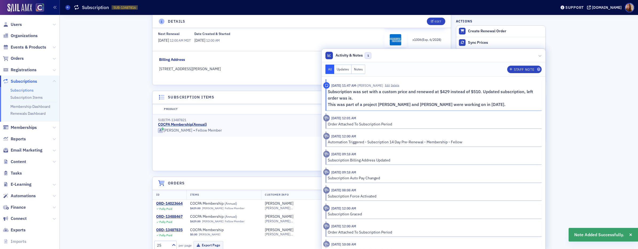
scroll to position [0, 0]
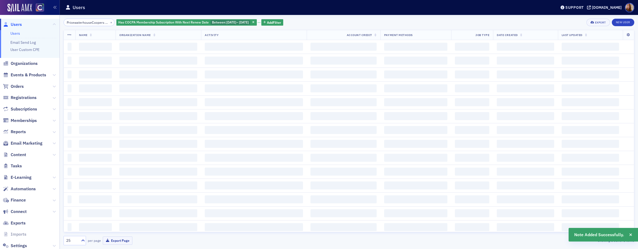
scroll to position [0, 22]
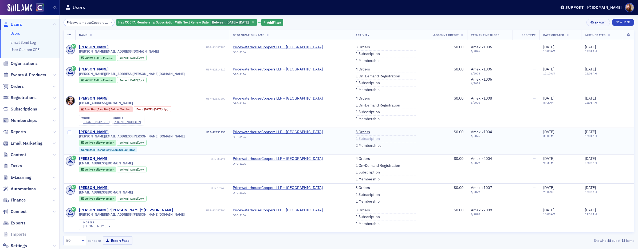
click at [355, 139] on link "1 Subscription" at bounding box center [367, 138] width 24 height 5
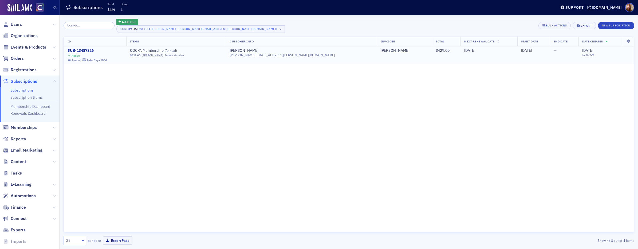
click at [83, 51] on div "SUB-13487826" at bounding box center [87, 50] width 39 height 5
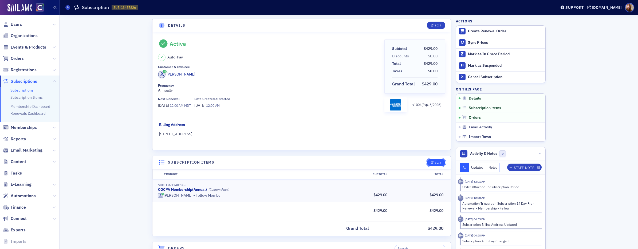
click at [440, 161] on button "Edit" at bounding box center [436, 162] width 18 height 7
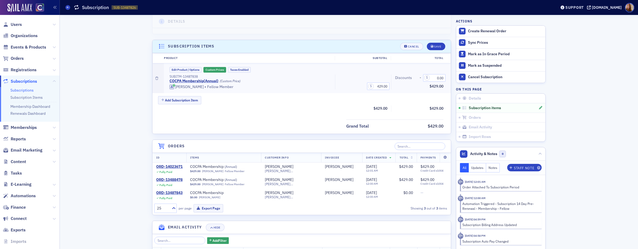
scroll to position [138, 0]
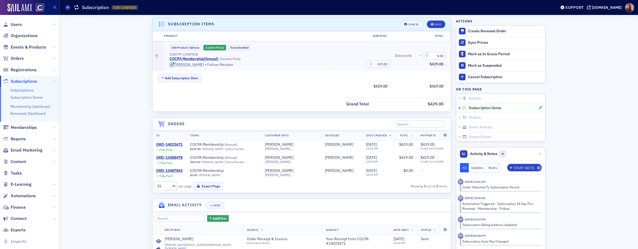
click at [216, 51] on div "Edit Product / Options Custom Prices Taxes Enabled SUBITM-13487838 COCPA Member…" at bounding box center [308, 56] width 280 height 22
click at [207, 46] on button "Custom Prices" at bounding box center [214, 48] width 23 height 6
click at [431, 23] on icon "submit" at bounding box center [432, 24] width 3 height 3
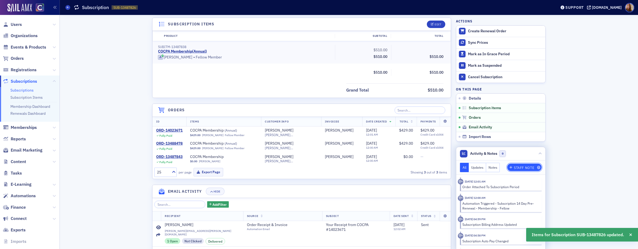
click at [523, 169] on div "Staff Note" at bounding box center [524, 167] width 20 height 3
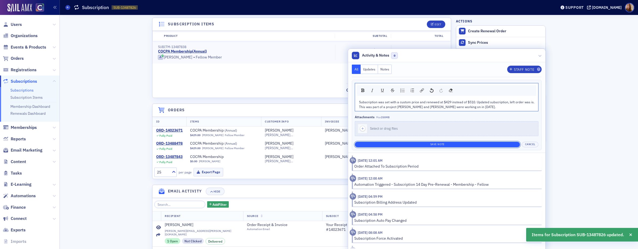
click at [490, 146] on button "Save Note" at bounding box center [437, 145] width 165 height 6
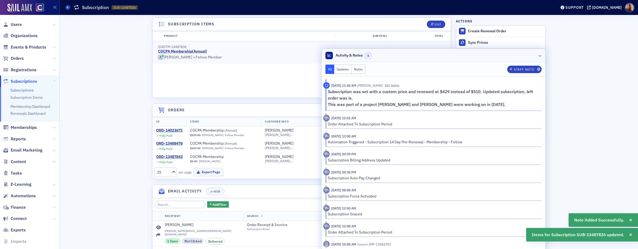
click at [427, 56] on header "Activity & Notes 1" at bounding box center [434, 55] width 224 height 13
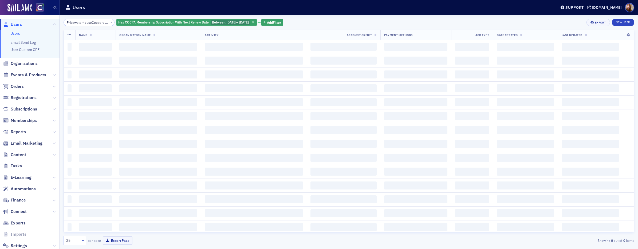
scroll to position [0, 22]
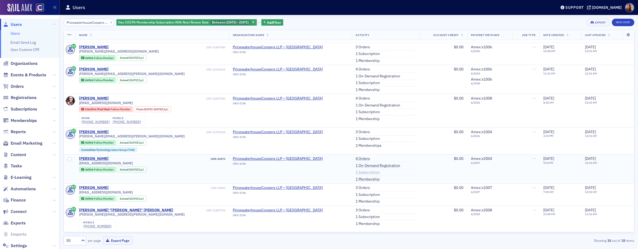
click at [355, 172] on link "1 Subscription" at bounding box center [367, 172] width 24 height 5
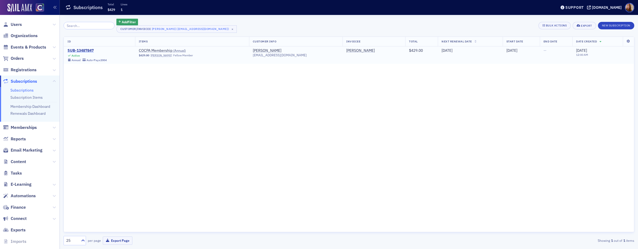
click at [86, 50] on div "SUB-13487847" at bounding box center [87, 50] width 39 height 5
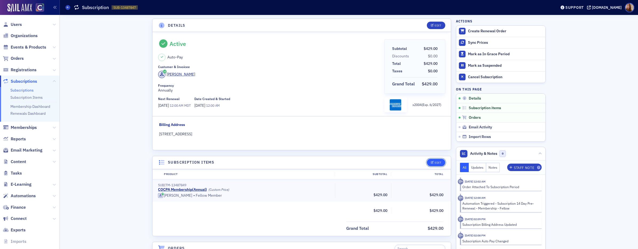
click at [437, 164] on button "Edit" at bounding box center [436, 162] width 18 height 7
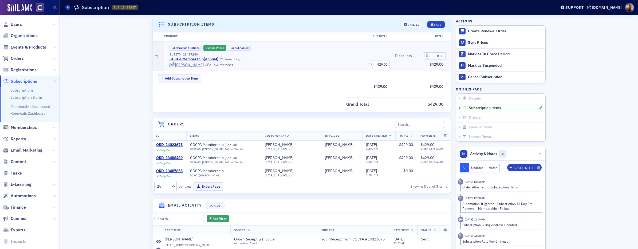
scroll to position [138, 0]
click at [216, 47] on button "Custom Prices" at bounding box center [214, 48] width 23 height 6
click at [434, 26] on div "Save" at bounding box center [437, 24] width 7 height 3
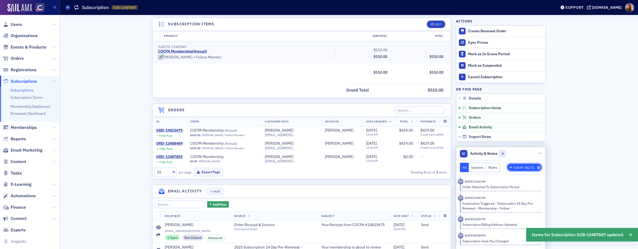
click at [518, 169] on div "Staff Note" at bounding box center [524, 167] width 20 height 3
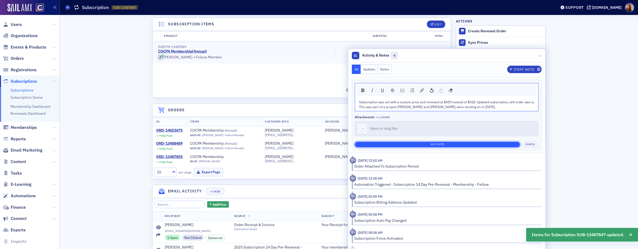
click at [459, 143] on button "Save Note" at bounding box center [437, 145] width 165 height 6
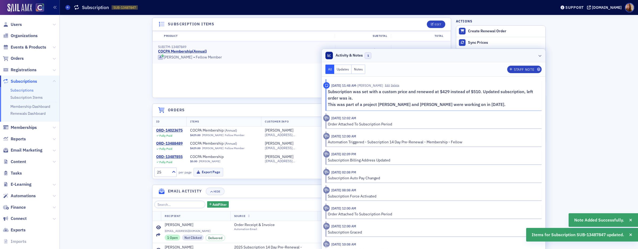
click at [463, 56] on header "Activity & Notes 1" at bounding box center [434, 55] width 224 height 13
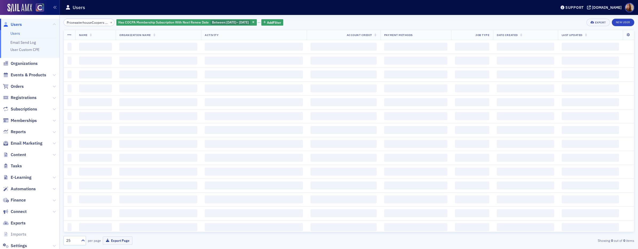
scroll to position [0, 22]
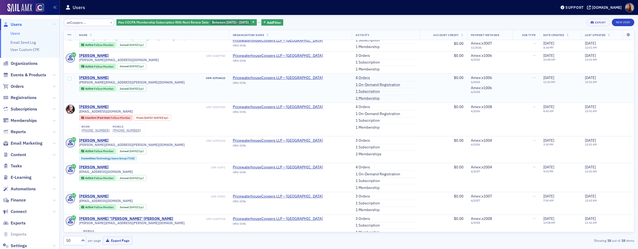
scroll to position [249, 0]
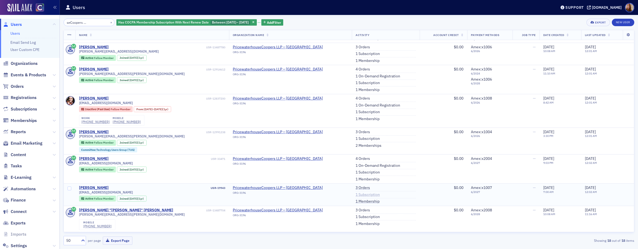
click at [355, 195] on link "1 Subscription" at bounding box center [367, 194] width 24 height 5
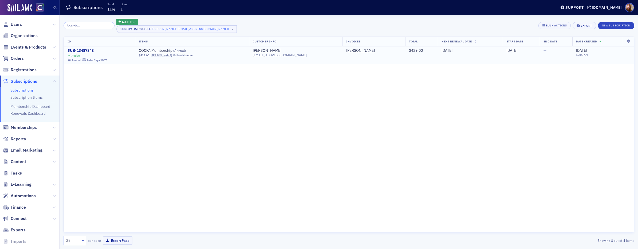
click at [80, 50] on div "SUB-13487848" at bounding box center [87, 50] width 39 height 5
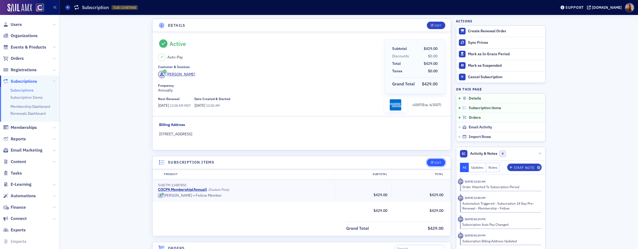
click at [434, 161] on div "Edit" at bounding box center [437, 162] width 7 height 3
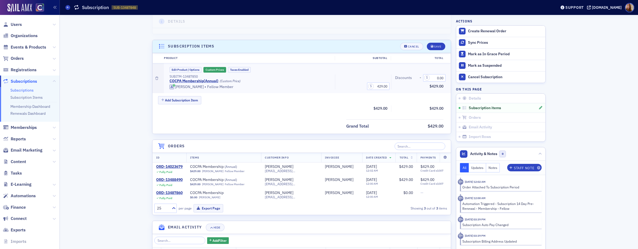
scroll to position [138, 0]
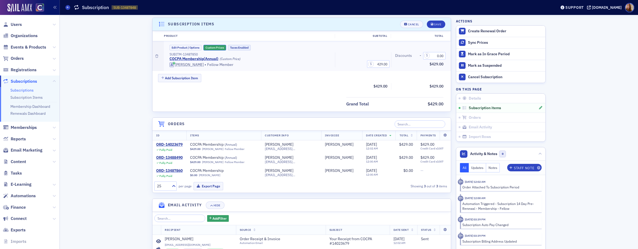
drag, startPoint x: 212, startPoint y: 47, endPoint x: 222, endPoint y: 46, distance: 9.4
click at [212, 47] on button "Custom Prices" at bounding box center [214, 48] width 23 height 6
click at [435, 24] on div "Save" at bounding box center [437, 24] width 7 height 3
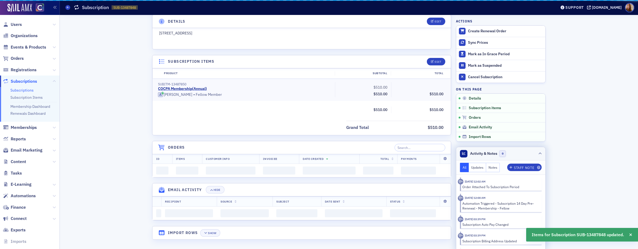
click at [516, 153] on header "Activity & Notes 0" at bounding box center [500, 153] width 89 height 13
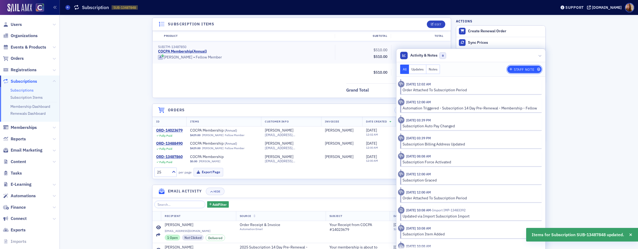
click at [523, 70] on div "Staff Note" at bounding box center [524, 69] width 20 height 3
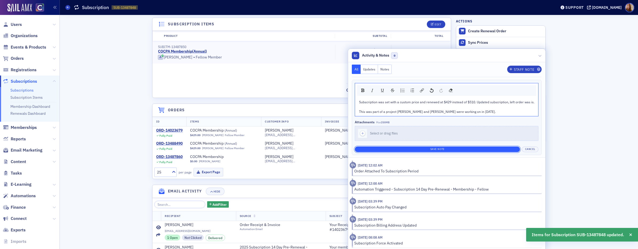
click at [439, 149] on button "Save Note" at bounding box center [437, 149] width 165 height 6
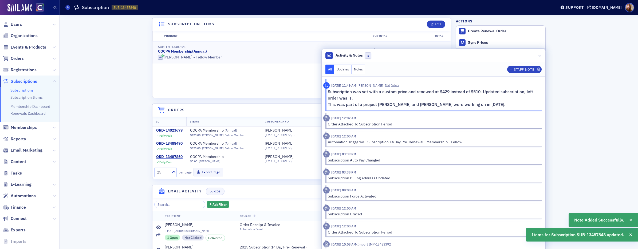
click at [410, 55] on header "Activity & Notes 1" at bounding box center [434, 55] width 224 height 13
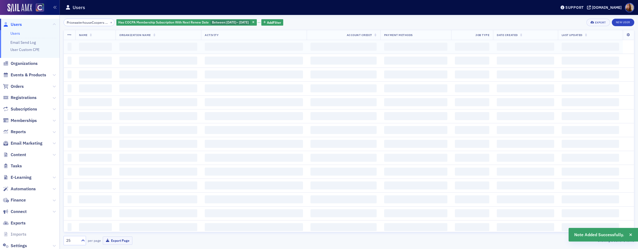
scroll to position [0, 22]
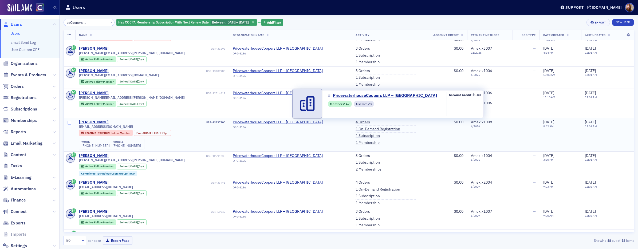
scroll to position [249, 0]
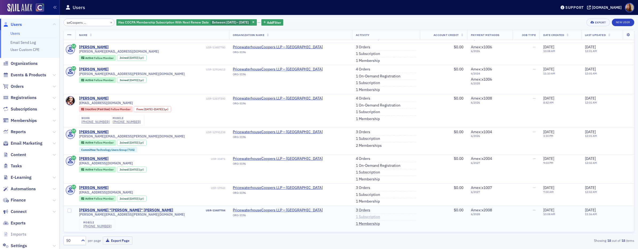
click at [356, 217] on link "1 Subscription" at bounding box center [368, 217] width 24 height 5
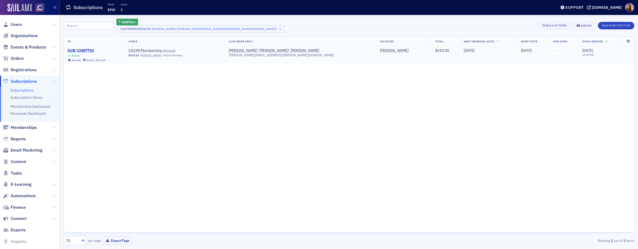
click at [77, 49] on div "SUB-13487710" at bounding box center [87, 50] width 38 height 5
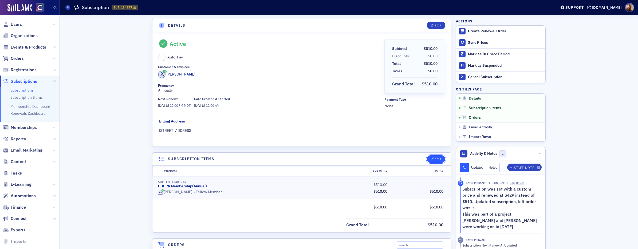
click at [431, 158] on icon "button" at bounding box center [432, 159] width 3 height 3
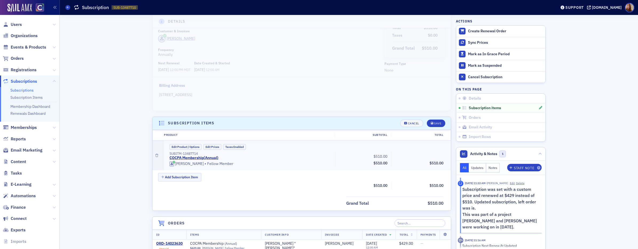
scroll to position [34, 0]
click at [408, 125] on div "Cancel" at bounding box center [413, 125] width 11 height 3
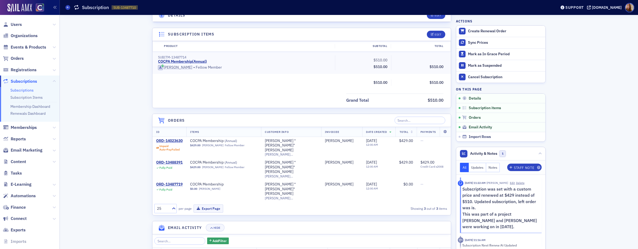
scroll to position [135, 0]
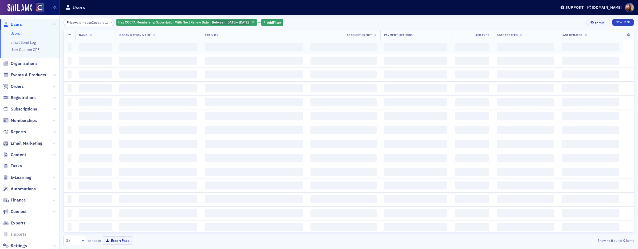
scroll to position [0, 22]
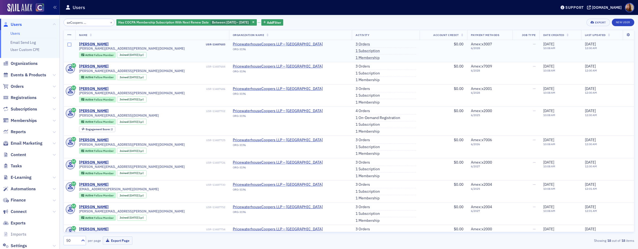
click at [70, 45] on input "checkbox" at bounding box center [70, 45] width 4 height 4
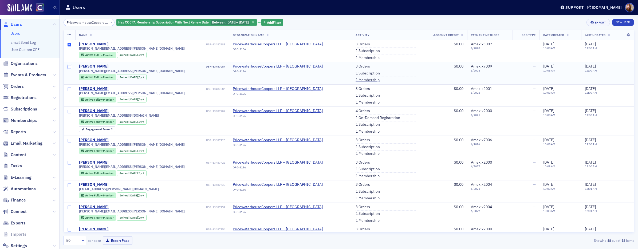
click at [68, 65] on input "checkbox" at bounding box center [70, 67] width 4 height 4
click at [70, 87] on input "checkbox" at bounding box center [70, 89] width 4 height 4
click at [70, 111] on input "checkbox" at bounding box center [70, 112] width 4 height 4
checkbox input "true"
click at [67, 141] on span at bounding box center [69, 147] width 11 height 22
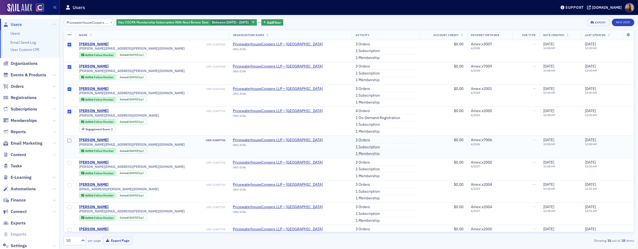
click at [68, 141] on input "checkbox" at bounding box center [70, 141] width 4 height 4
checkbox input "true"
click at [67, 33] on th at bounding box center [69, 35] width 11 height 10
click at [69, 34] on icon at bounding box center [70, 35] width 4 height 4
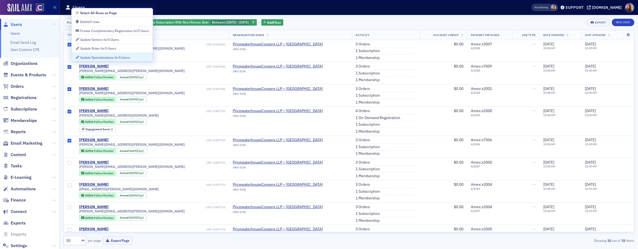
click at [320, 21] on div "PricewaterhouseCoopers LLP – Denver × Has COCPA Membership Subscription With Ne…" at bounding box center [349, 22] width 570 height 7
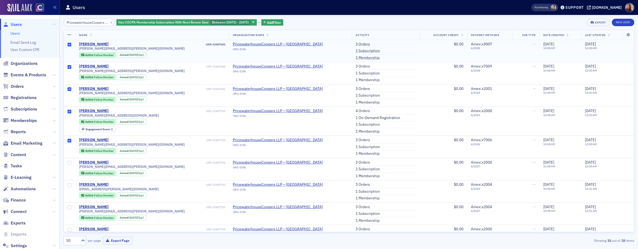
click at [69, 45] on input "checkbox" at bounding box center [70, 45] width 4 height 4
click at [69, 66] on span at bounding box center [69, 73] width 11 height 22
click at [70, 89] on input "checkbox" at bounding box center [70, 89] width 4 height 4
checkbox input "false"
click at [69, 67] on input "checkbox" at bounding box center [70, 67] width 4 height 4
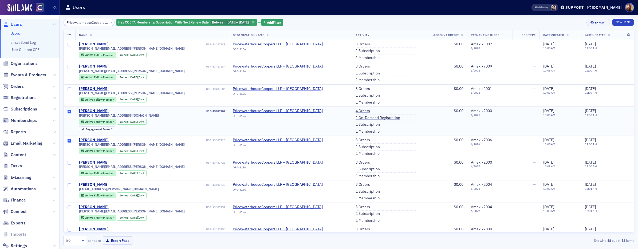
click at [70, 112] on input "checkbox" at bounding box center [70, 112] width 4 height 4
checkbox input "false"
click at [69, 140] on input "checkbox" at bounding box center [70, 141] width 4 height 4
checkbox input "false"
click at [355, 168] on link "1 Subscription" at bounding box center [367, 169] width 24 height 5
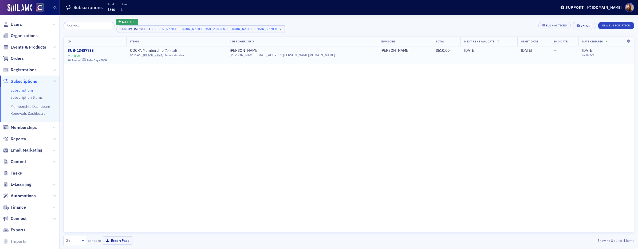
click at [85, 50] on div "SUB-13487733" at bounding box center [87, 50] width 39 height 5
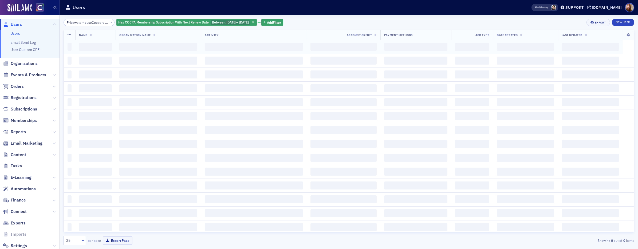
scroll to position [0, 22]
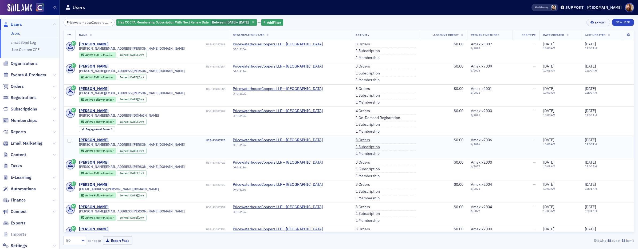
drag, startPoint x: 98, startPoint y: 141, endPoint x: 101, endPoint y: 141, distance: 3.2
click at [98, 141] on div "Nicholas Vehorn" at bounding box center [94, 140] width 30 height 5
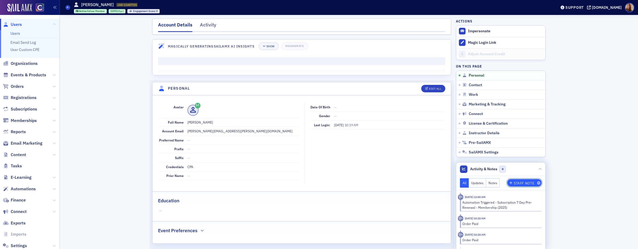
click at [525, 184] on div "Staff Note" at bounding box center [524, 183] width 20 height 3
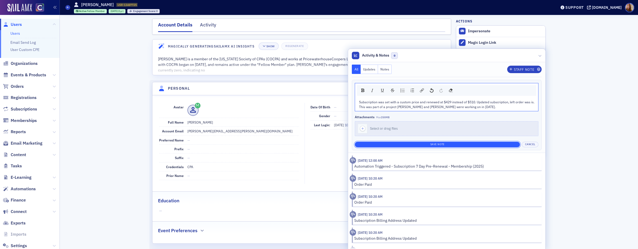
click at [487, 142] on button "Save Note" at bounding box center [437, 145] width 165 height 6
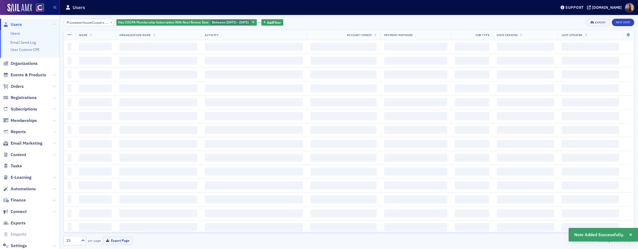
scroll to position [0, 22]
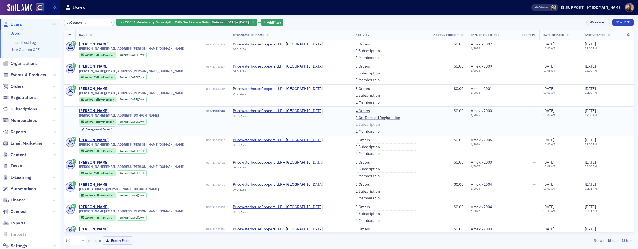
click at [355, 124] on link "1 Subscription" at bounding box center [367, 124] width 24 height 5
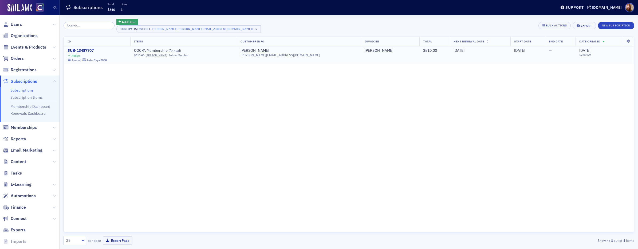
click at [87, 51] on div "SUB-13487707" at bounding box center [87, 50] width 39 height 5
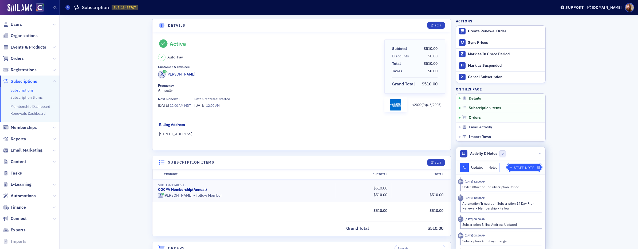
click at [518, 168] on div "Staff Note" at bounding box center [524, 167] width 20 height 3
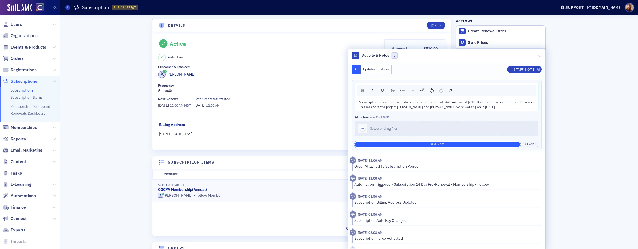
click at [482, 143] on button "Save Note" at bounding box center [437, 145] width 165 height 6
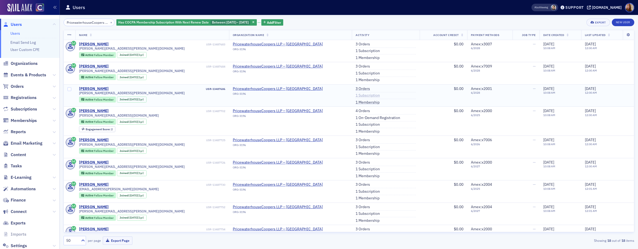
click at [355, 95] on link "1 Subscription" at bounding box center [367, 95] width 24 height 5
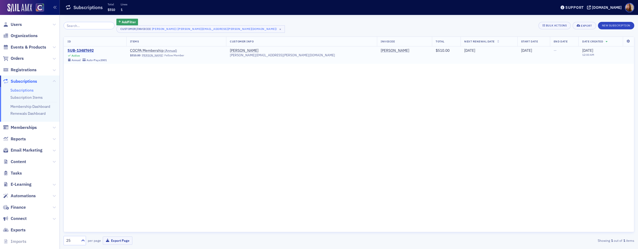
click at [77, 52] on div "SUB-13487692" at bounding box center [87, 50] width 39 height 5
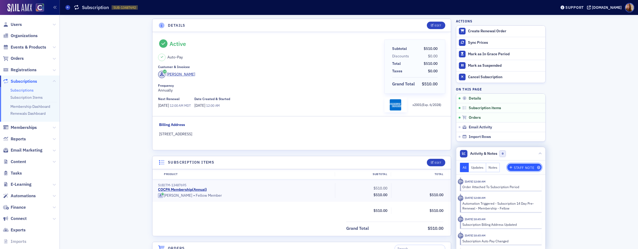
click at [516, 165] on button "Staff Note" at bounding box center [524, 167] width 34 height 7
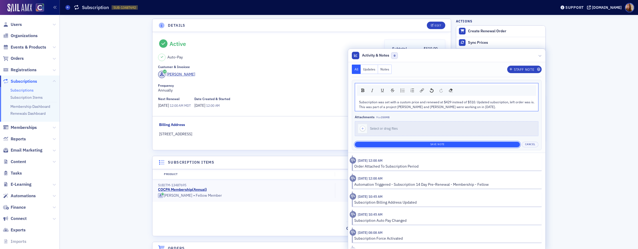
click at [443, 145] on button "Save Note" at bounding box center [437, 145] width 165 height 6
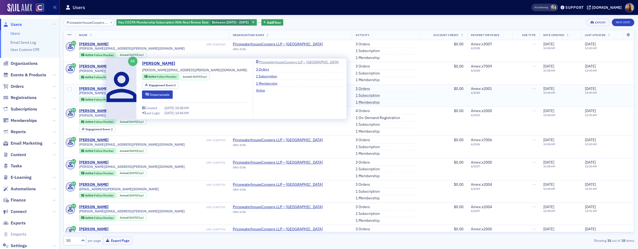
click at [97, 89] on div "Kristina Oswald" at bounding box center [94, 88] width 30 height 5
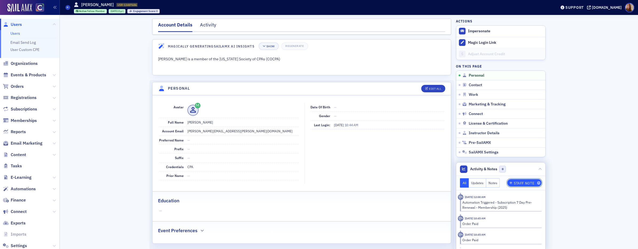
click at [522, 182] on div "Staff Note" at bounding box center [524, 183] width 20 height 3
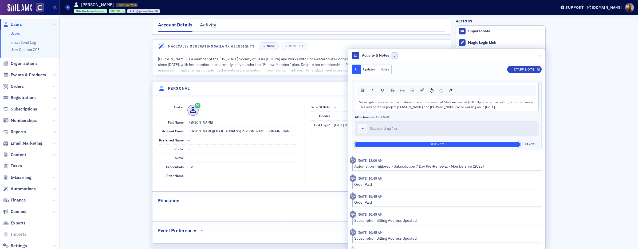
click at [485, 142] on button "Save Note" at bounding box center [437, 145] width 165 height 6
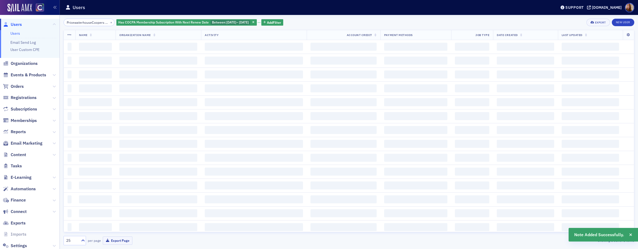
scroll to position [0, 22]
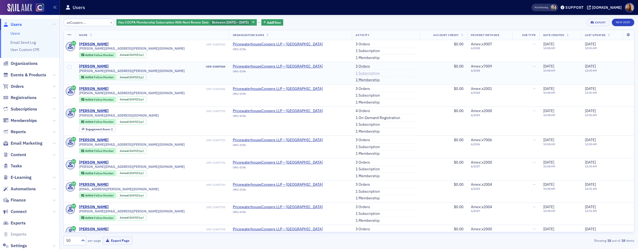
click at [355, 75] on link "1 Subscription" at bounding box center [367, 73] width 24 height 5
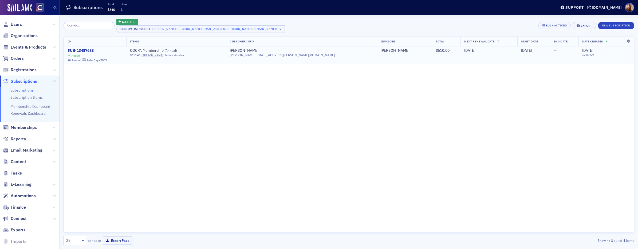
click at [90, 49] on div "SUB-13487688" at bounding box center [87, 50] width 39 height 5
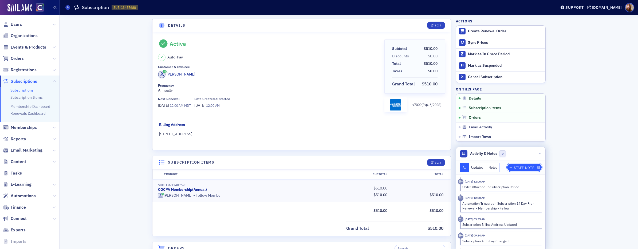
click at [524, 168] on div "Staff Note" at bounding box center [524, 167] width 20 height 3
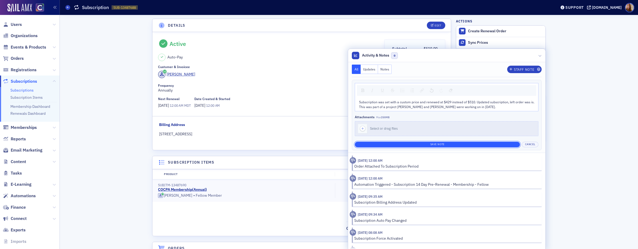
click at [457, 144] on button "Save Note" at bounding box center [437, 145] width 165 height 6
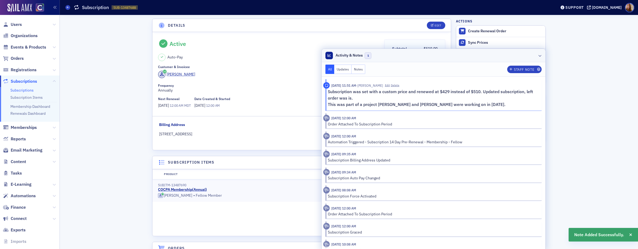
click at [487, 55] on header "Activity & Notes 1" at bounding box center [434, 55] width 224 height 13
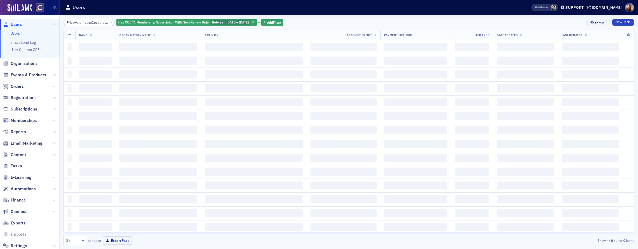
scroll to position [0, 22]
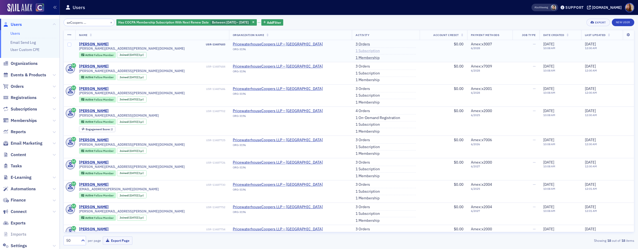
click at [355, 52] on link "1 Subscription" at bounding box center [367, 51] width 24 height 5
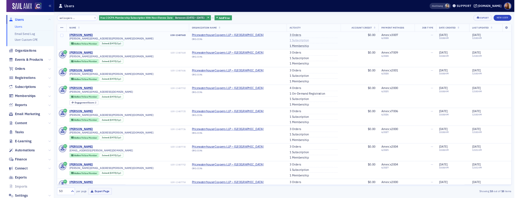
scroll to position [0, 0]
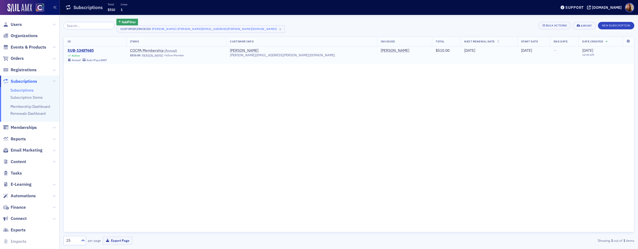
click at [86, 50] on div "SUB-13487685" at bounding box center [87, 50] width 39 height 5
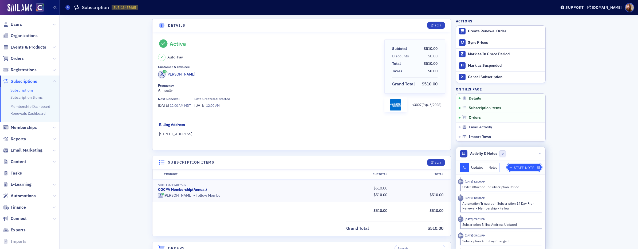
click at [523, 168] on div "Staff Note" at bounding box center [524, 167] width 20 height 3
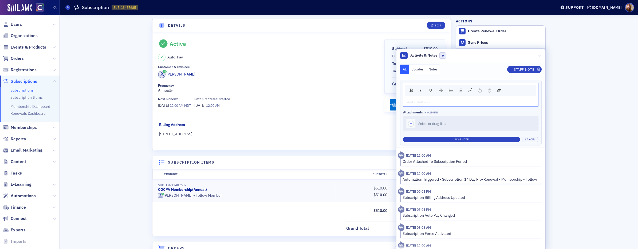
click at [439, 104] on div "rdw-editor" at bounding box center [470, 102] width 127 height 5
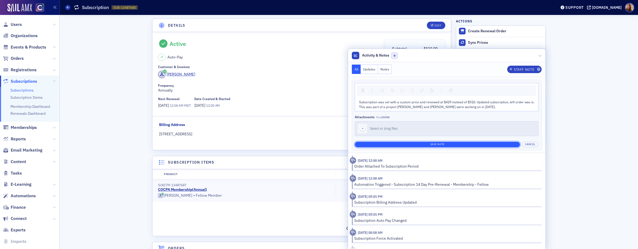
click at [478, 145] on button "Save Note" at bounding box center [437, 145] width 165 height 6
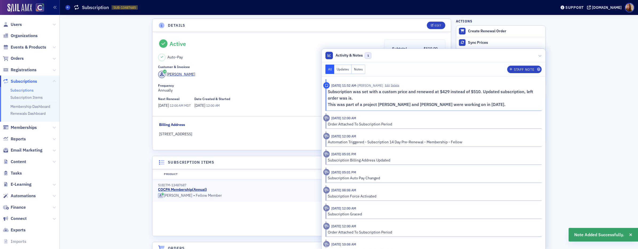
drag, startPoint x: 102, startPoint y: 67, endPoint x: 102, endPoint y: 63, distance: 3.7
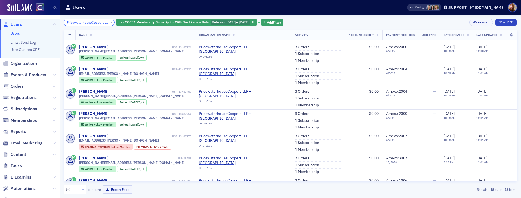
scroll to position [114, 0]
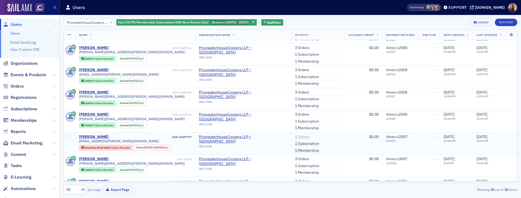
click at [295, 137] on link "3 Orders" at bounding box center [302, 137] width 14 height 5
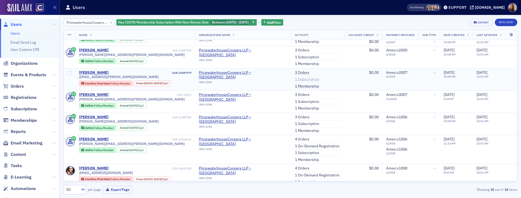
click at [295, 78] on link "1 Subscription" at bounding box center [307, 79] width 24 height 5
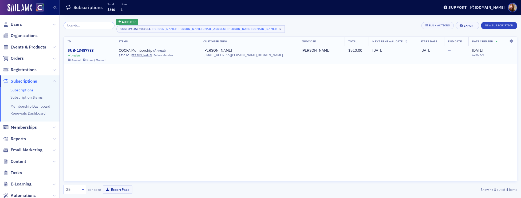
click at [79, 48] on div "SUB-13487783" at bounding box center [87, 50] width 38 height 5
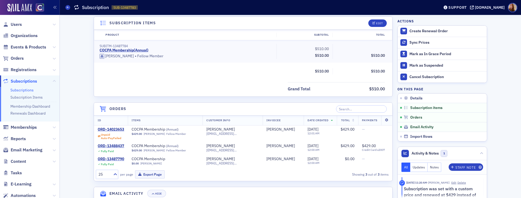
scroll to position [150, 0]
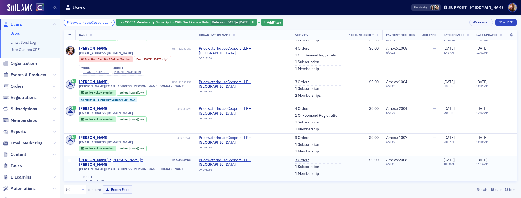
scroll to position [299, 0]
click at [295, 168] on link "1 Subscription" at bounding box center [307, 167] width 24 height 5
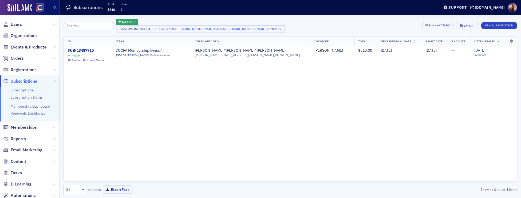
click at [349, 119] on div "ID Items Customer Info Invoicee Total Next Renewal Date Start Date End Date Dat…" at bounding box center [291, 109] width 454 height 145
click at [257, 114] on div "ID Items Customer Info Invoicee Total Next Renewal Date Start Date End Date Dat…" at bounding box center [291, 109] width 454 height 145
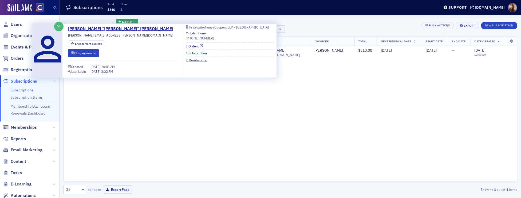
click at [203, 46] on link "3 Orders" at bounding box center [194, 46] width 17 height 5
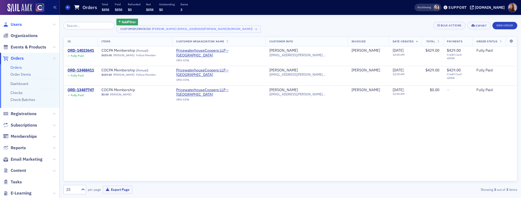
click at [17, 26] on span "Users" at bounding box center [16, 25] width 11 height 6
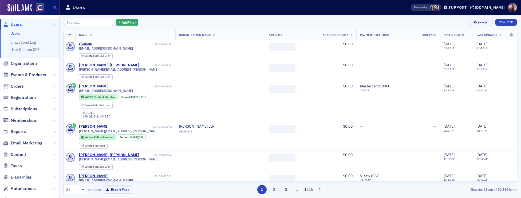
click at [85, 23] on input "search" at bounding box center [89, 22] width 51 height 7
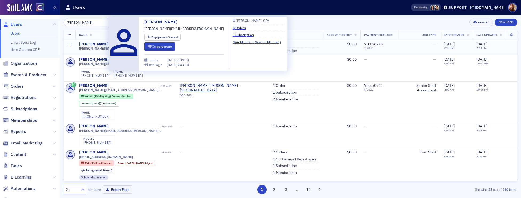
type input "[PERSON_NAME]"
click at [98, 43] on div "[PERSON_NAME]" at bounding box center [94, 44] width 30 height 5
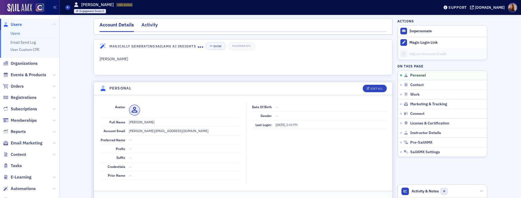
click at [149, 28] on div "Activity" at bounding box center [149, 26] width 16 height 10
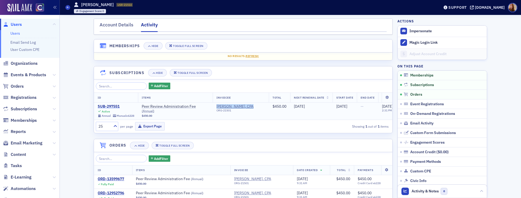
click at [112, 107] on div "SUB-297551" at bounding box center [116, 106] width 37 height 5
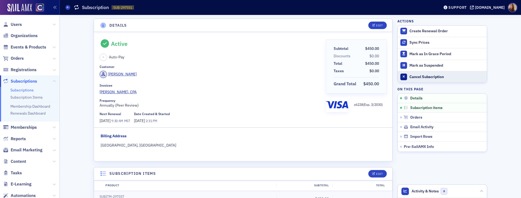
click at [415, 76] on div "Cancel Subscription" at bounding box center [446, 77] width 75 height 5
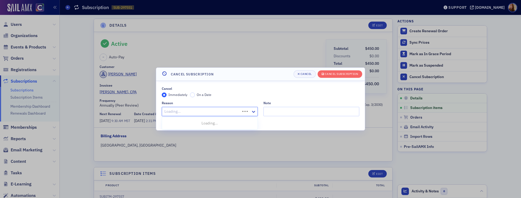
click at [179, 111] on div at bounding box center [202, 111] width 76 height 7
type input "res"
click at [172, 125] on span "Resigned From Peer Review Program" at bounding box center [196, 124] width 62 height 6
click at [301, 113] on input "Note" at bounding box center [311, 111] width 96 height 9
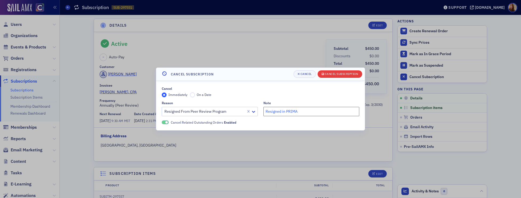
type input "Resigned in PRIMA"
click at [344, 76] on span "Cancel Subscription" at bounding box center [340, 74] width 37 height 4
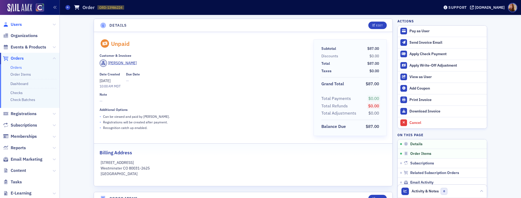
click at [14, 22] on span "Users" at bounding box center [16, 25] width 11 height 6
